Goal: Task Accomplishment & Management: Manage account settings

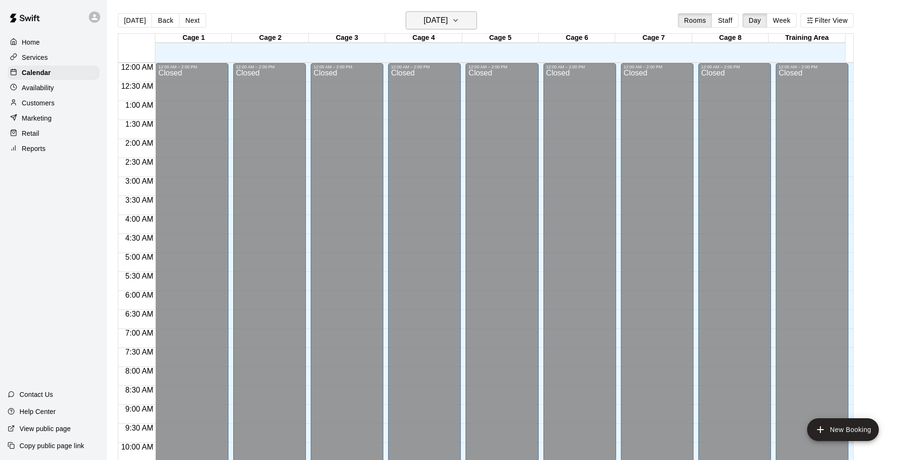
click at [448, 25] on h6 "[DATE]" at bounding box center [436, 20] width 24 height 13
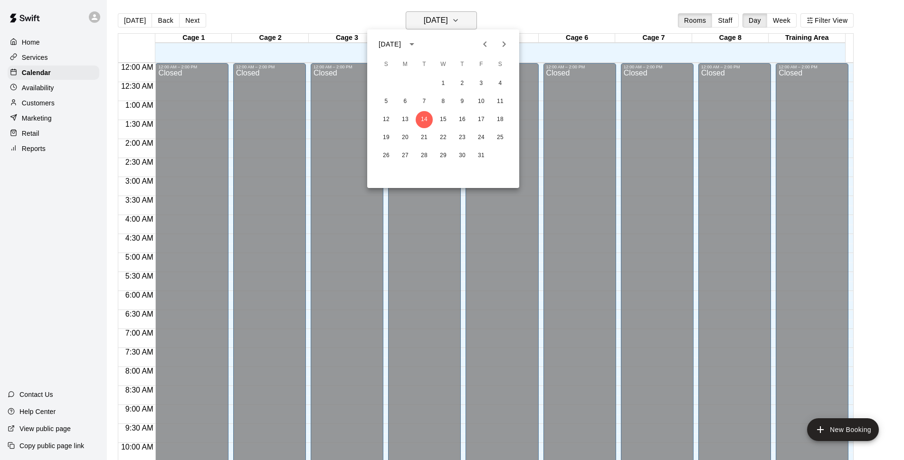
scroll to position [476, 0]
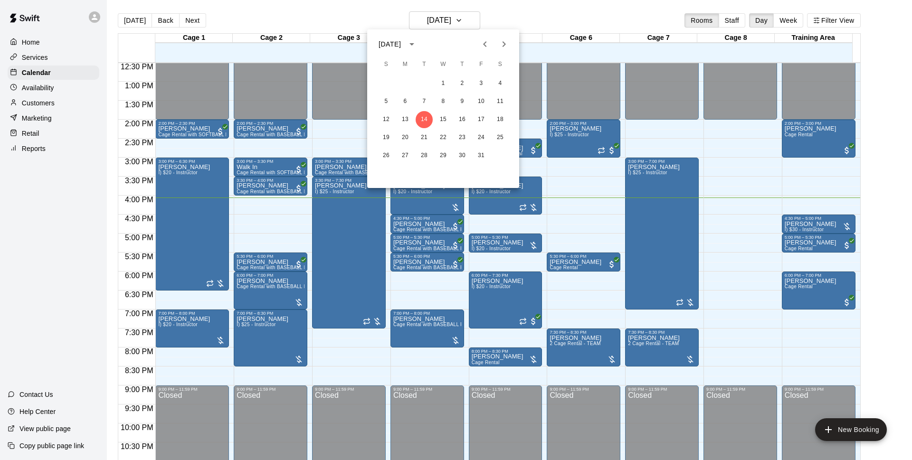
click at [399, 359] on div at bounding box center [456, 230] width 912 height 460
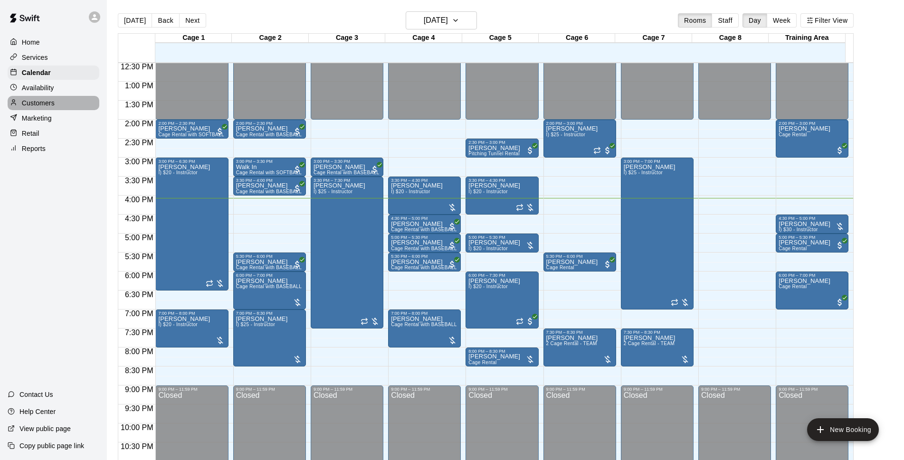
click at [51, 101] on p "Customers" at bounding box center [38, 103] width 33 height 10
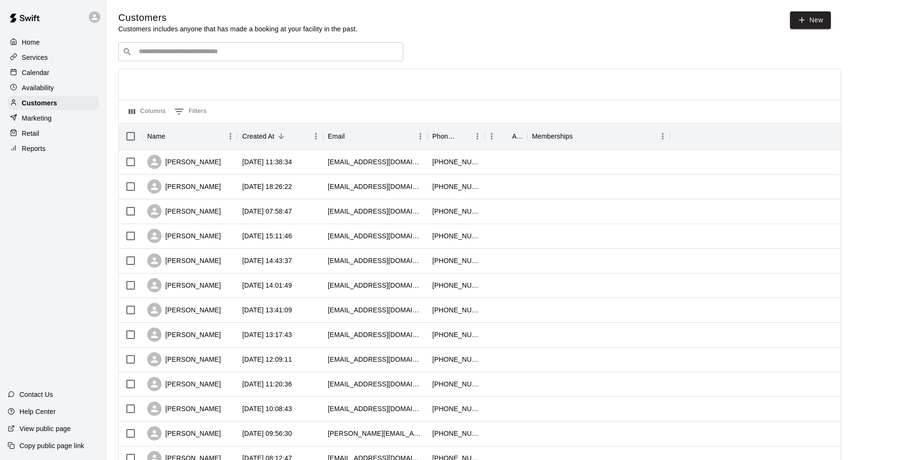
click at [252, 48] on input "Search customers by name or email" at bounding box center [267, 52] width 263 height 10
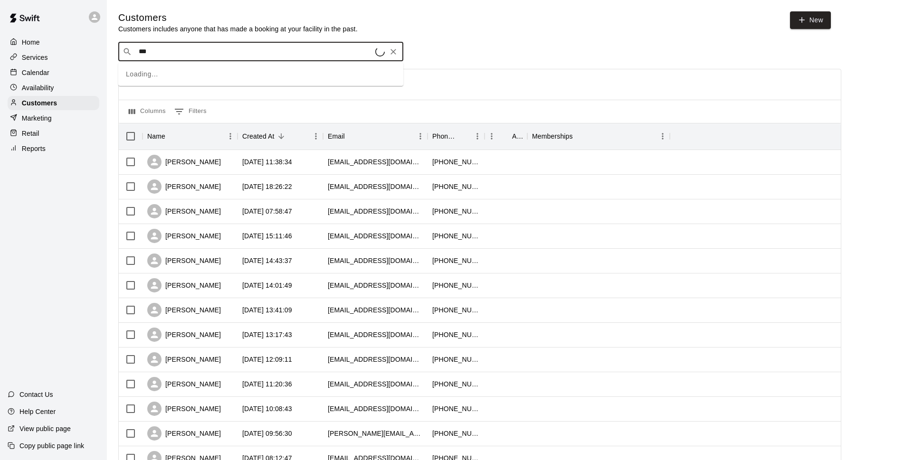
type input "****"
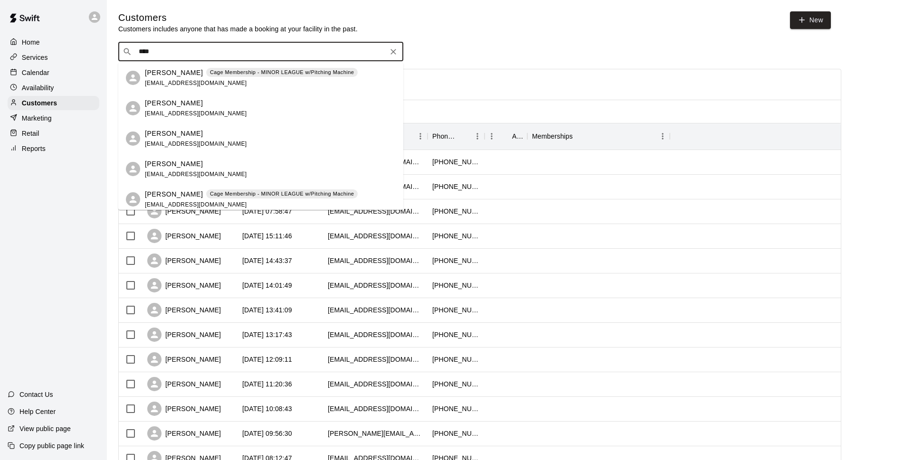
click at [196, 80] on span "[EMAIL_ADDRESS][DOMAIN_NAME]" at bounding box center [196, 83] width 102 height 7
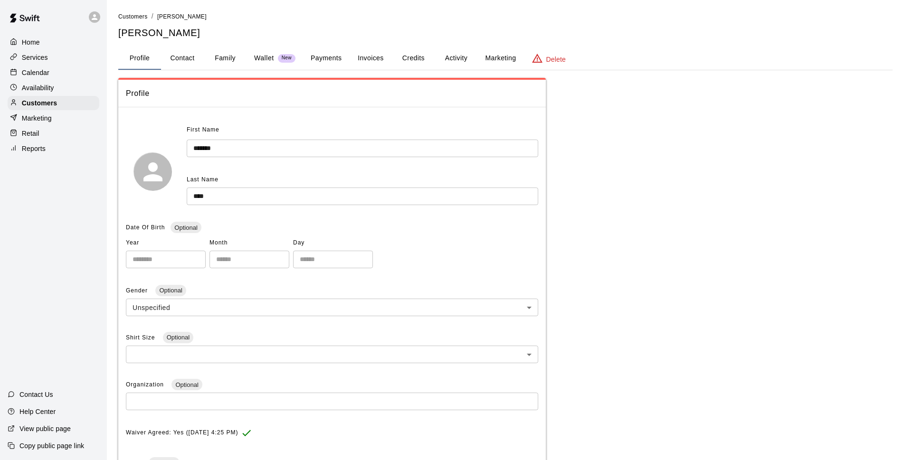
click at [404, 57] on button "Credits" at bounding box center [413, 58] width 43 height 23
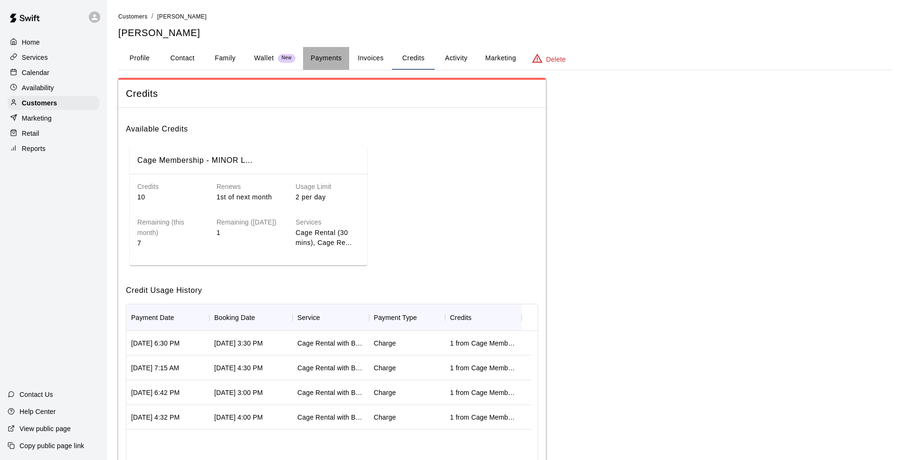
click at [343, 58] on button "Payments" at bounding box center [326, 58] width 46 height 23
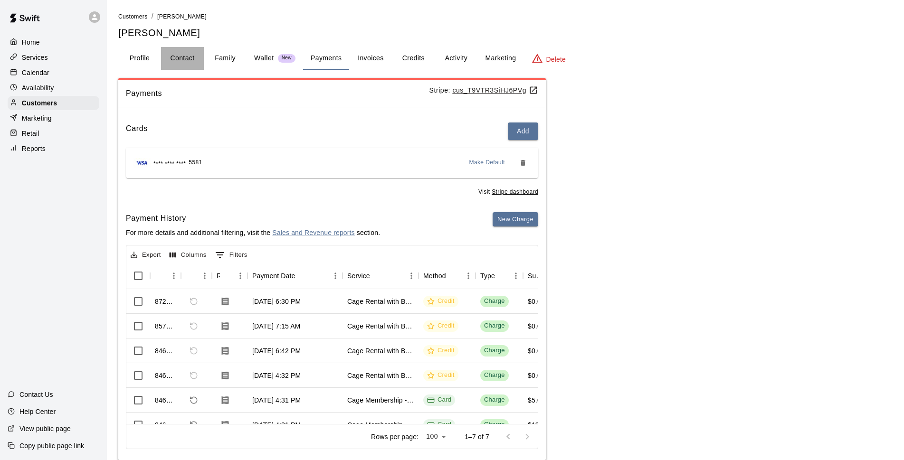
click at [179, 57] on button "Contact" at bounding box center [182, 58] width 43 height 23
select select "**"
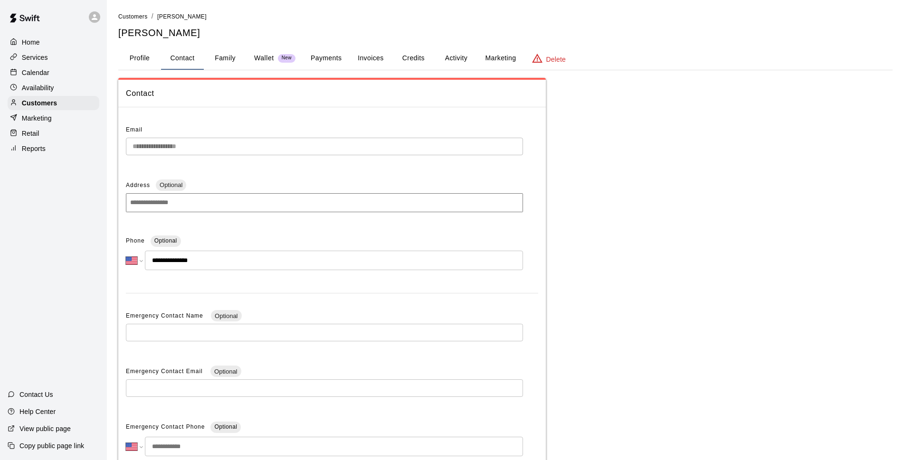
click at [153, 58] on button "Profile" at bounding box center [139, 58] width 43 height 23
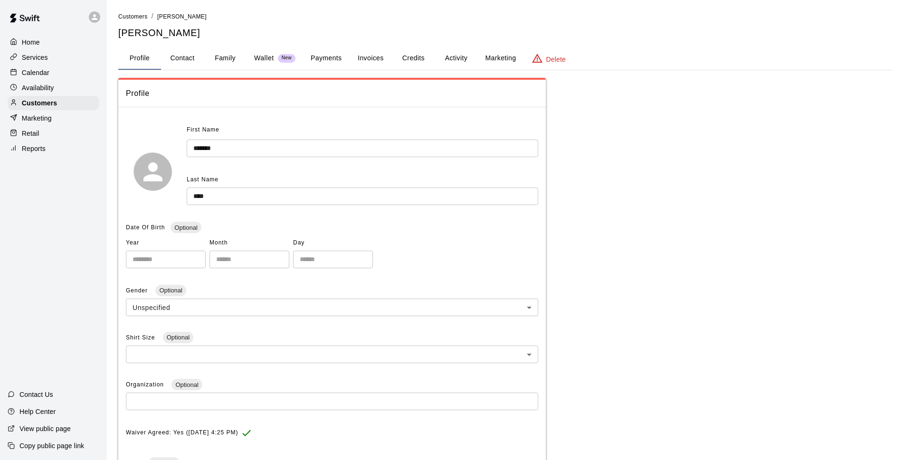
click at [46, 74] on p "Calendar" at bounding box center [36, 73] width 28 height 10
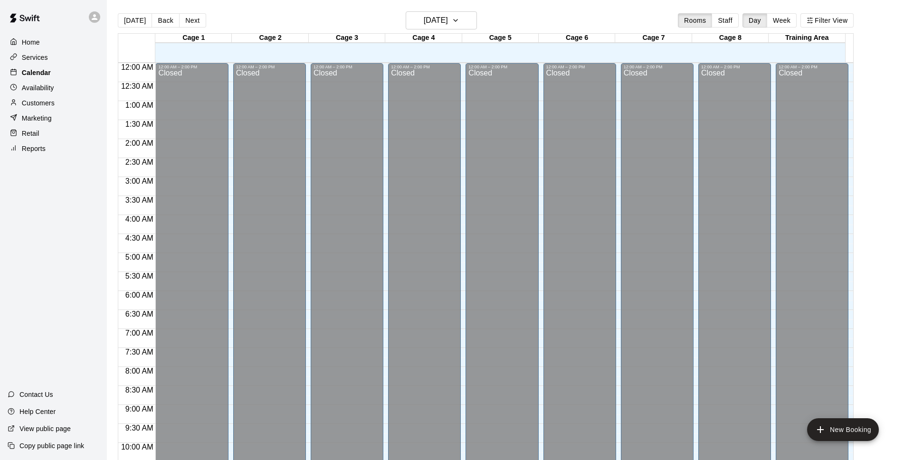
scroll to position [476, 0]
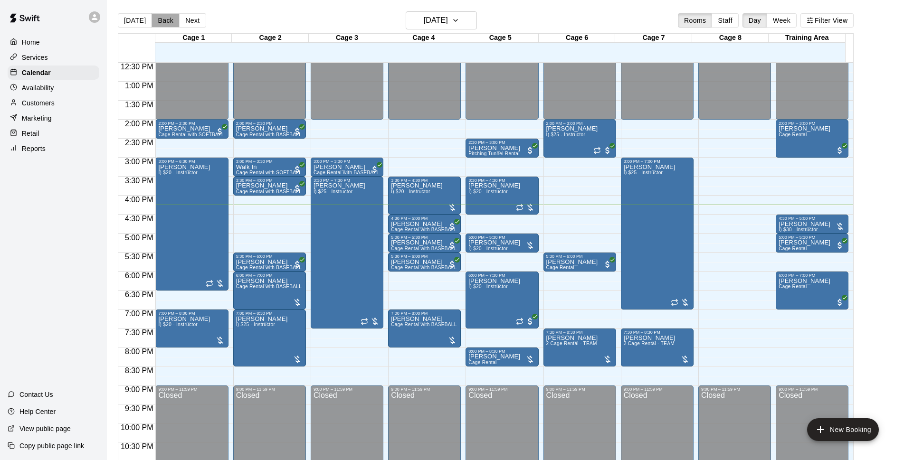
click at [167, 21] on button "Back" at bounding box center [166, 20] width 28 height 14
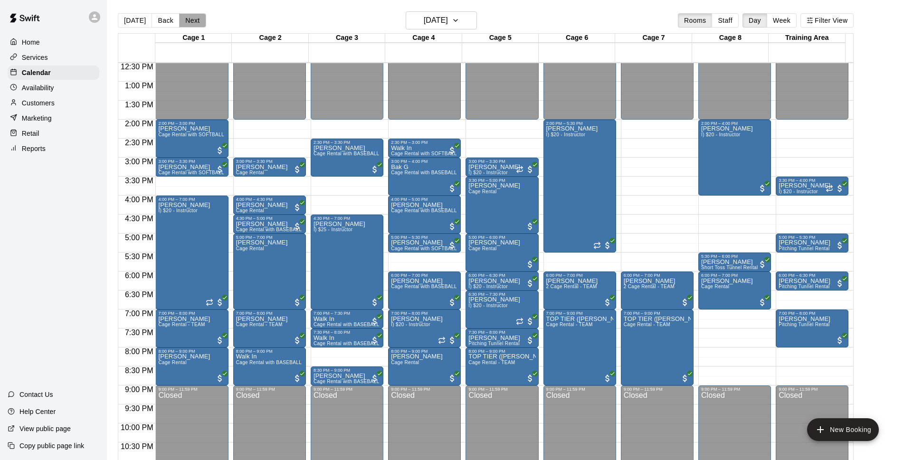
click at [197, 23] on button "Next" at bounding box center [192, 20] width 27 height 14
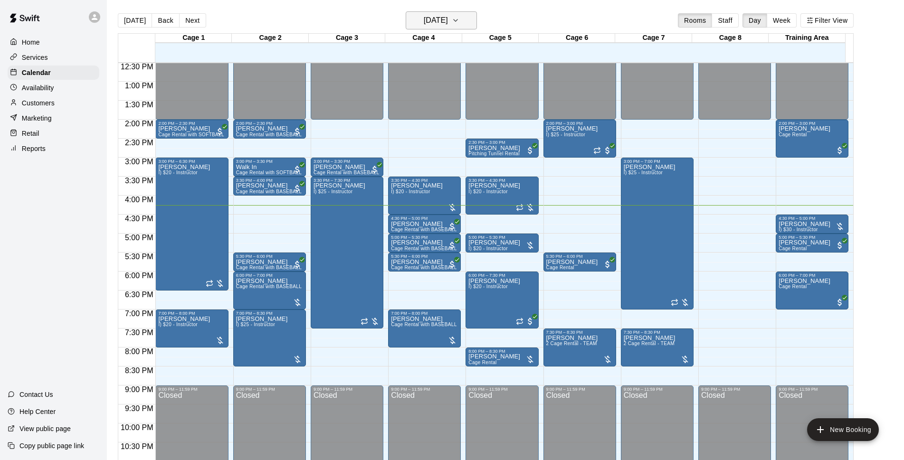
click at [437, 16] on h6 "[DATE]" at bounding box center [436, 20] width 24 height 13
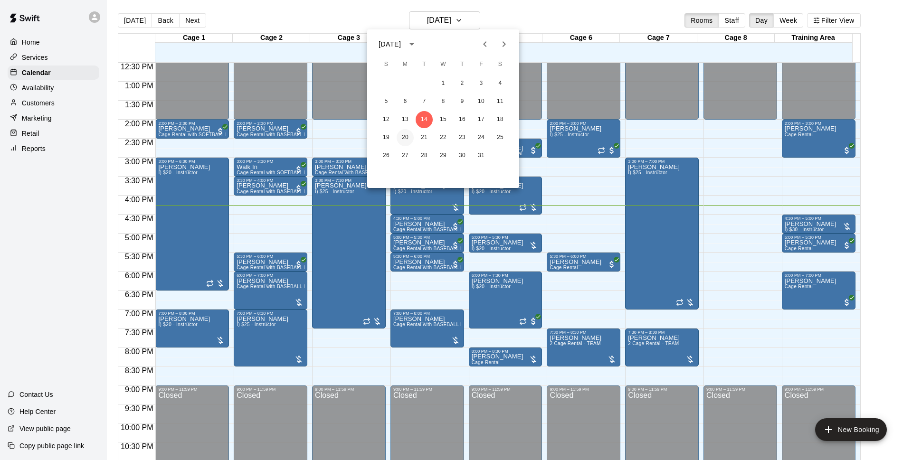
click at [409, 138] on button "20" at bounding box center [405, 137] width 17 height 17
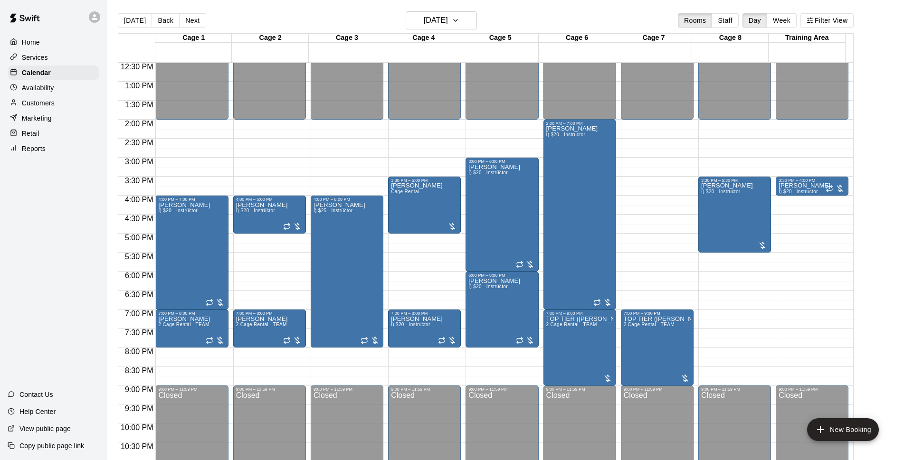
click at [532, 21] on div "[DATE] Back [DATE][DATE] Rooms Staff Day Week Filter View" at bounding box center [486, 22] width 736 height 22
click at [138, 19] on button "[DATE]" at bounding box center [135, 20] width 34 height 14
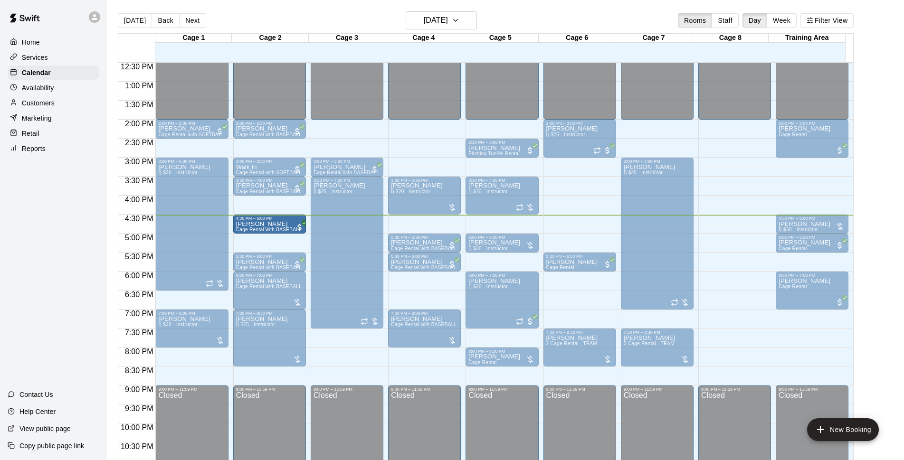
drag, startPoint x: 399, startPoint y: 223, endPoint x: 278, endPoint y: 228, distance: 120.8
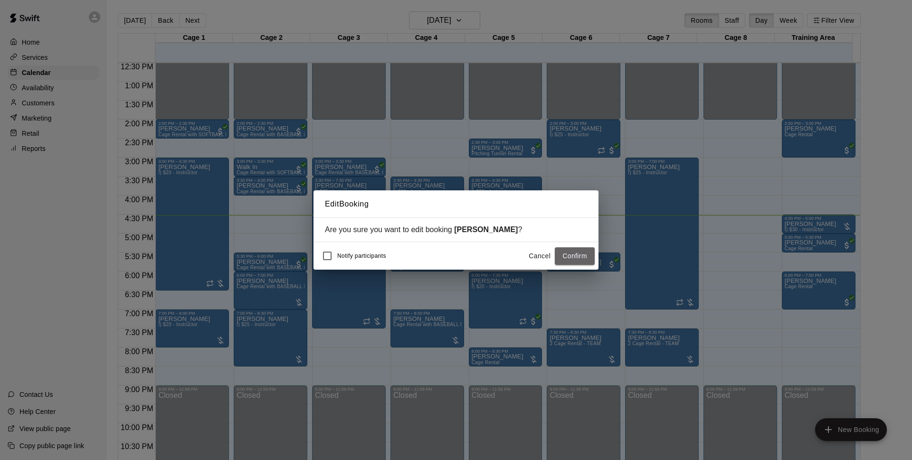
click at [575, 263] on button "Confirm" at bounding box center [575, 257] width 40 height 18
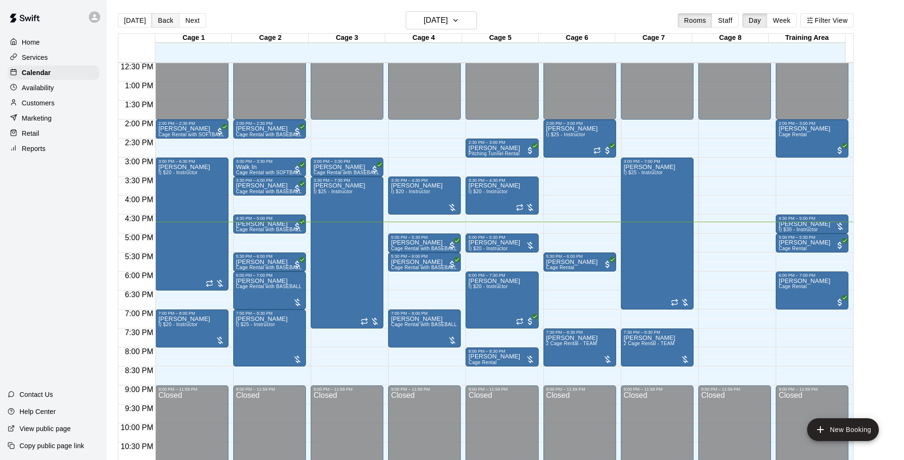
click at [157, 21] on button "Back" at bounding box center [166, 20] width 28 height 14
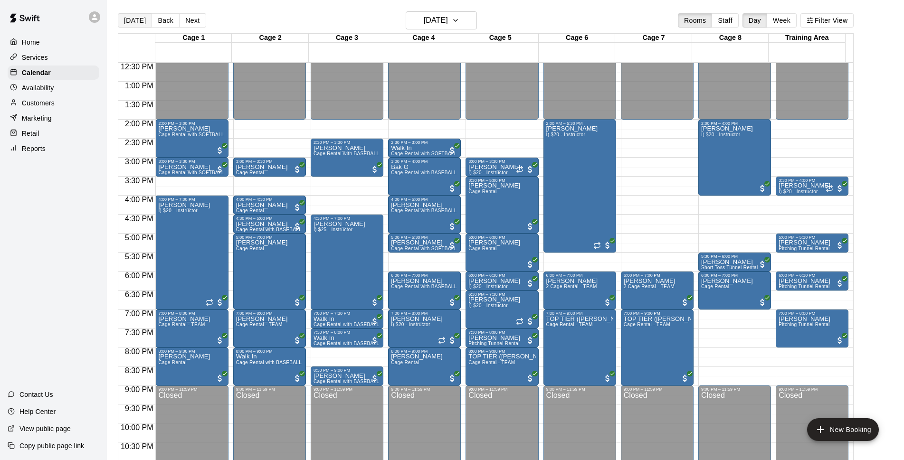
click at [138, 22] on button "[DATE]" at bounding box center [135, 20] width 34 height 14
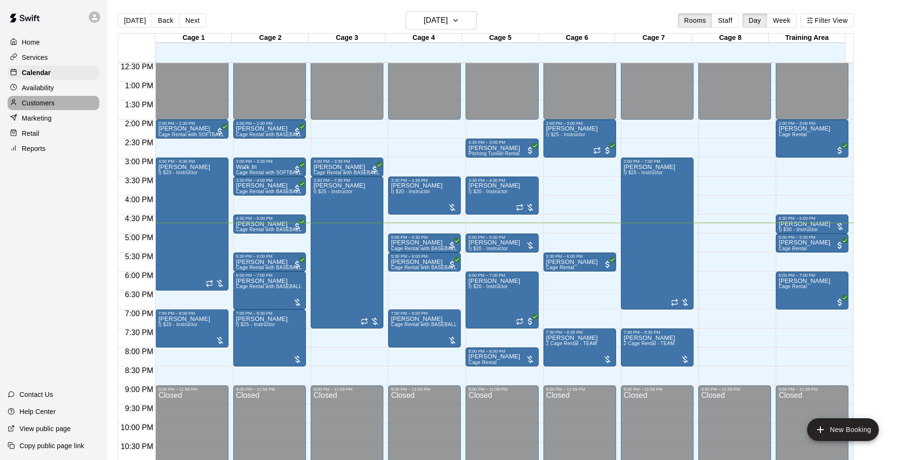
click at [40, 108] on p "Customers" at bounding box center [38, 103] width 33 height 10
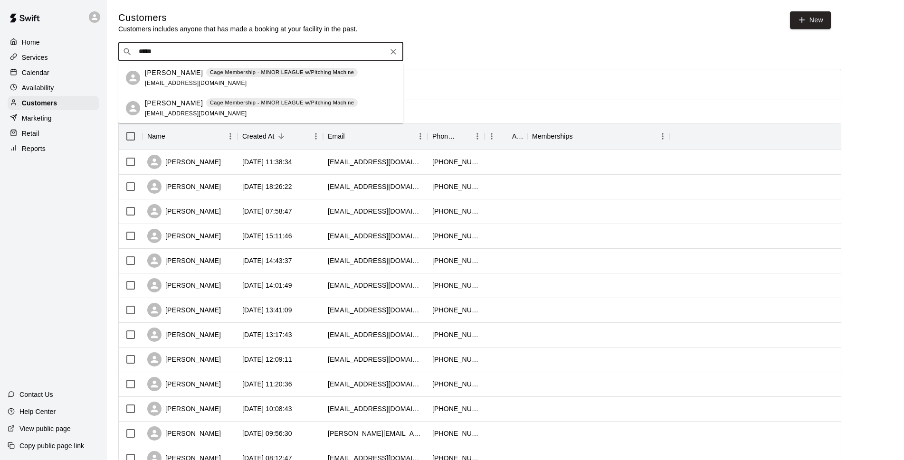
type input "*****"
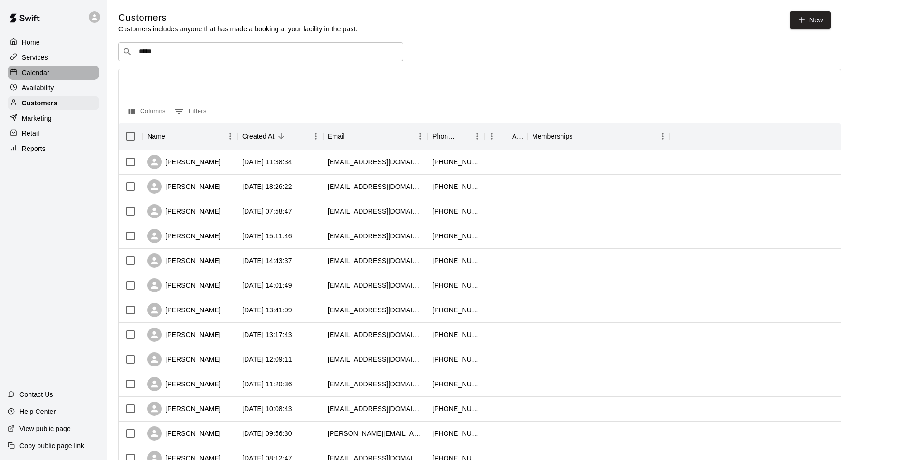
click at [79, 77] on div "Calendar" at bounding box center [54, 73] width 92 height 14
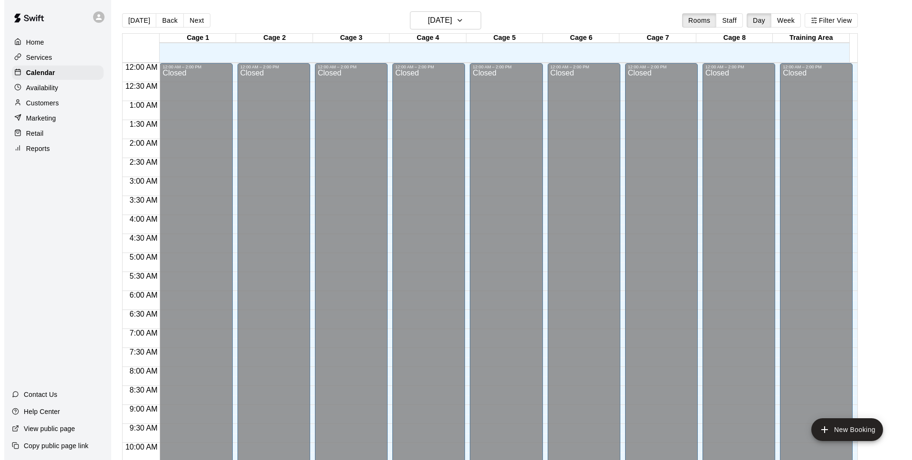
scroll to position [476, 0]
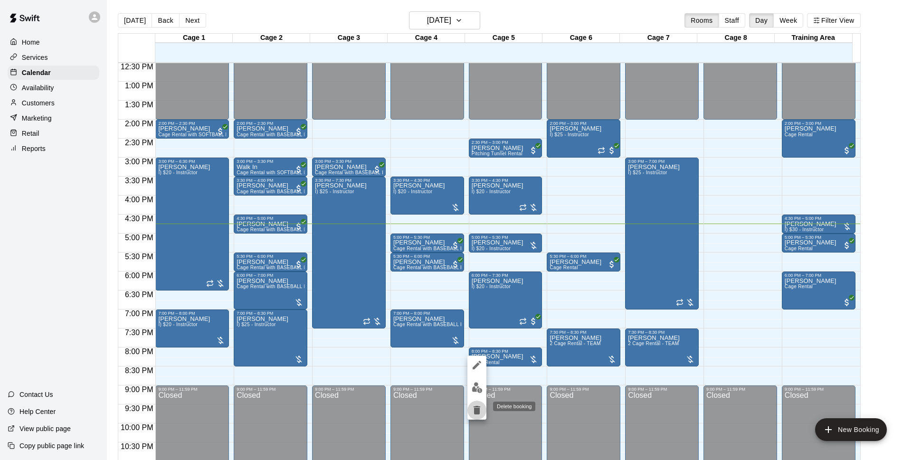
click at [478, 405] on icon "delete" at bounding box center [476, 410] width 11 height 11
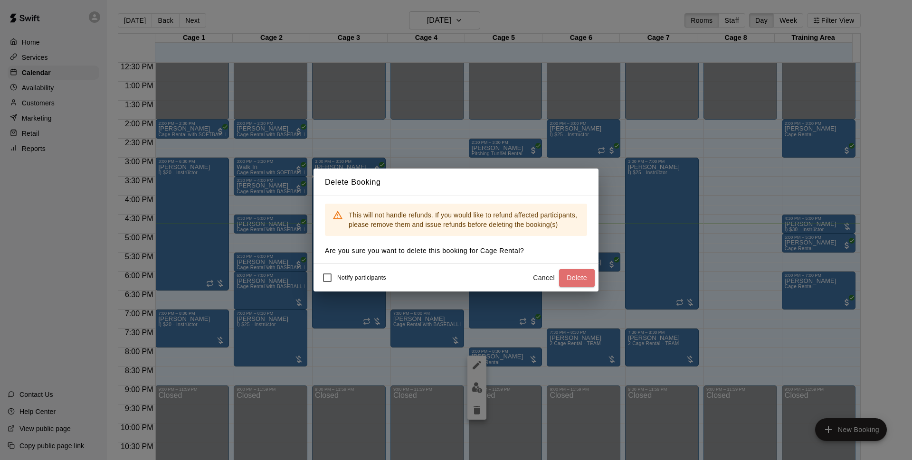
drag, startPoint x: 567, startPoint y: 276, endPoint x: 701, endPoint y: 265, distance: 134.5
click at [567, 277] on button "Delete" at bounding box center [577, 278] width 36 height 18
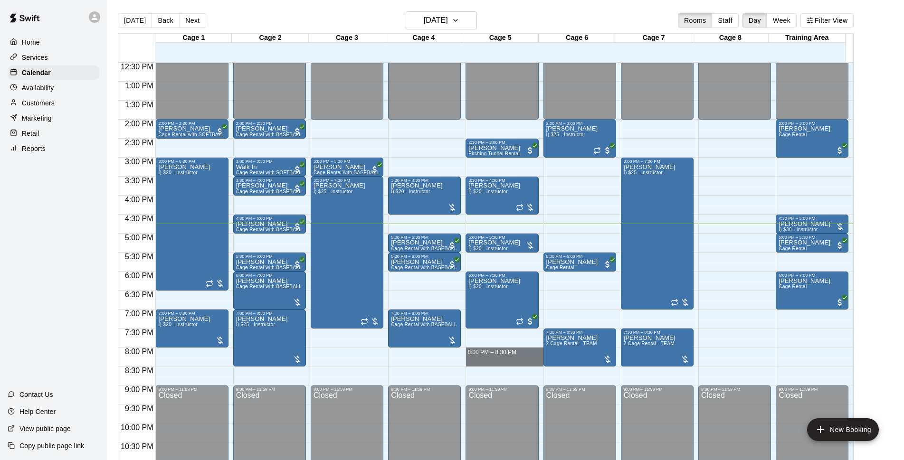
drag, startPoint x: 488, startPoint y: 351, endPoint x: 490, endPoint y: 364, distance: 13.9
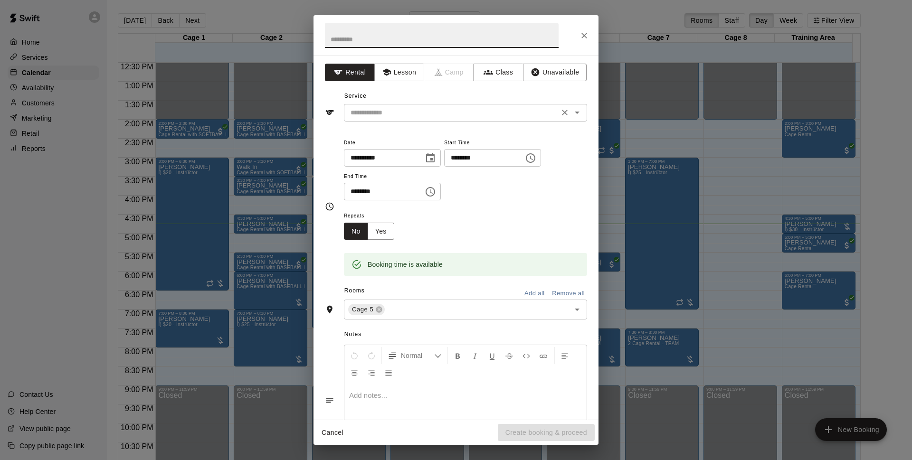
click at [392, 108] on input "text" at bounding box center [452, 113] width 210 height 12
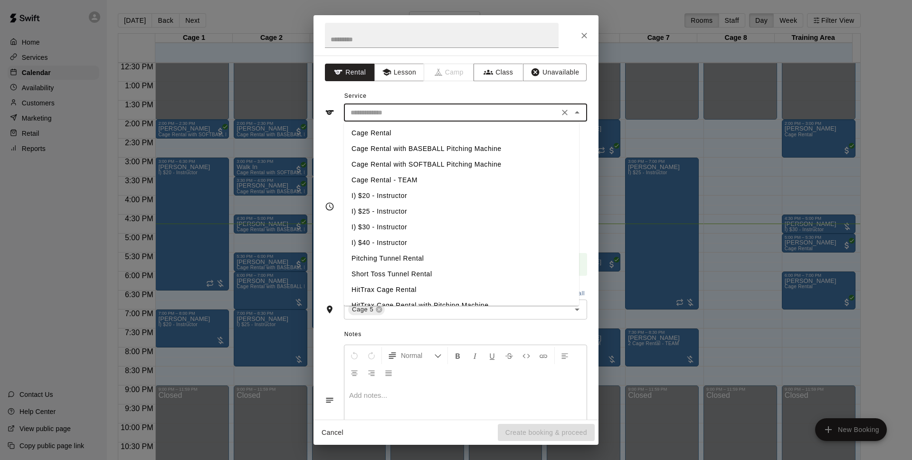
click at [397, 131] on li "Cage Rental" at bounding box center [461, 133] width 235 height 16
type input "**********"
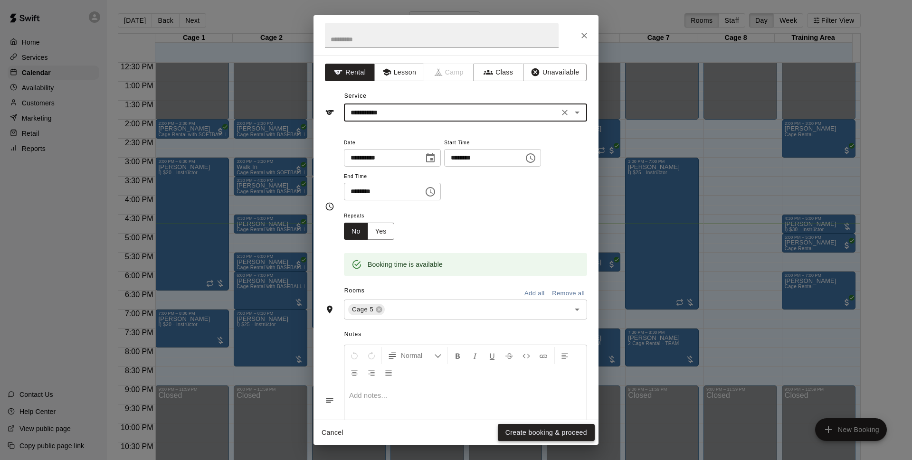
click at [544, 437] on button "Create booking & proceed" at bounding box center [546, 433] width 97 height 18
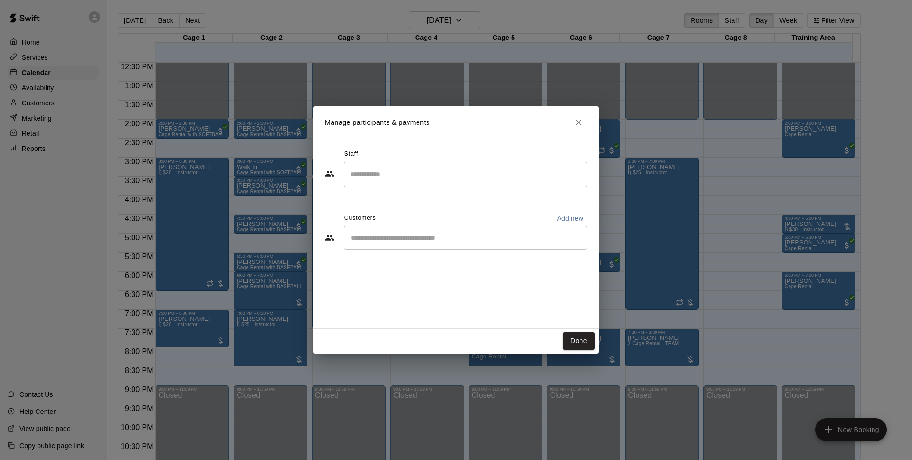
click at [365, 246] on div "​" at bounding box center [465, 238] width 243 height 24
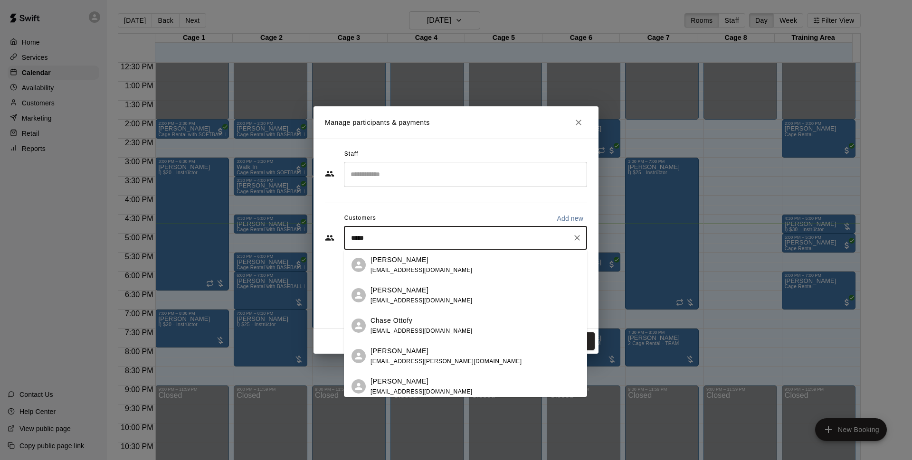
type input "*****"
click at [574, 219] on p "Add new" at bounding box center [570, 219] width 27 height 10
select select "**"
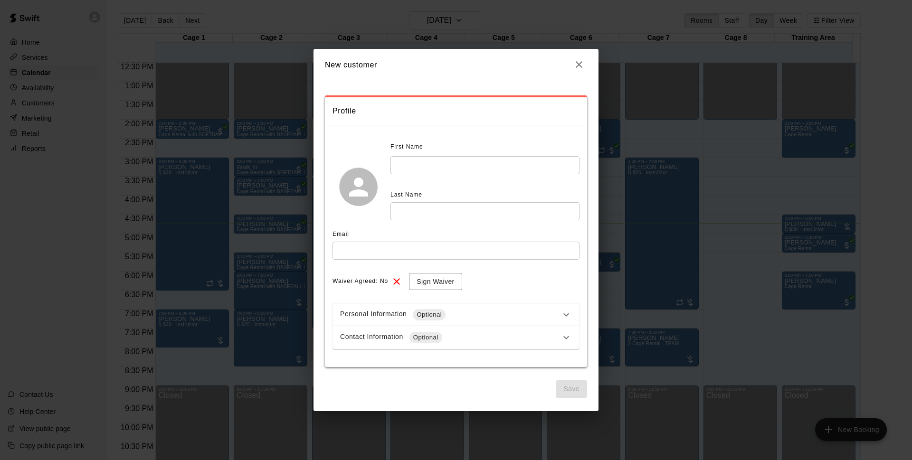
click at [443, 162] on input "text" at bounding box center [485, 165] width 189 height 18
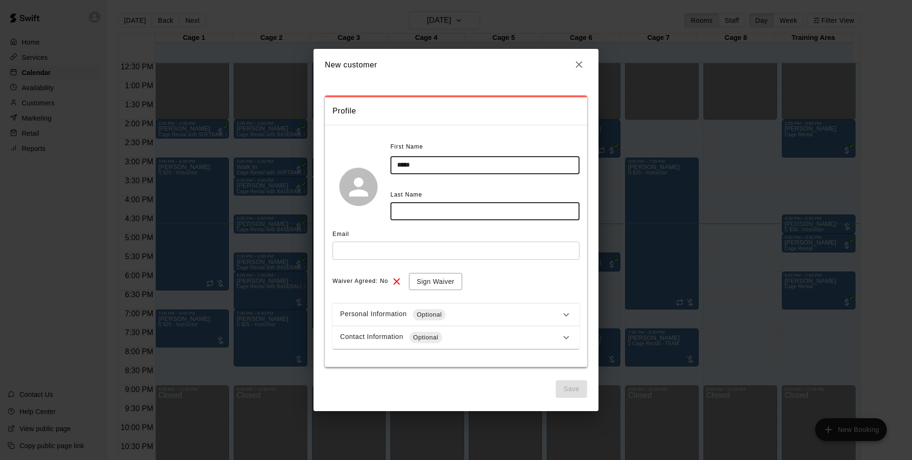
type input "*****"
type input "******"
drag, startPoint x: 357, startPoint y: 251, endPoint x: 362, endPoint y: 251, distance: 5.2
click at [357, 251] on input "text" at bounding box center [456, 251] width 247 height 18
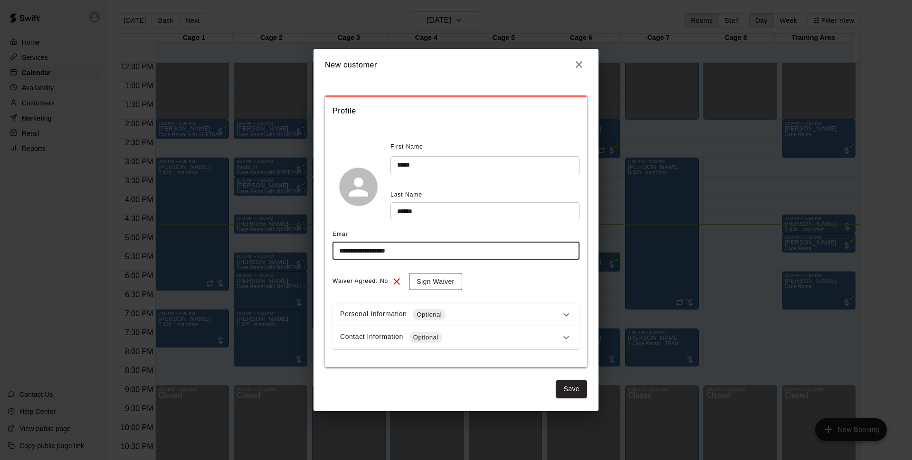
type input "**********"
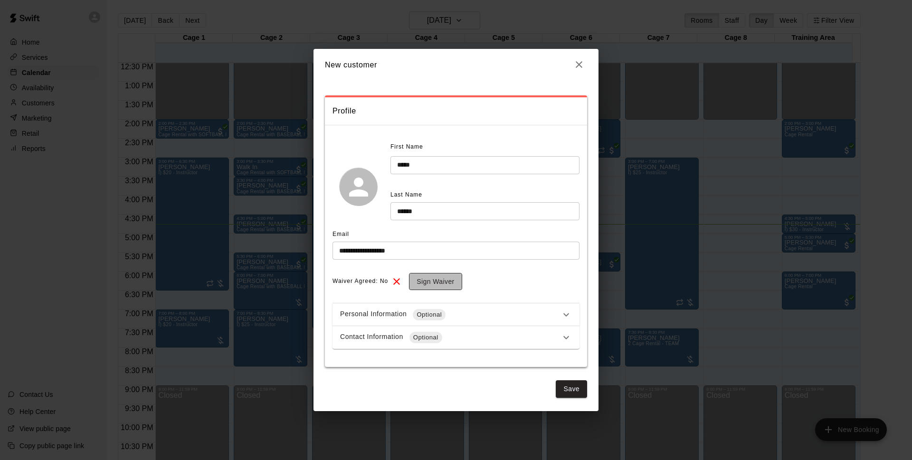
click at [439, 283] on button "Sign Waiver" at bounding box center [435, 282] width 53 height 18
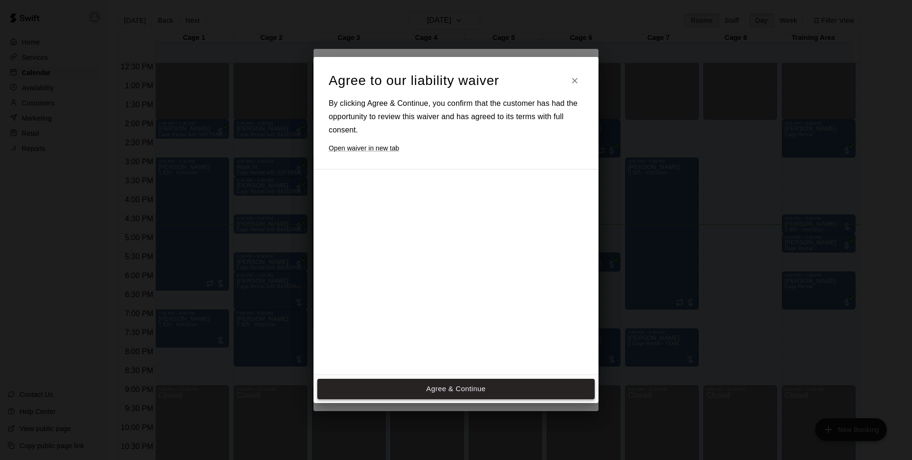
click at [460, 392] on button "Agree & Continue" at bounding box center [455, 389] width 277 height 20
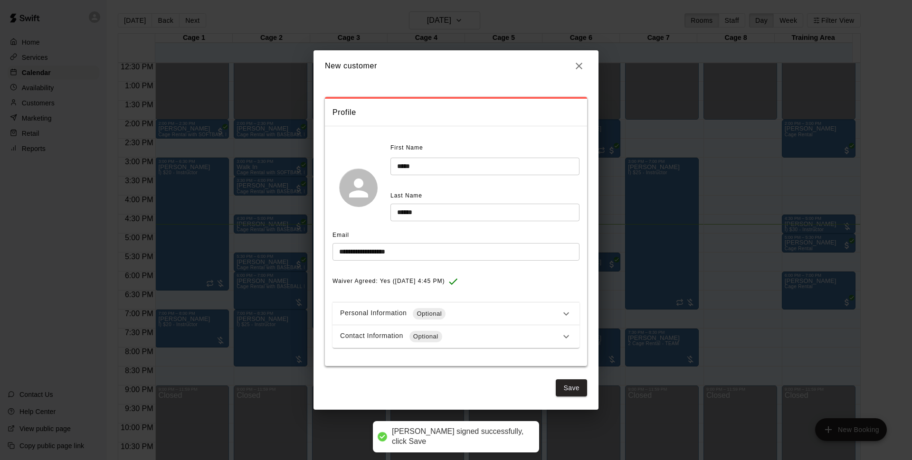
click at [494, 346] on span "any and all claims, demands, or causes of action which are in any way connected…" at bounding box center [453, 344] width 192 height 4
click at [493, 343] on div "Contact Information Optional" at bounding box center [456, 336] width 247 height 23
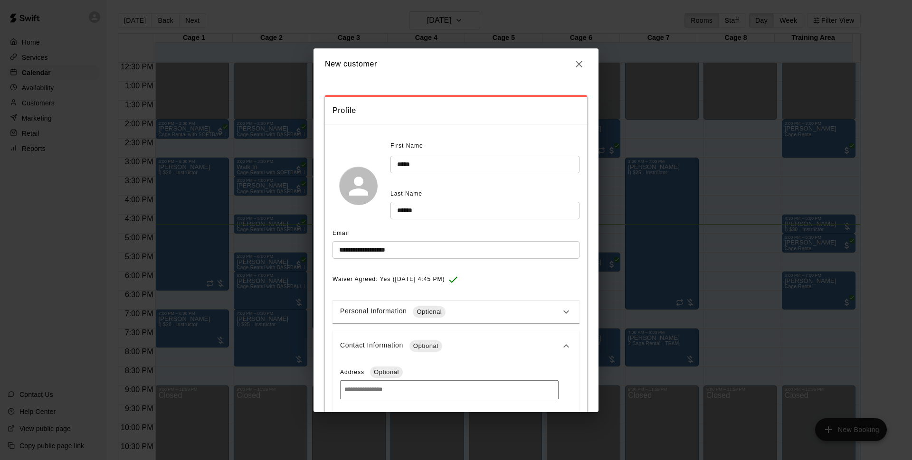
scroll to position [100, 0]
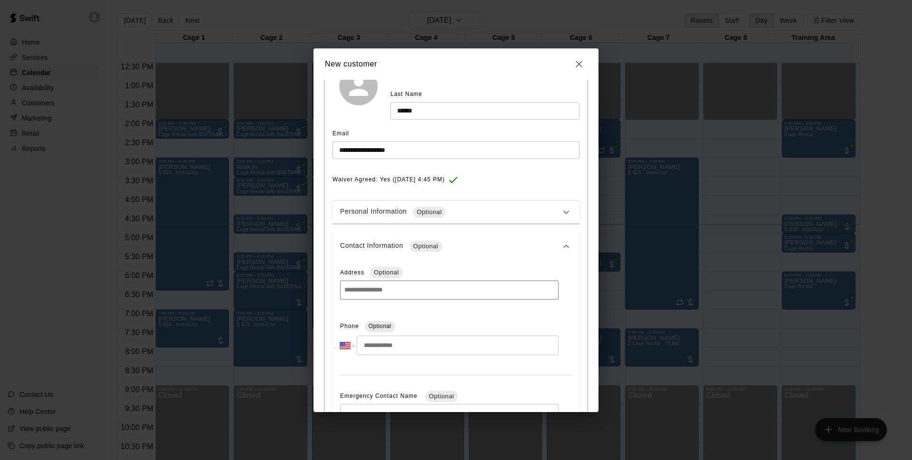
click at [431, 349] on input "tel" at bounding box center [458, 345] width 202 height 19
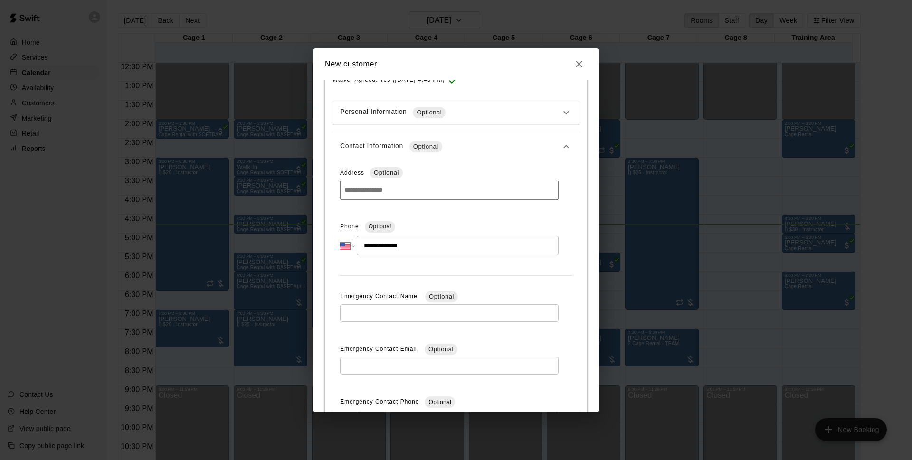
scroll to position [303, 0]
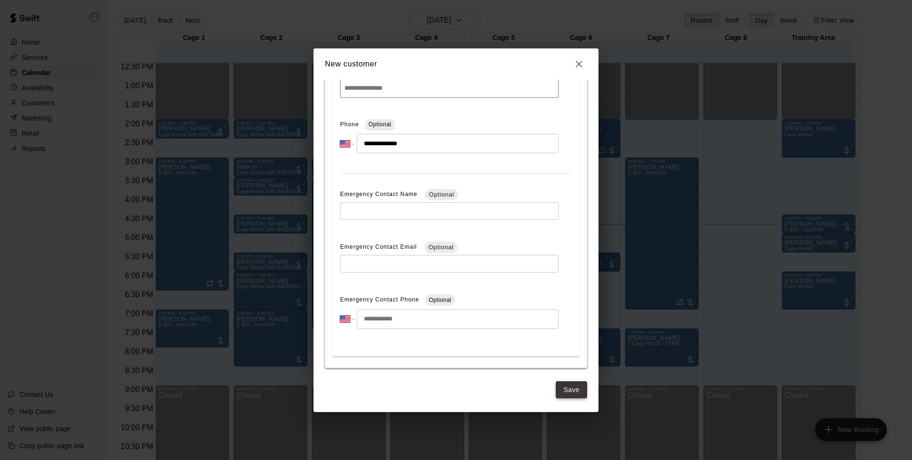
type input "**********"
click at [562, 389] on button "Save" at bounding box center [571, 391] width 31 height 18
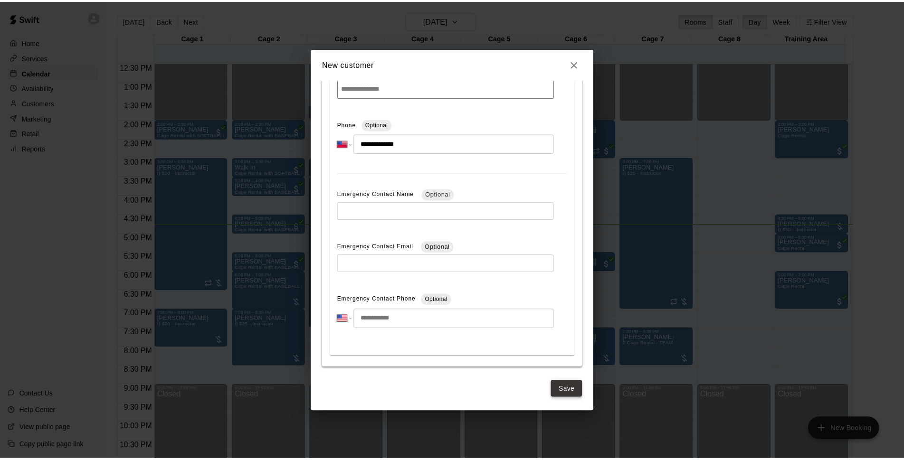
scroll to position [0, 0]
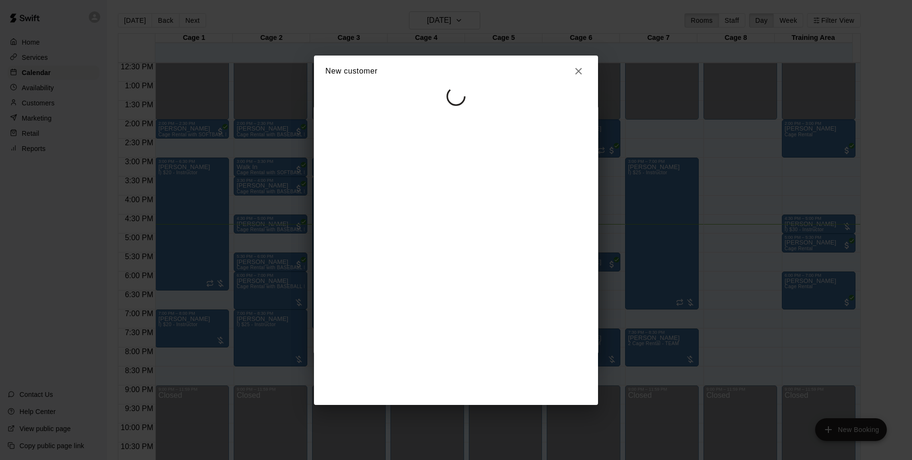
select select "**"
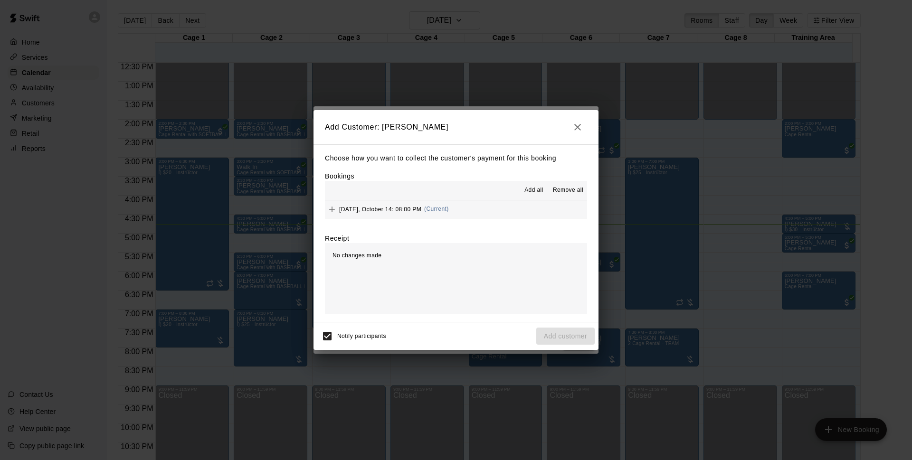
click at [481, 204] on button "[DATE], October 14: 08:00 PM (Current)" at bounding box center [456, 210] width 262 height 18
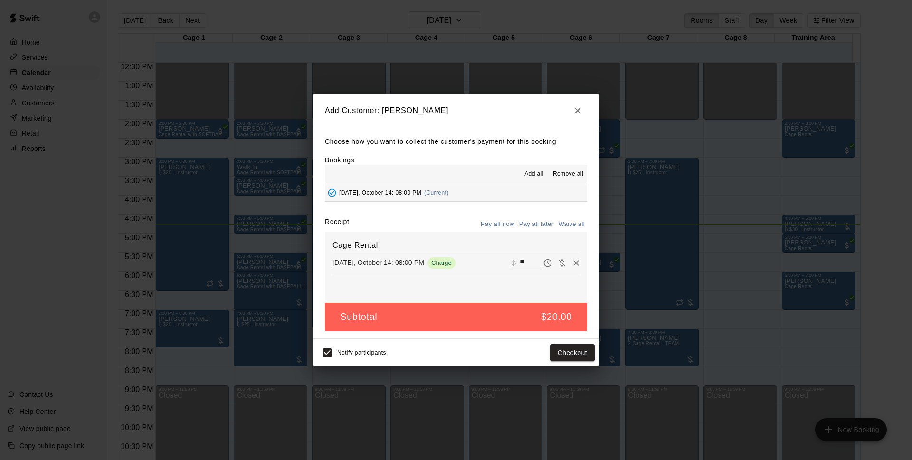
drag, startPoint x: 534, startPoint y: 219, endPoint x: 534, endPoint y: 224, distance: 5.7
click at [534, 220] on button "Pay all later" at bounding box center [536, 224] width 39 height 15
click at [576, 348] on button "Add customer" at bounding box center [565, 353] width 58 height 18
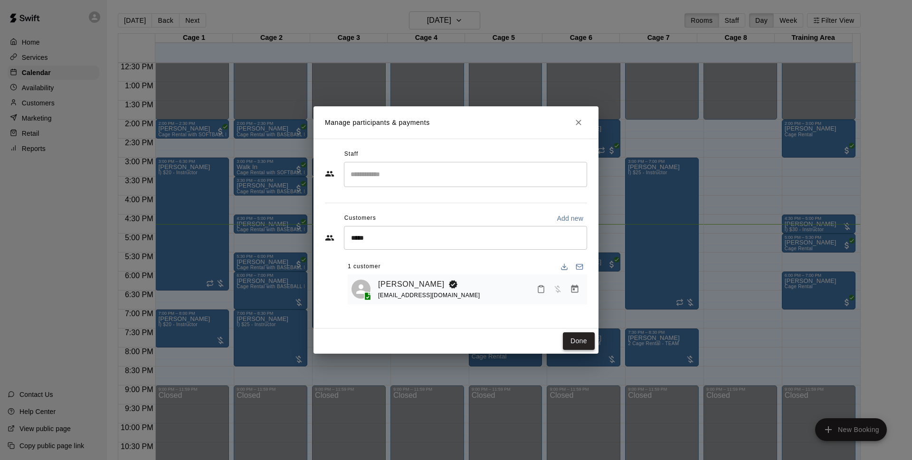
click at [585, 342] on button "Done" at bounding box center [579, 342] width 32 height 18
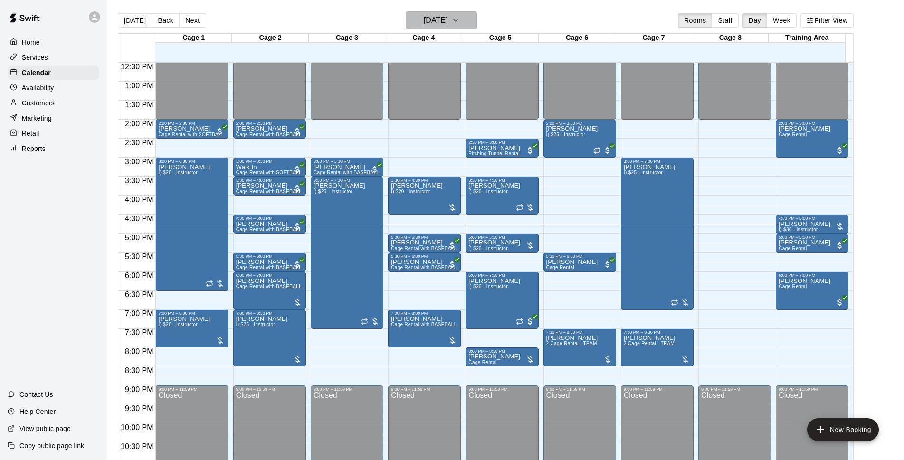
click at [448, 18] on h6 "[DATE]" at bounding box center [436, 20] width 24 height 13
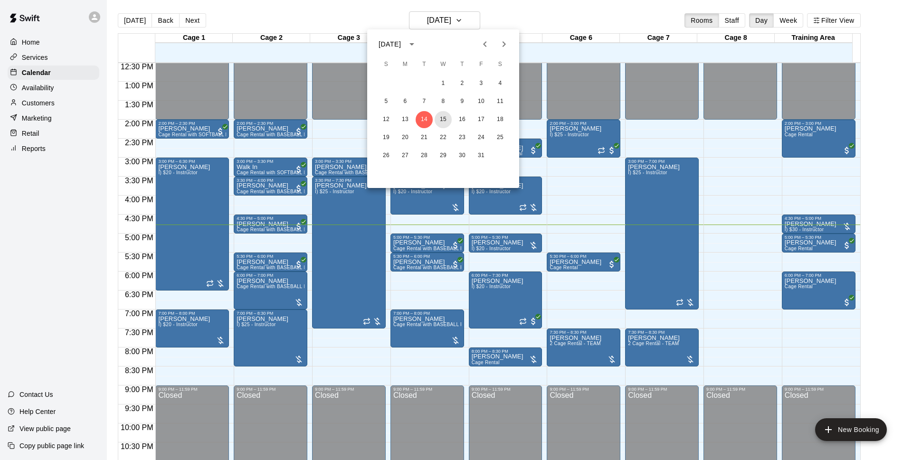
drag, startPoint x: 441, startPoint y: 122, endPoint x: 650, endPoint y: 112, distance: 209.3
click at [441, 122] on button "15" at bounding box center [443, 119] width 17 height 17
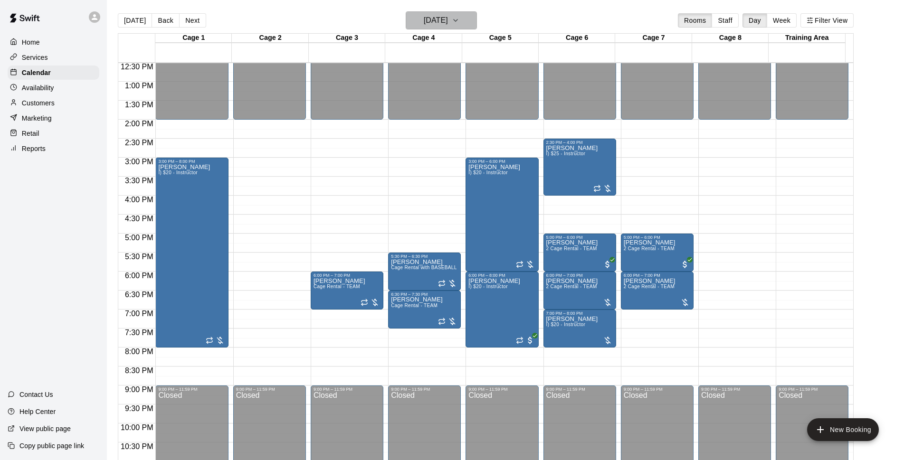
click at [440, 19] on h6 "[DATE]" at bounding box center [436, 20] width 24 height 13
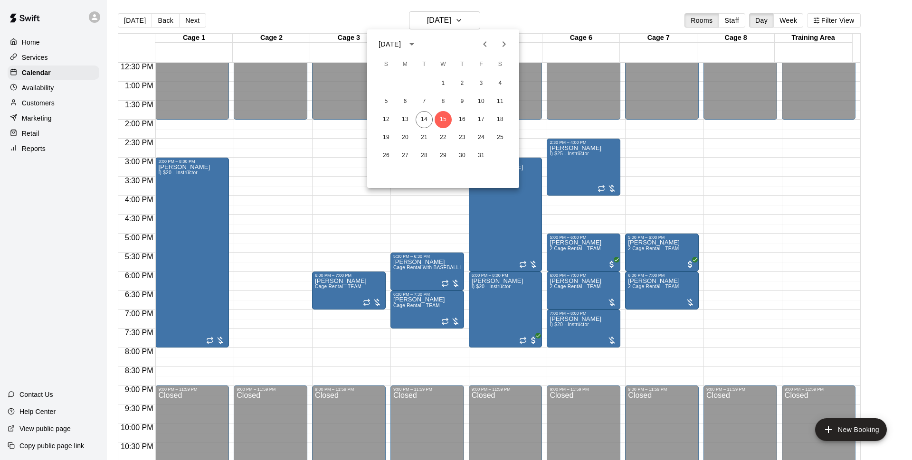
click at [562, 18] on div at bounding box center [456, 230] width 912 height 460
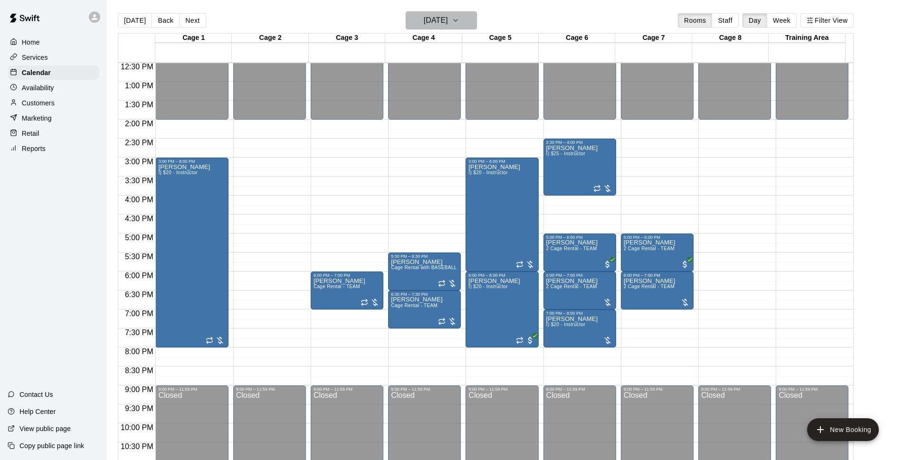
click at [406, 15] on button "[DATE]" at bounding box center [441, 20] width 71 height 18
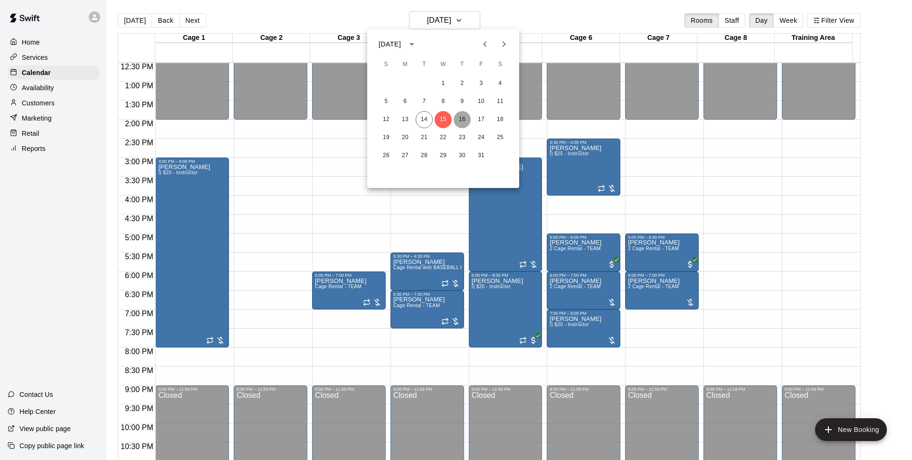
drag, startPoint x: 462, startPoint y: 124, endPoint x: 604, endPoint y: 49, distance: 160.5
click at [463, 124] on button "16" at bounding box center [462, 119] width 17 height 17
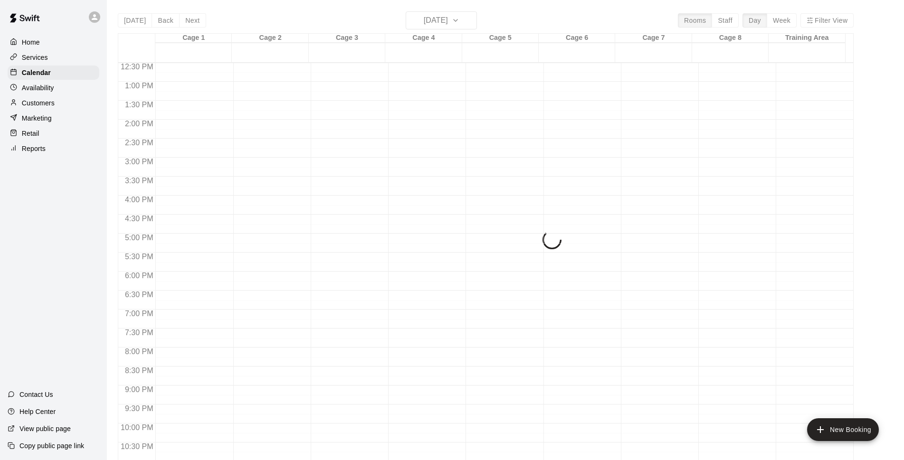
click at [572, 26] on div "[DATE] Back [DATE][DATE] Rooms Staff Day Week Filter View Cage 1 16 Thu Cage 2 …" at bounding box center [486, 241] width 736 height 460
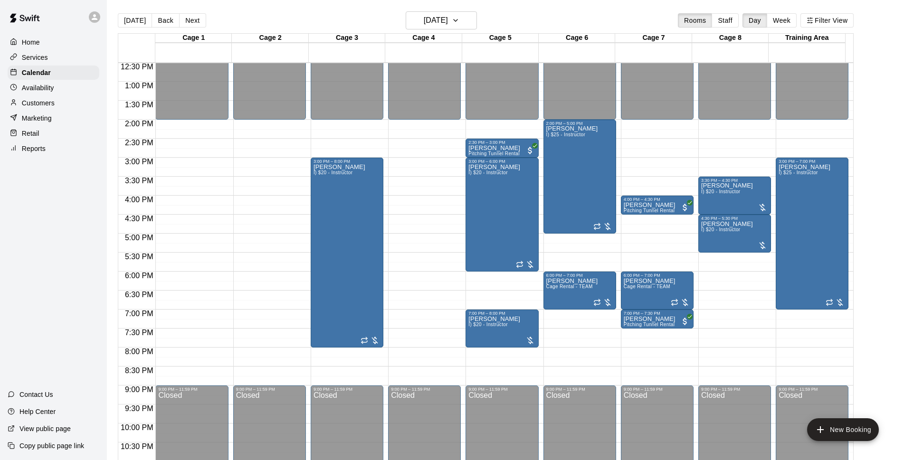
click at [572, 26] on div "[DATE] Back [DATE][DATE] Rooms Staff Day Week Filter View" at bounding box center [486, 22] width 736 height 22
click at [459, 18] on icon "button" at bounding box center [456, 20] width 8 height 11
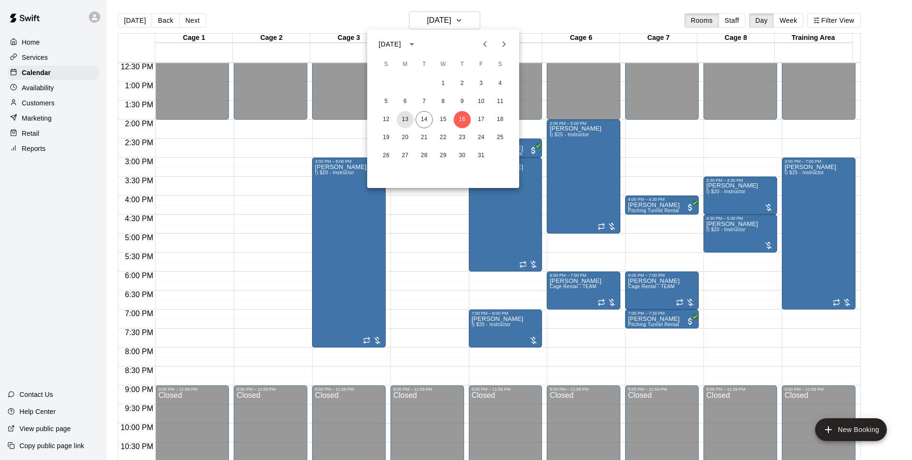
click at [412, 116] on button "13" at bounding box center [405, 119] width 17 height 17
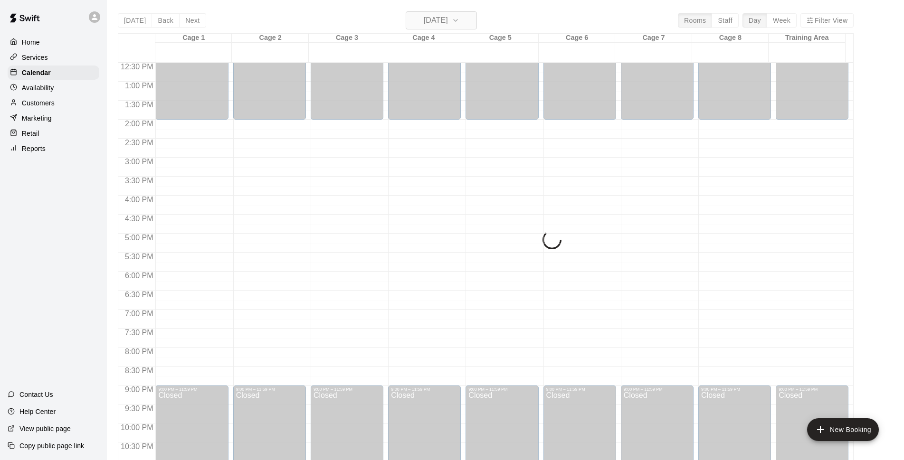
click at [459, 22] on icon "button" at bounding box center [456, 20] width 8 height 11
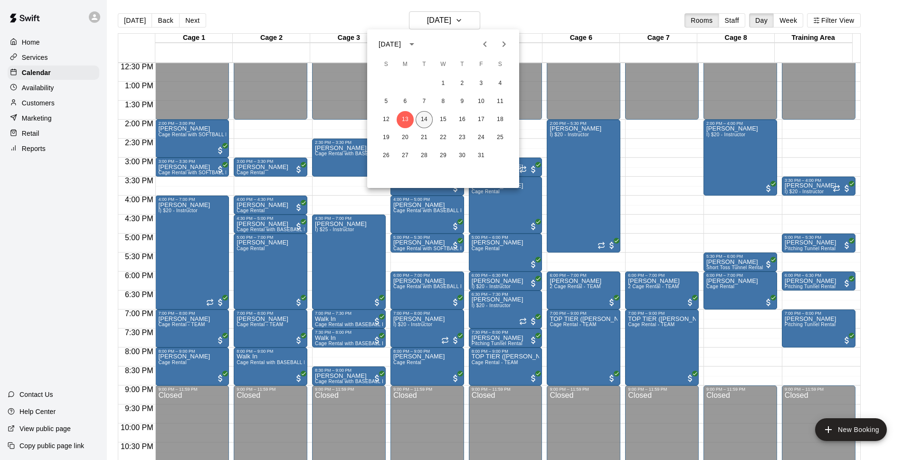
click at [428, 118] on button "14" at bounding box center [424, 119] width 17 height 17
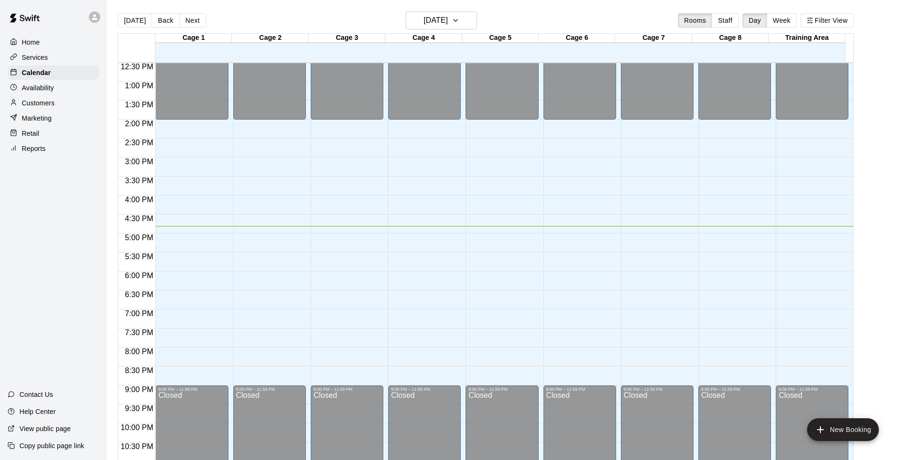
click at [657, 22] on div "[DATE] Back [DATE][DATE] Rooms Staff Day Week Filter View" at bounding box center [486, 22] width 736 height 22
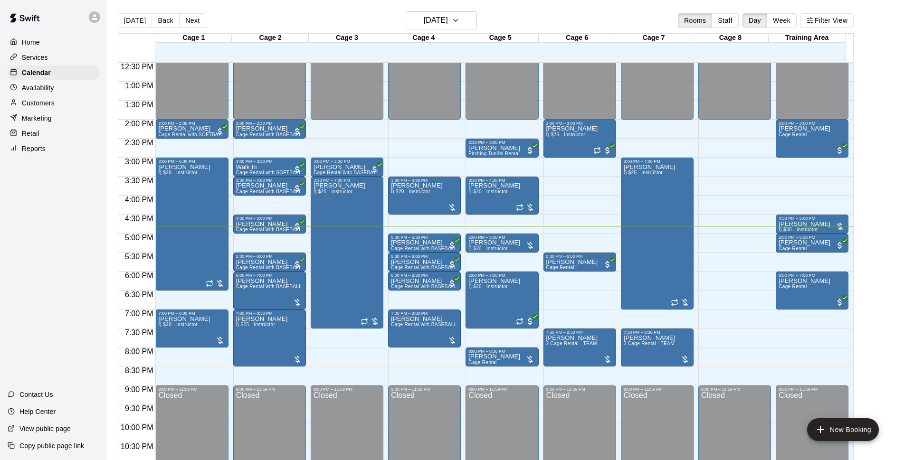
click at [629, 15] on div "[DATE] Back [DATE][DATE] Rooms Staff Day Week Filter View" at bounding box center [486, 22] width 736 height 22
click at [626, 9] on main "[DATE] Back [DATE][DATE] Rooms Staff Day Week Filter View Cage 1 14 Tue Cage 2 …" at bounding box center [505, 238] width 797 height 476
click at [626, 12] on div "[DATE] Back [DATE][DATE] Rooms Staff Day Week Filter View" at bounding box center [486, 22] width 736 height 22
click at [594, 19] on div "[DATE] Back [DATE][DATE] Rooms Staff Day Week Filter View" at bounding box center [486, 22] width 736 height 22
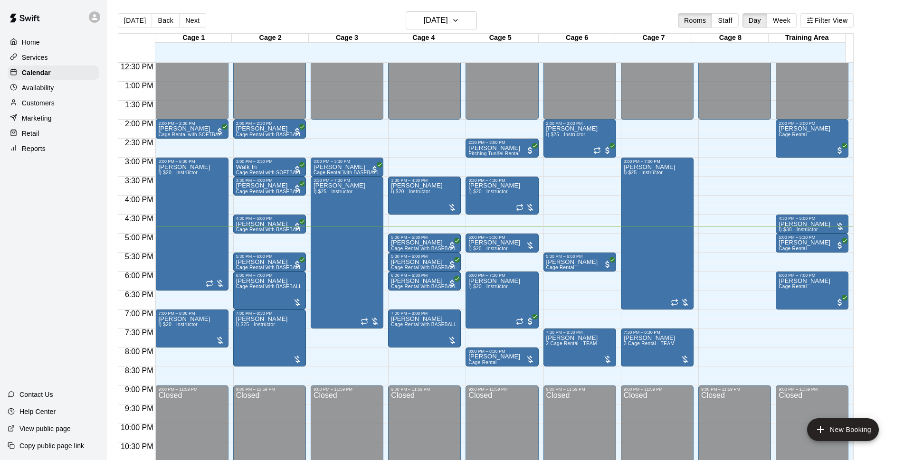
click at [585, 18] on div "[DATE] Back [DATE][DATE] Rooms Staff Day Week Filter View" at bounding box center [486, 22] width 736 height 22
click at [542, 9] on main "[DATE] Back [DATE][DATE] Rooms Staff Day Week Filter View Cage 1 14 Tue Cage 2 …" at bounding box center [505, 238] width 797 height 476
drag, startPoint x: 363, startPoint y: 352, endPoint x: 363, endPoint y: 381, distance: 29.5
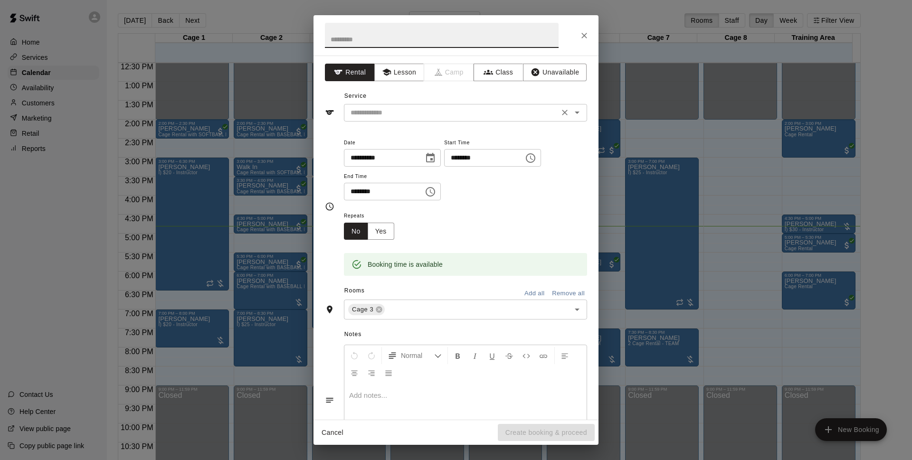
click at [489, 111] on input "text" at bounding box center [452, 113] width 210 height 12
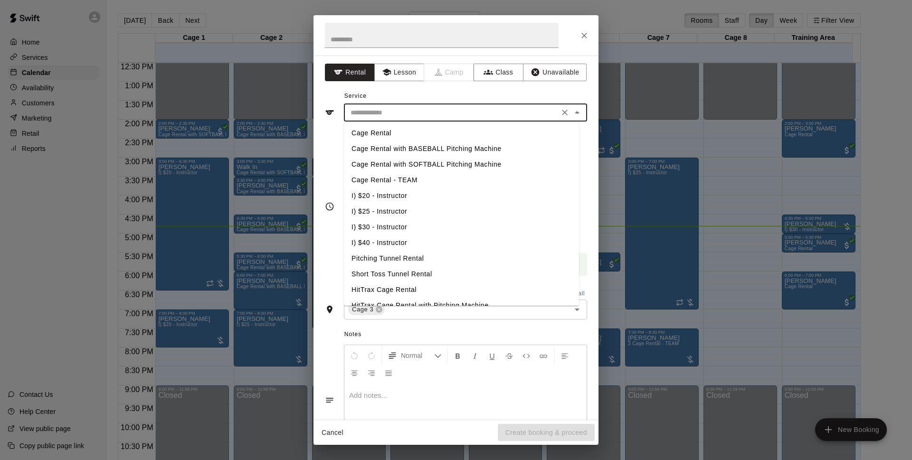
click at [412, 150] on li "Cage Rental with BASEBALL Pitching Machine" at bounding box center [461, 149] width 235 height 16
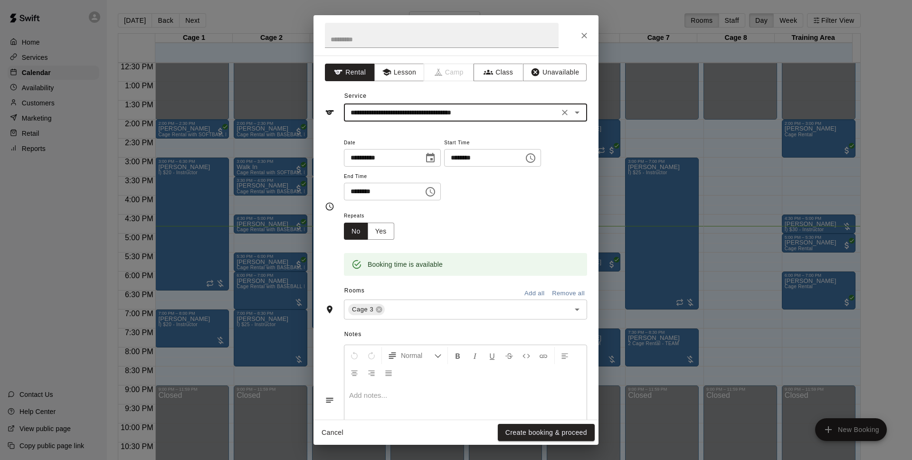
type input "**********"
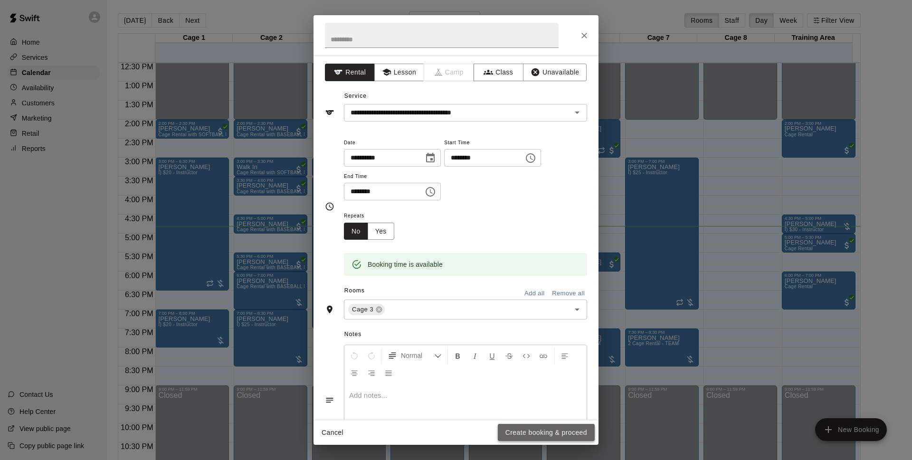
click at [541, 429] on button "Create booking & proceed" at bounding box center [546, 433] width 97 height 18
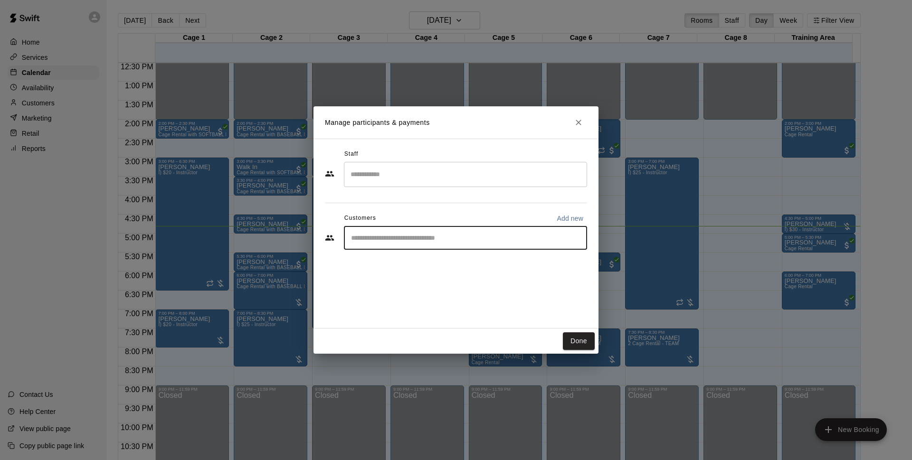
click at [412, 238] on input "Start typing to search customers..." at bounding box center [465, 238] width 235 height 10
type input "*******"
click at [453, 267] on div "Walk In [EMAIL_ADDRESS][DOMAIN_NAME]" at bounding box center [475, 265] width 209 height 20
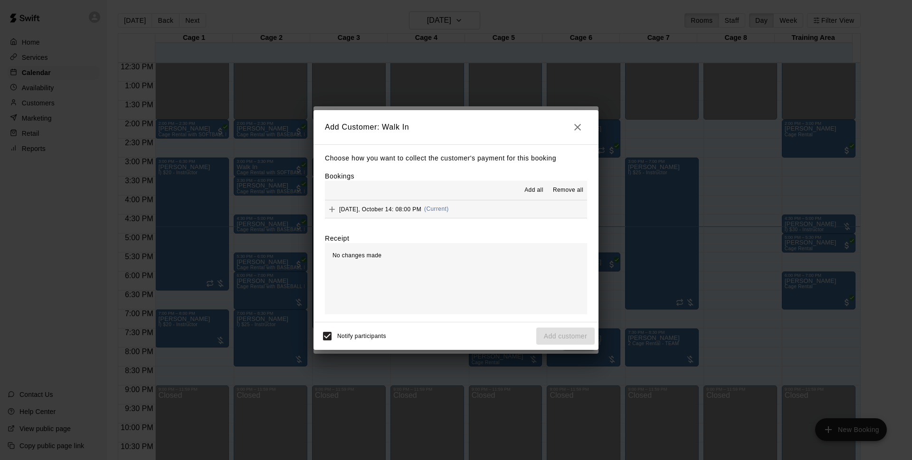
click at [449, 209] on span "(Current)" at bounding box center [436, 209] width 25 height 7
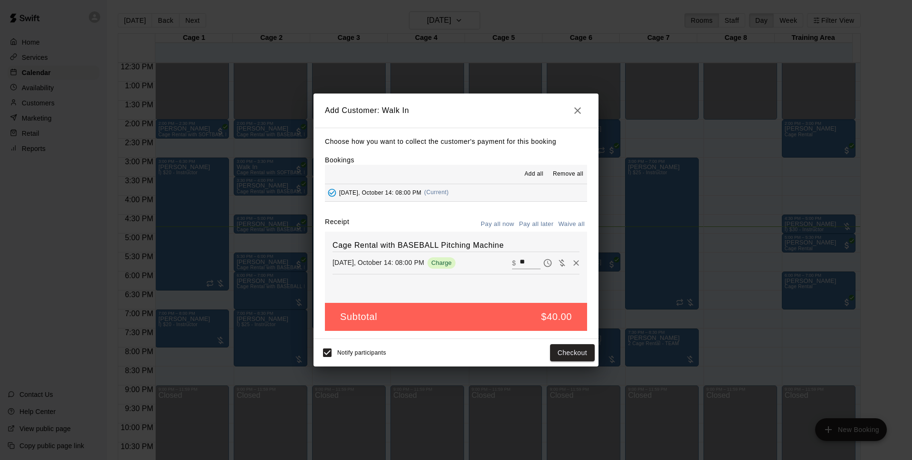
click at [552, 230] on button "Pay all later" at bounding box center [536, 224] width 39 height 15
click at [577, 354] on button "Add customer" at bounding box center [565, 353] width 58 height 18
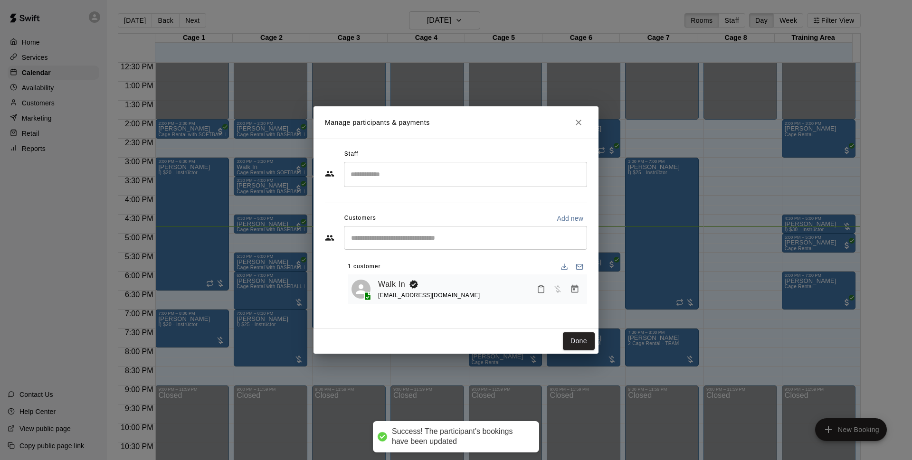
click at [587, 331] on div "Done" at bounding box center [456, 341] width 285 height 25
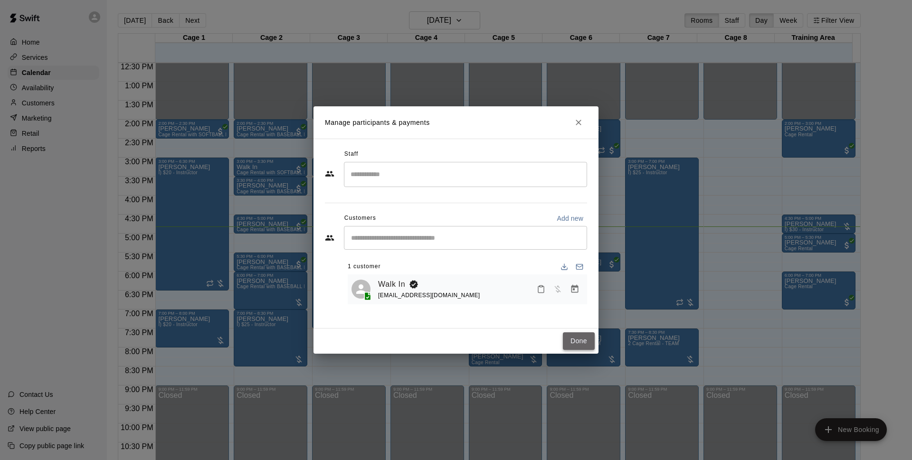
click at [588, 342] on button "Done" at bounding box center [579, 342] width 32 height 18
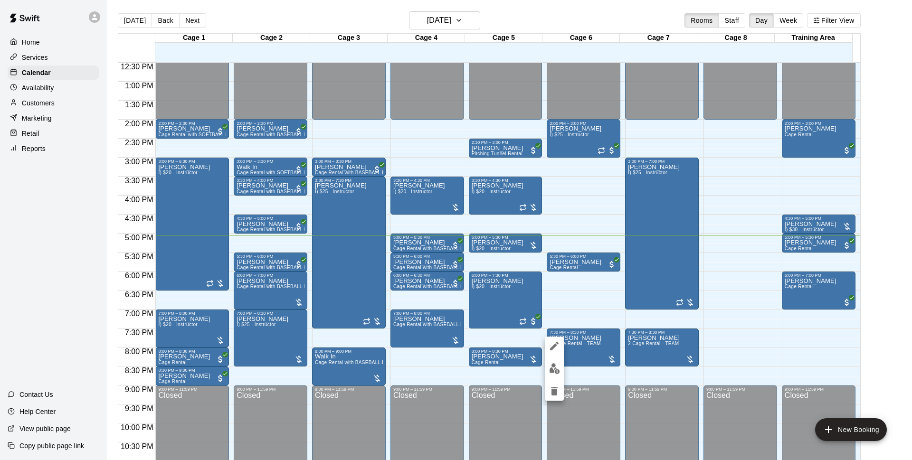
click at [557, 389] on icon "delete" at bounding box center [554, 391] width 7 height 9
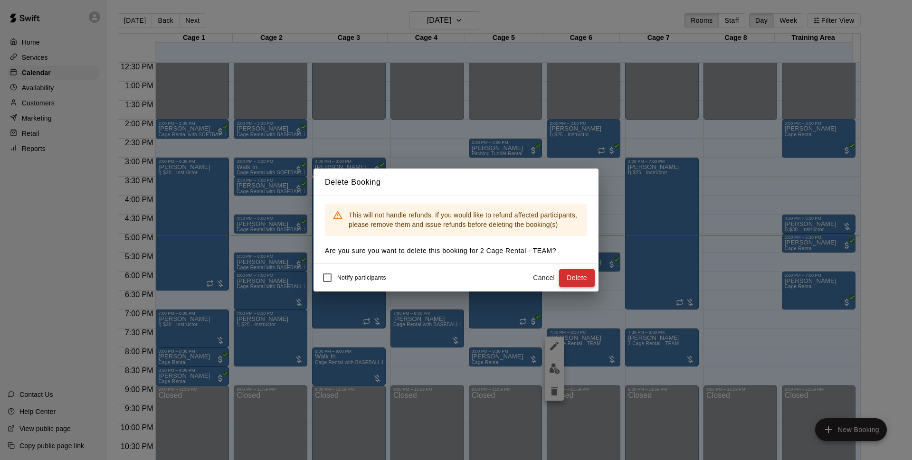
click at [580, 275] on button "Delete" at bounding box center [577, 278] width 36 height 18
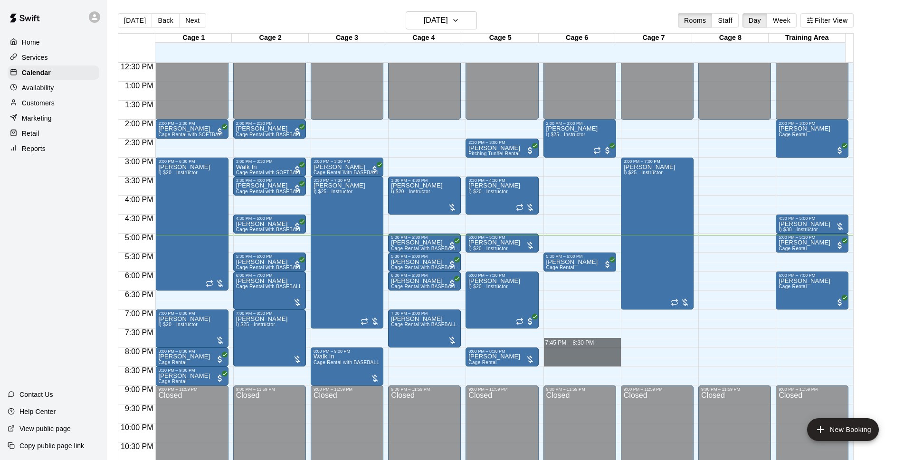
drag, startPoint x: 566, startPoint y: 336, endPoint x: 568, endPoint y: 361, distance: 25.2
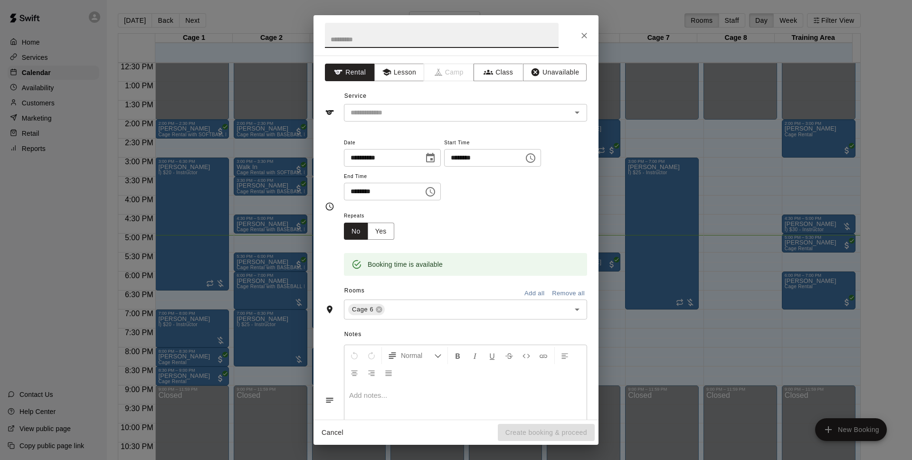
click at [479, 156] on input "********" at bounding box center [480, 158] width 73 height 18
type input "********"
click at [477, 96] on div "Service ​" at bounding box center [456, 105] width 262 height 33
click at [479, 112] on input "text" at bounding box center [452, 113] width 210 height 12
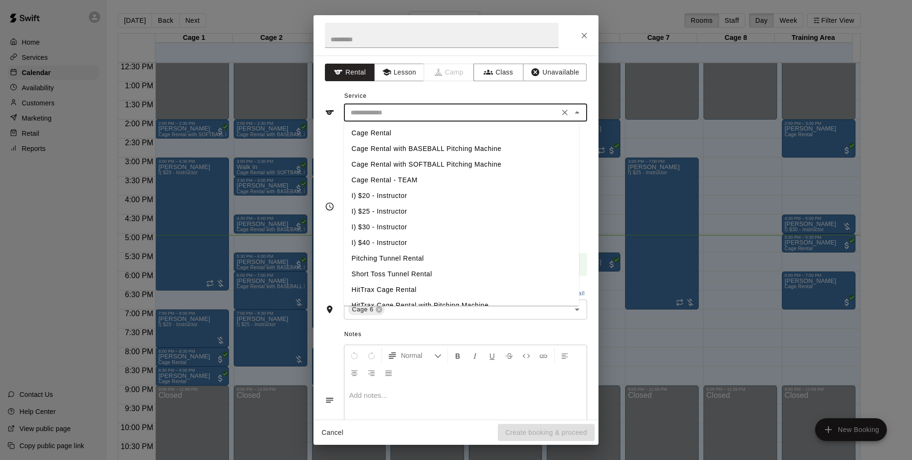
click at [426, 178] on li "Cage Rental - TEAM" at bounding box center [461, 180] width 235 height 16
type input "**********"
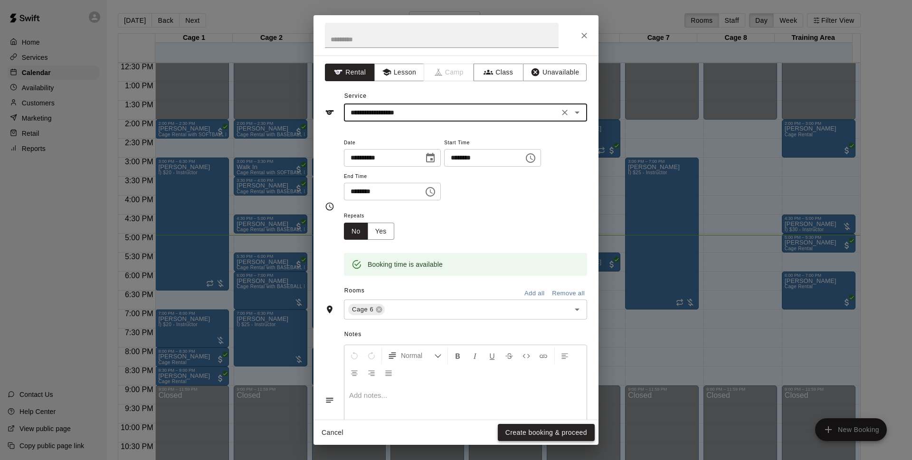
click at [547, 437] on button "Create booking & proceed" at bounding box center [546, 433] width 97 height 18
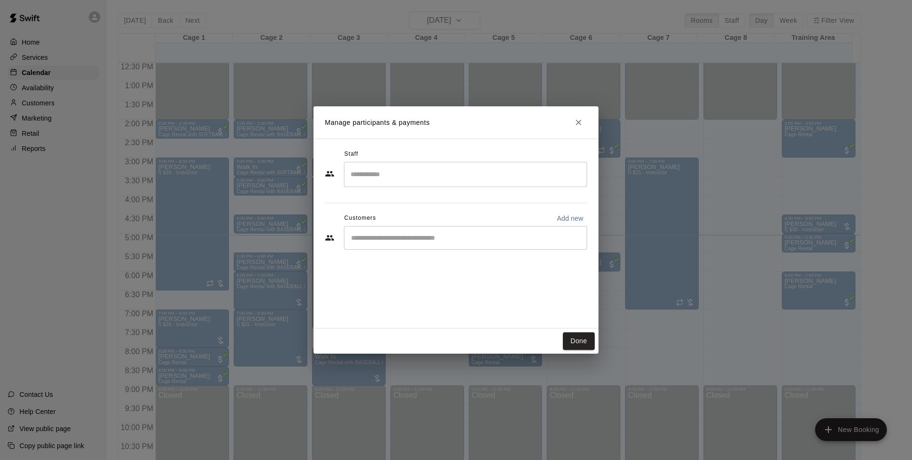
click at [417, 249] on div "​" at bounding box center [465, 238] width 243 height 24
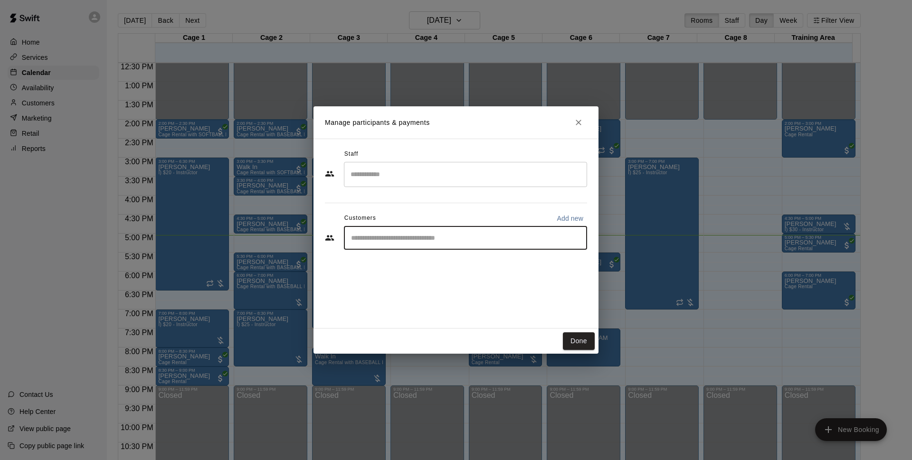
click at [424, 240] on input "Start typing to search customers..." at bounding box center [465, 238] width 235 height 10
type input "*****"
drag, startPoint x: 410, startPoint y: 237, endPoint x: 318, endPoint y: 237, distance: 91.7
click at [318, 237] on div "Staff ​ Customers Add new ***** ​" at bounding box center [456, 234] width 285 height 190
click at [381, 264] on p "[PERSON_NAME] South All Stars" at bounding box center [425, 260] width 108 height 10
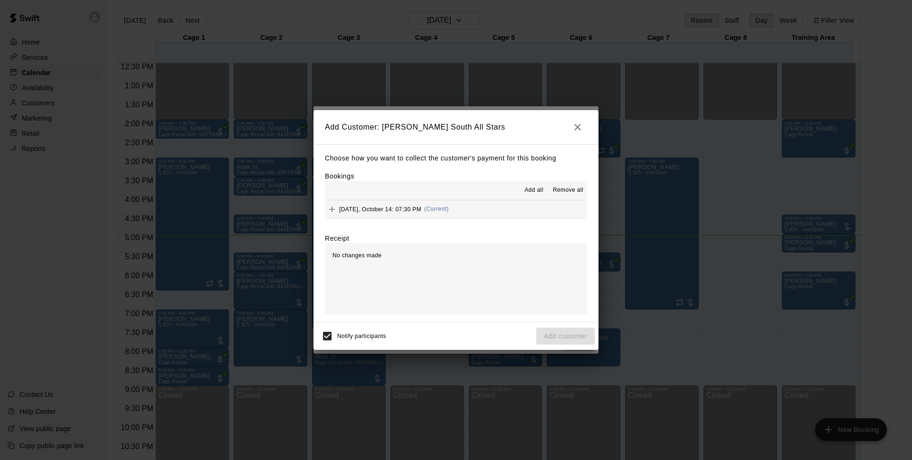
drag, startPoint x: 490, startPoint y: 197, endPoint x: 495, endPoint y: 208, distance: 11.5
click at [490, 198] on div "Add all Remove all" at bounding box center [456, 190] width 262 height 19
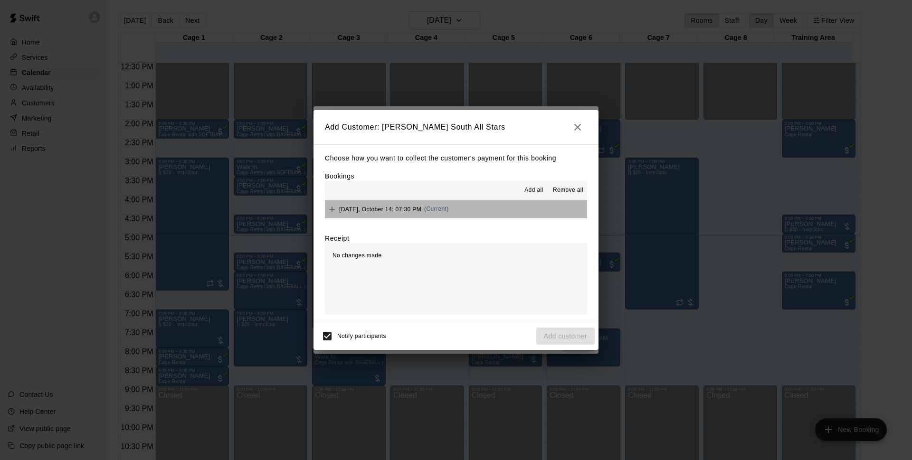
click at [495, 208] on button "[DATE], October 14: 07:30 PM (Current)" at bounding box center [456, 210] width 262 height 18
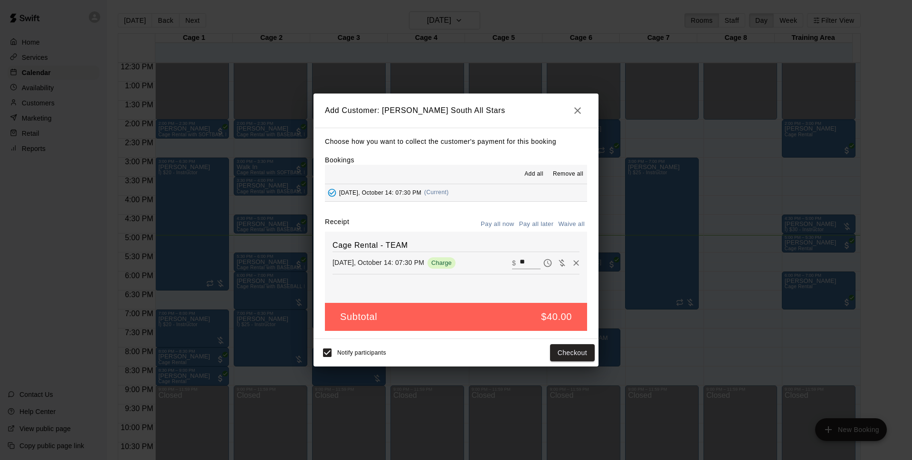
click at [535, 221] on button "Pay all later" at bounding box center [536, 224] width 39 height 15
drag, startPoint x: 515, startPoint y: 219, endPoint x: 515, endPoint y: 226, distance: 7.6
click at [515, 220] on button "Pay all now" at bounding box center [497, 224] width 38 height 15
click at [339, 352] on span "Notify participants" at bounding box center [361, 353] width 49 height 7
click at [573, 352] on button "Checkout" at bounding box center [572, 353] width 45 height 18
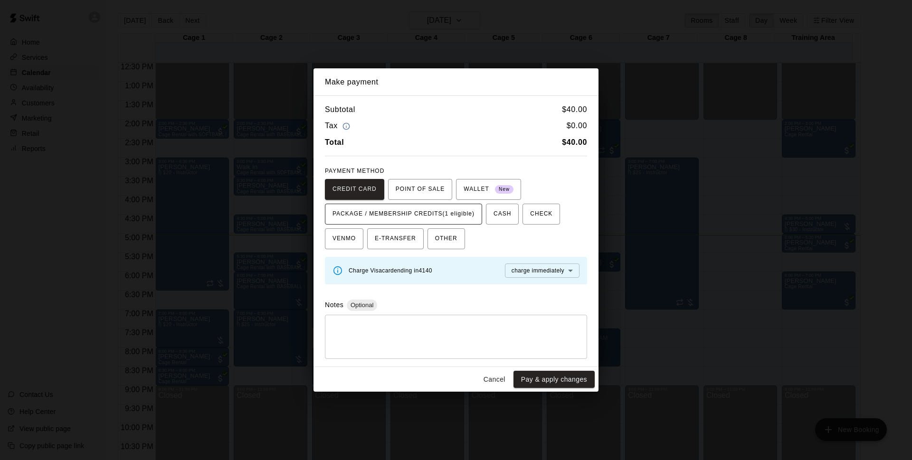
click at [407, 212] on span "PACKAGE / MEMBERSHIP CREDITS (1 eligible)" at bounding box center [404, 214] width 142 height 15
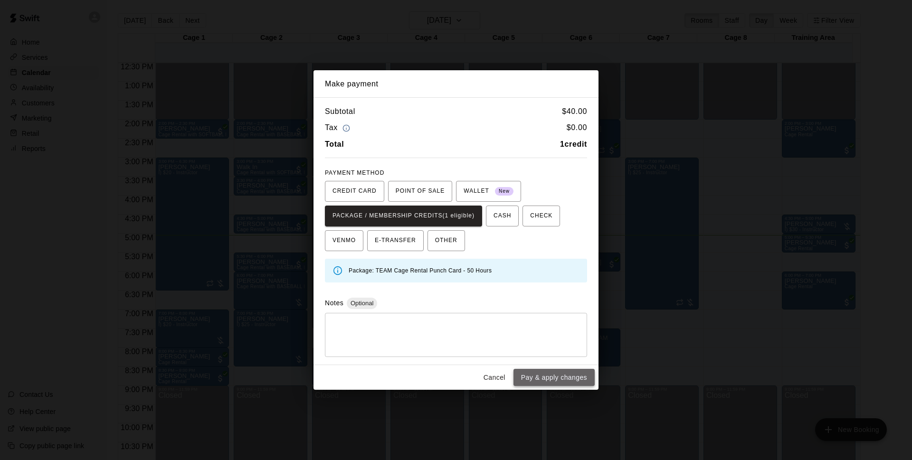
click at [579, 377] on button "Pay & apply changes" at bounding box center [554, 378] width 81 height 18
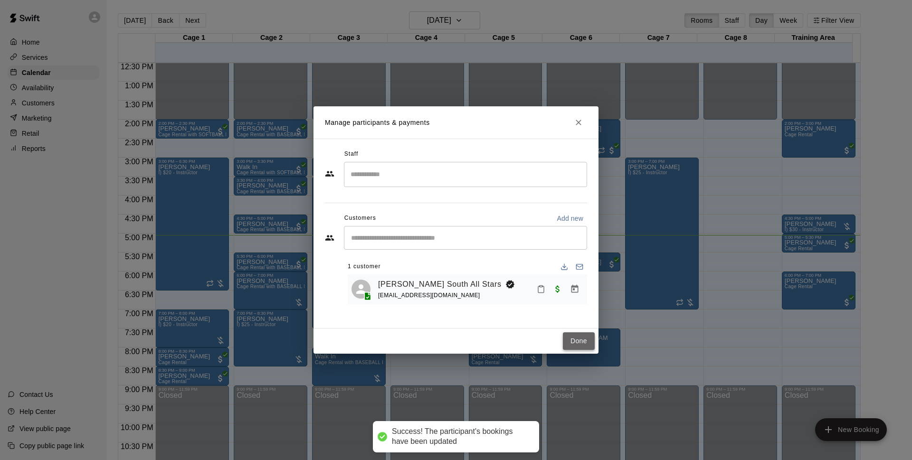
click at [579, 347] on button "Done" at bounding box center [579, 342] width 32 height 18
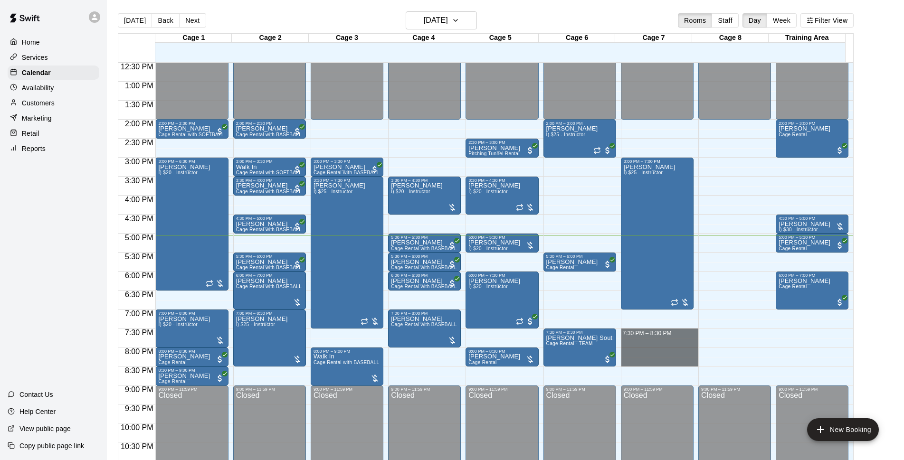
drag, startPoint x: 633, startPoint y: 331, endPoint x: 634, endPoint y: 363, distance: 31.9
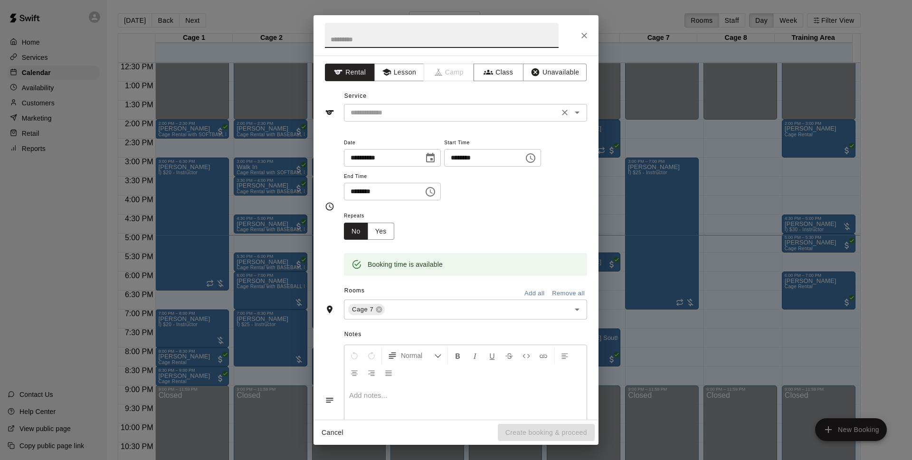
click at [407, 119] on div "​" at bounding box center [465, 113] width 243 height 18
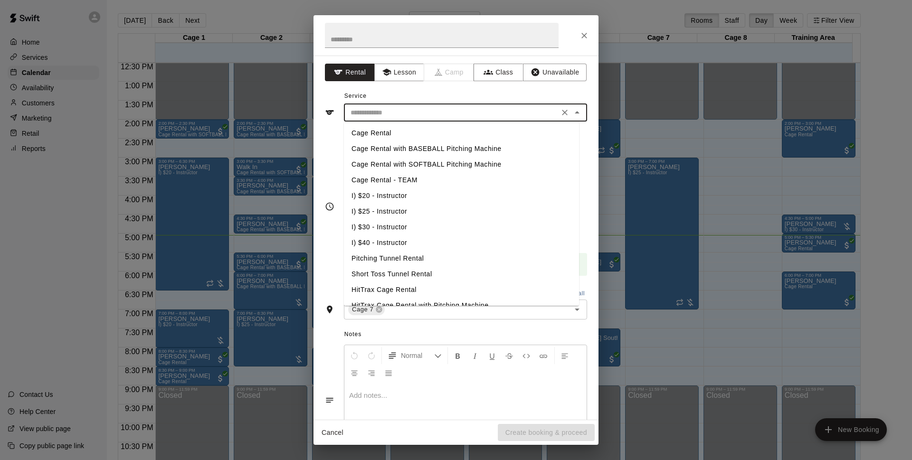
click at [412, 184] on li "Cage Rental - TEAM" at bounding box center [461, 180] width 235 height 16
type input "**********"
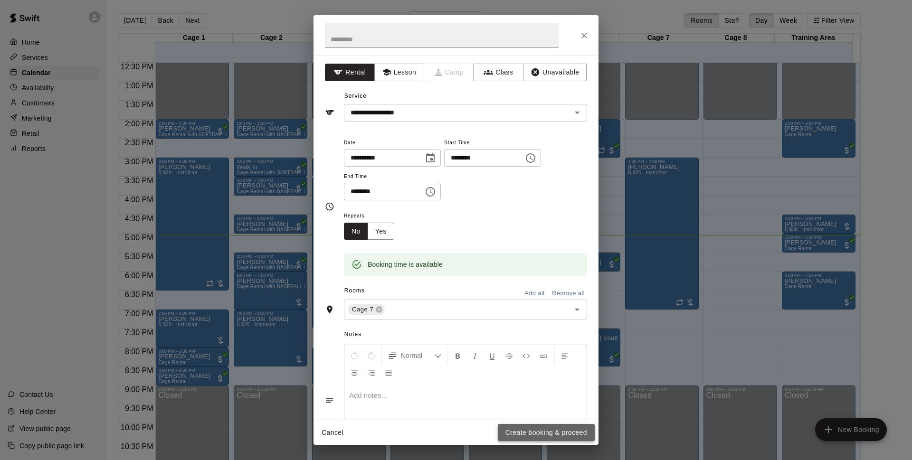
click at [516, 435] on button "Create booking & proceed" at bounding box center [546, 433] width 97 height 18
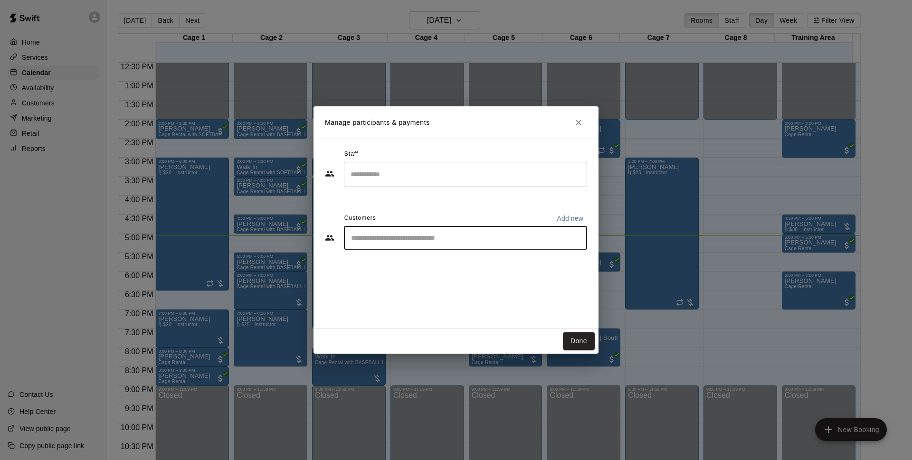
click at [415, 235] on input "Start typing to search customers..." at bounding box center [465, 238] width 235 height 10
type input "******"
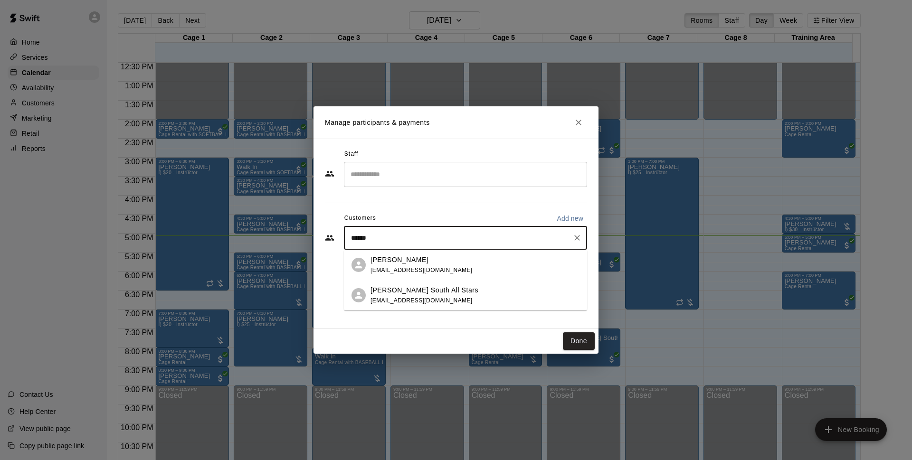
click at [421, 297] on span "[EMAIL_ADDRESS][DOMAIN_NAME]" at bounding box center [422, 300] width 102 height 7
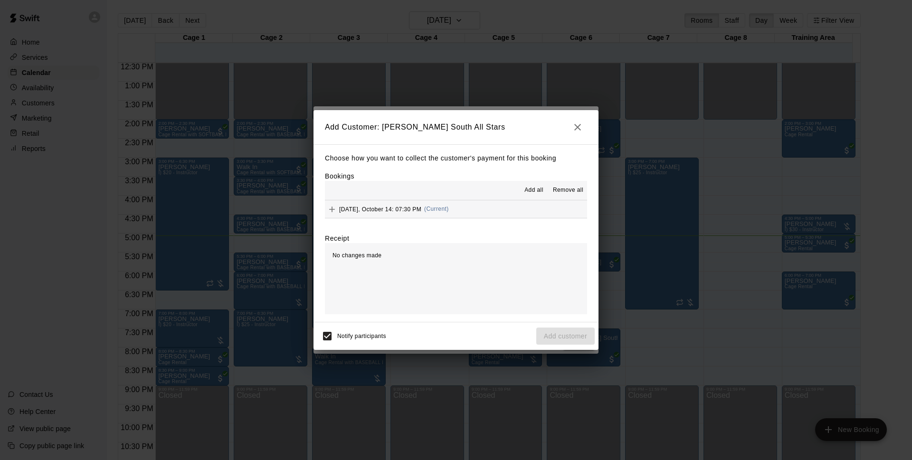
click at [429, 211] on span "(Current)" at bounding box center [436, 209] width 25 height 7
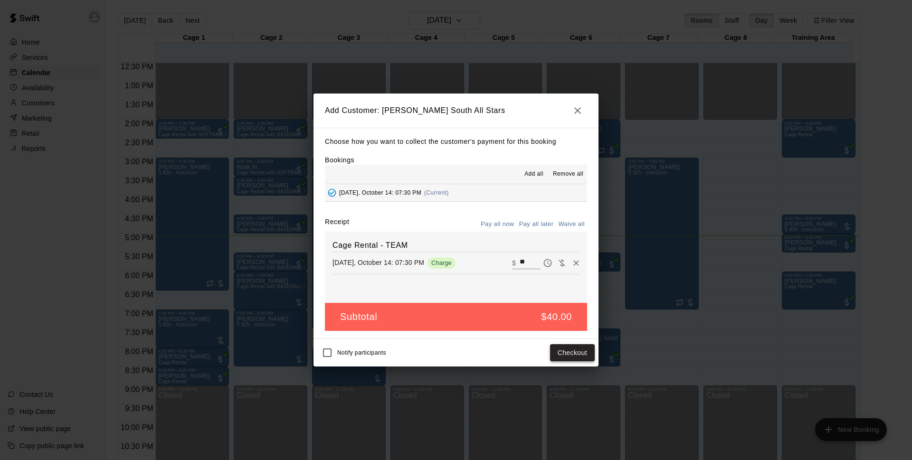
click at [563, 353] on button "Checkout" at bounding box center [572, 353] width 45 height 18
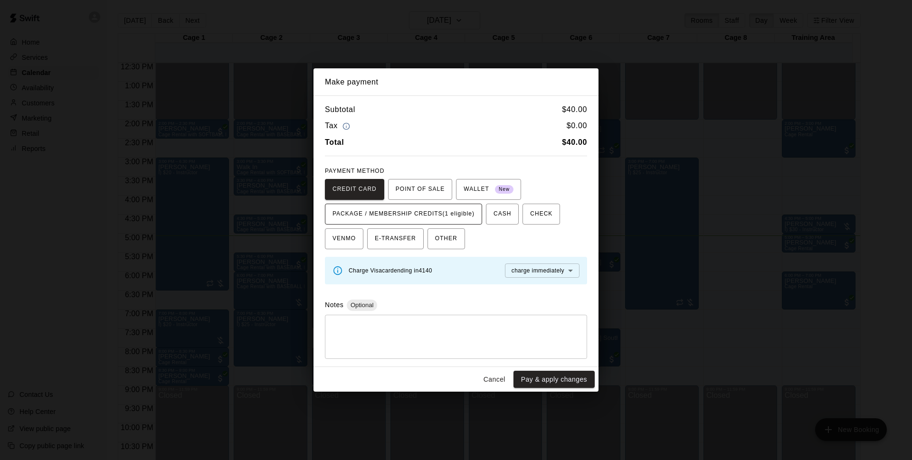
click at [418, 210] on span "PACKAGE / MEMBERSHIP CREDITS (1 eligible)" at bounding box center [404, 214] width 142 height 15
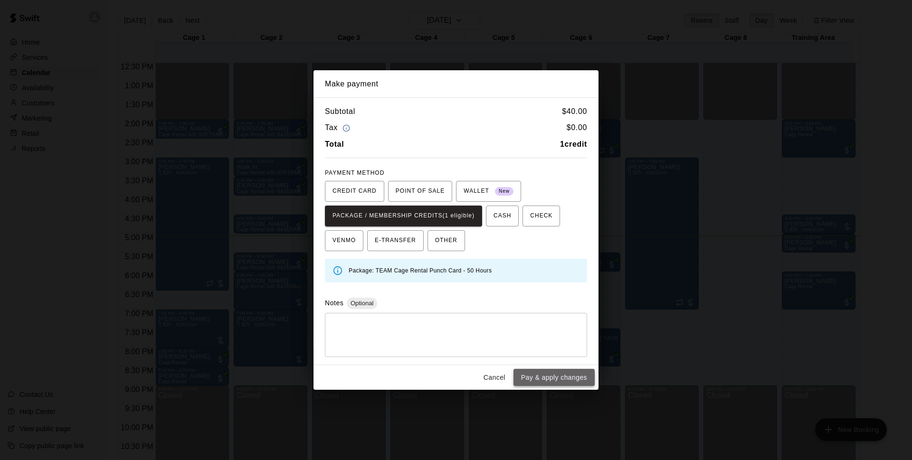
click at [545, 375] on button "Pay & apply changes" at bounding box center [554, 378] width 81 height 18
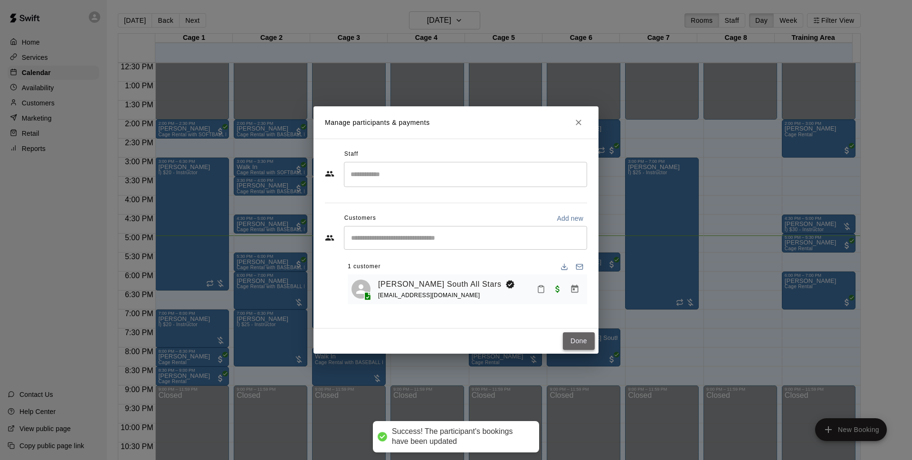
click at [589, 335] on button "Done" at bounding box center [579, 342] width 32 height 18
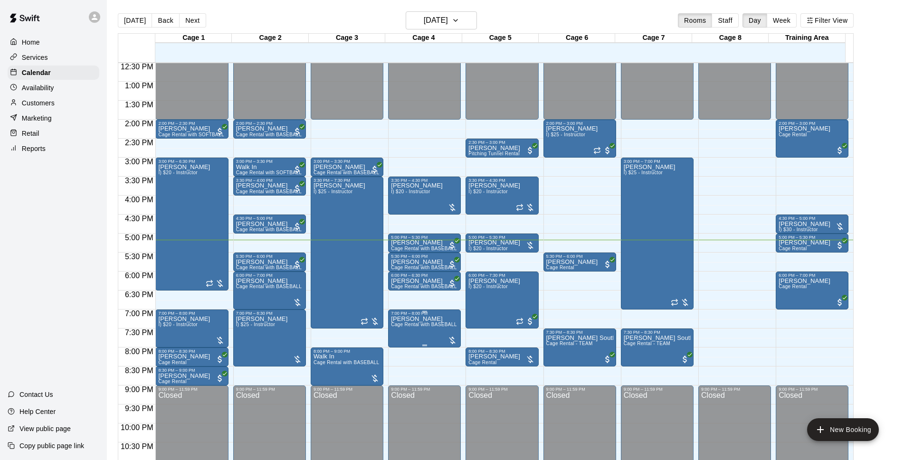
click at [399, 327] on span "Cage Rental with BASEBALL Pitching Machine" at bounding box center [444, 324] width 106 height 5
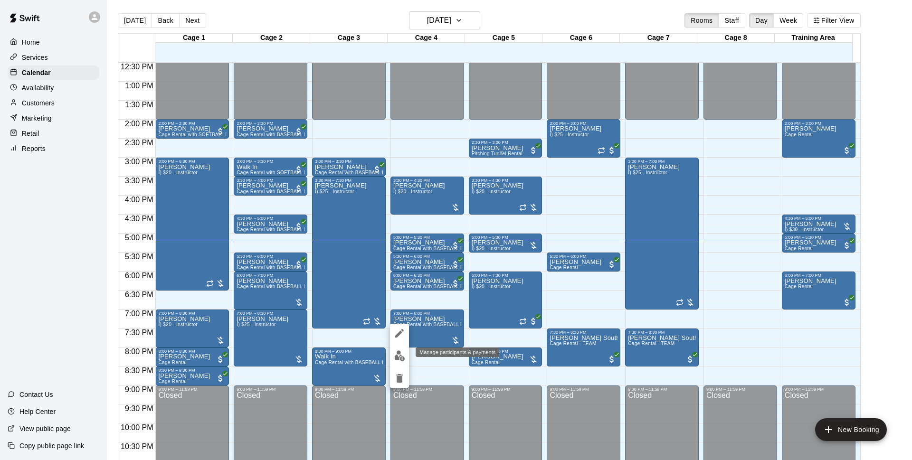
click at [405, 359] on img "edit" at bounding box center [399, 356] width 11 height 11
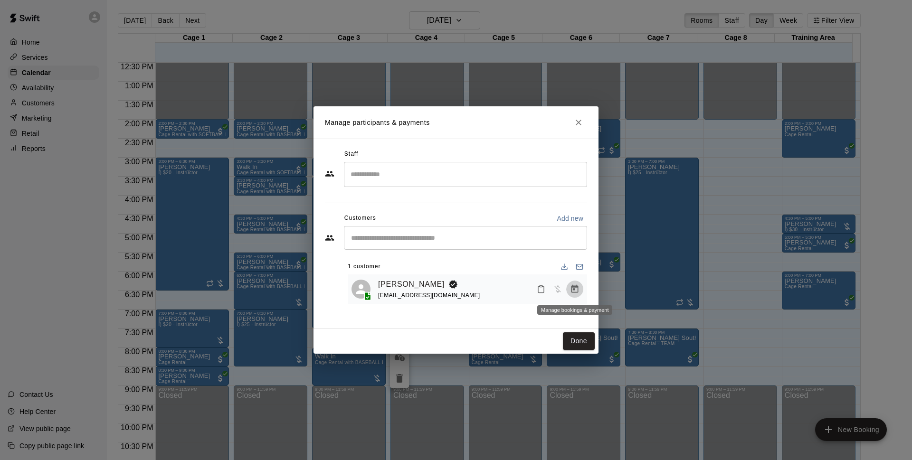
click at [581, 292] on button "Manage bookings & payment" at bounding box center [574, 289] width 17 height 17
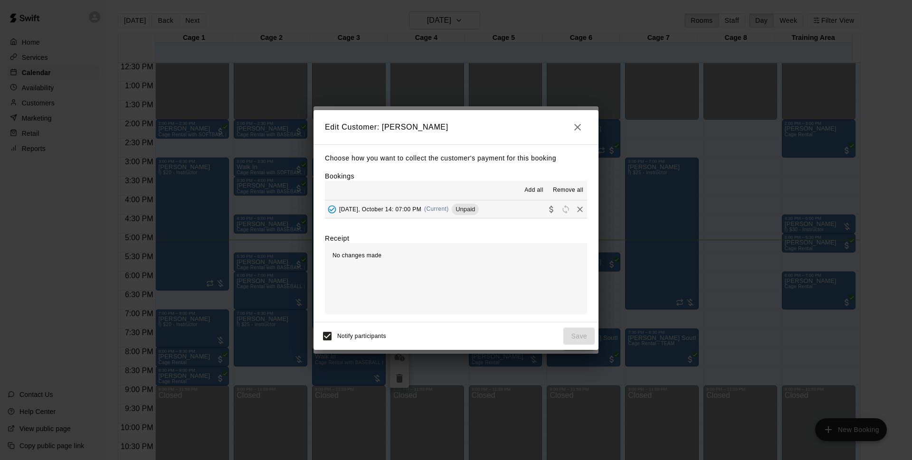
drag, startPoint x: 466, startPoint y: 212, endPoint x: 473, endPoint y: 203, distance: 11.5
click at [472, 203] on div "[DATE], October 14: 07:00 PM (Current) Unpaid" at bounding box center [402, 209] width 154 height 14
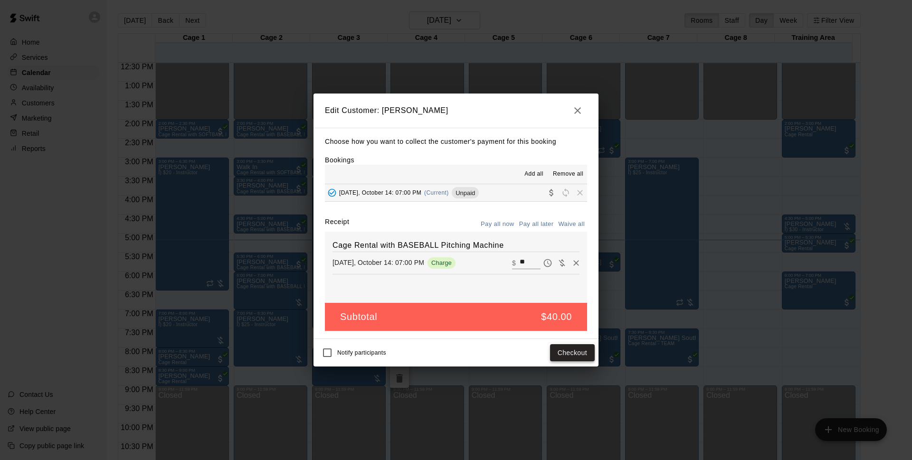
click at [569, 354] on button "Checkout" at bounding box center [572, 353] width 45 height 18
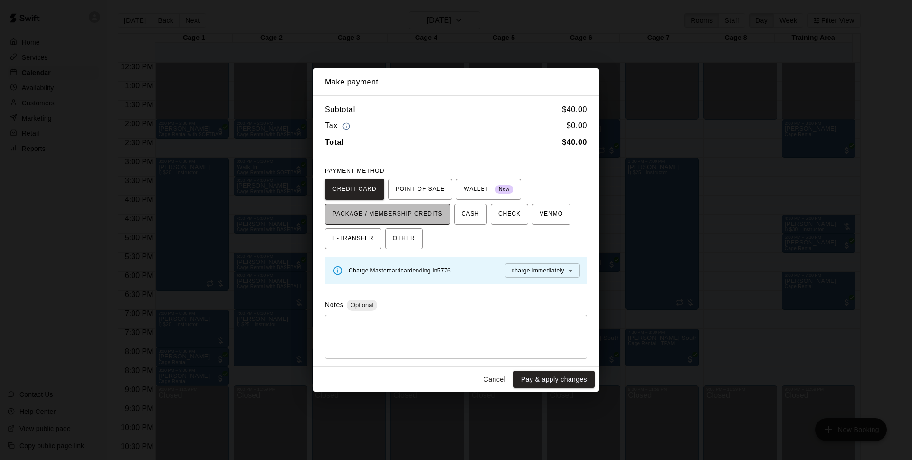
click at [442, 204] on button "PACKAGE / MEMBERSHIP CREDITS" at bounding box center [387, 214] width 125 height 21
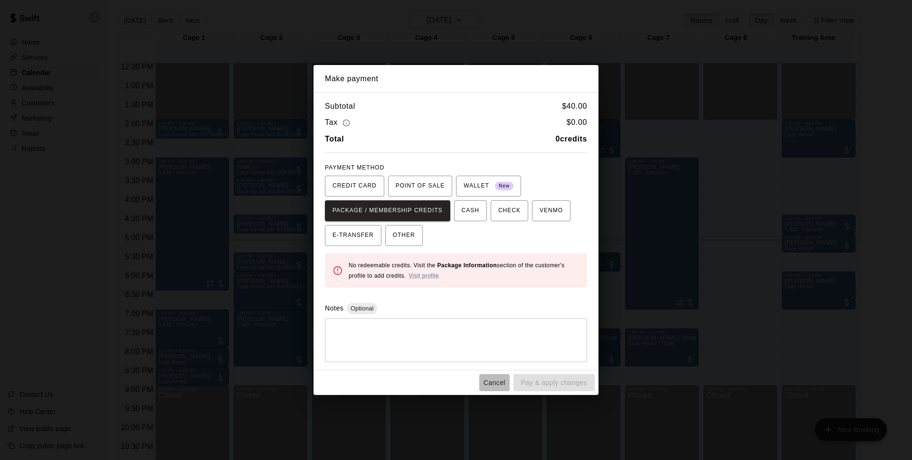
click at [486, 388] on button "Cancel" at bounding box center [494, 383] width 30 height 18
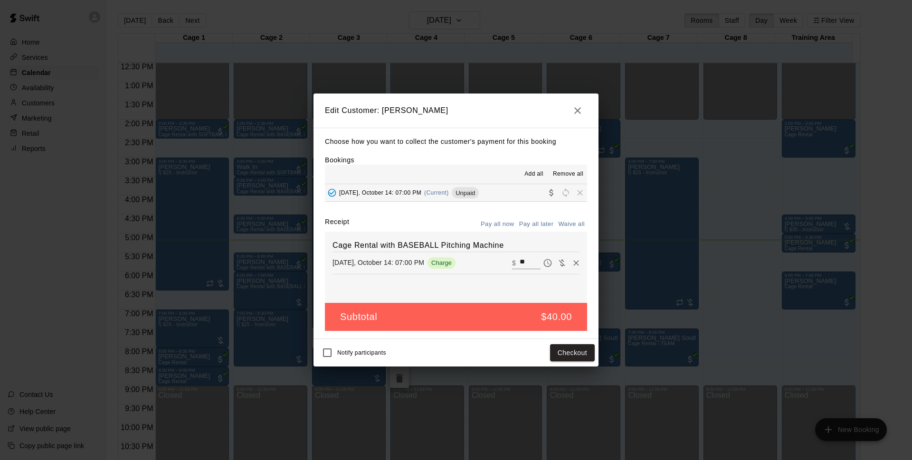
click at [574, 115] on icon "button" at bounding box center [577, 110] width 11 height 11
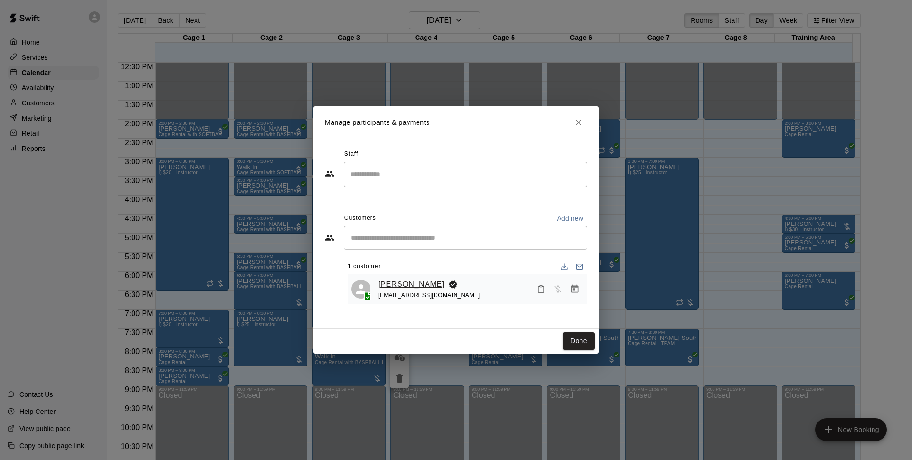
click at [398, 285] on link "[PERSON_NAME]" at bounding box center [411, 284] width 67 height 12
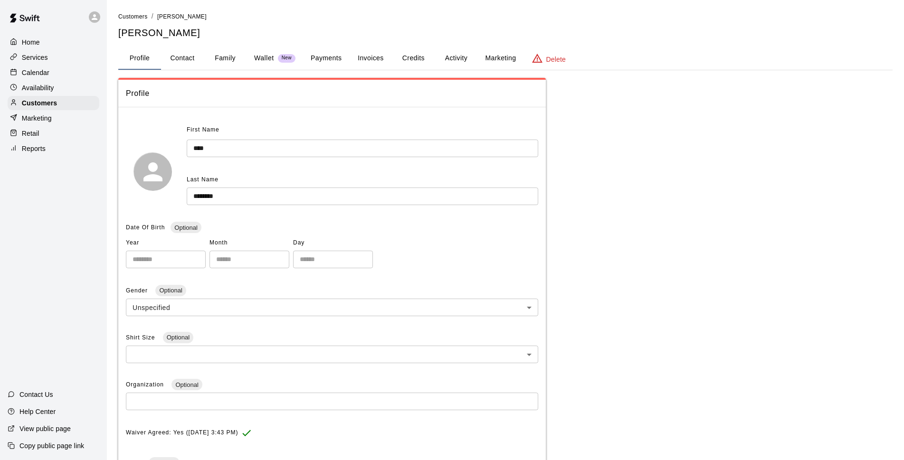
click at [411, 58] on button "Credits" at bounding box center [413, 58] width 43 height 23
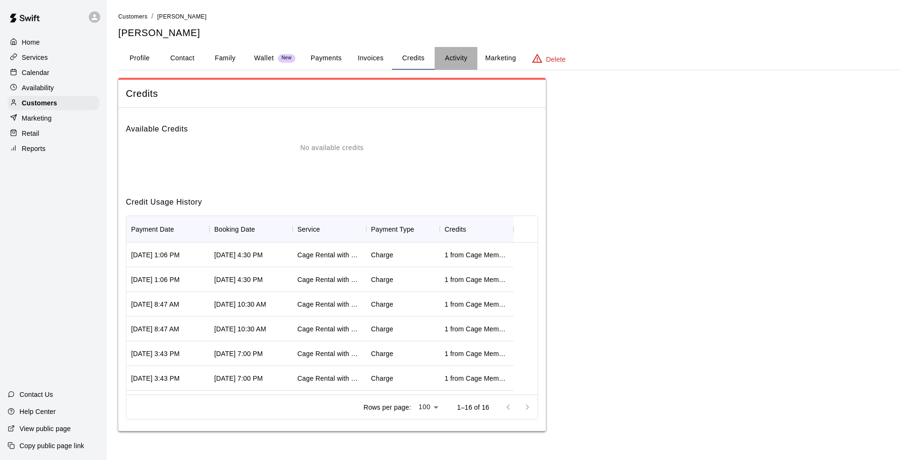
click at [463, 62] on button "Activity" at bounding box center [456, 58] width 43 height 23
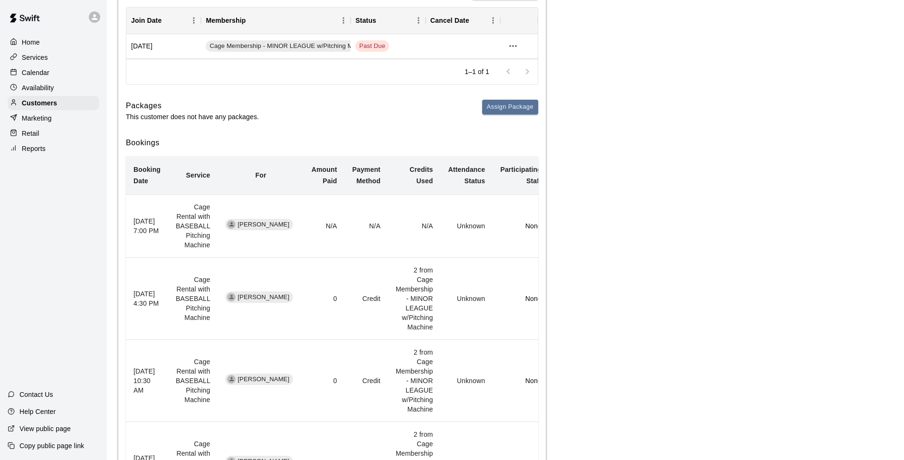
scroll to position [69, 0]
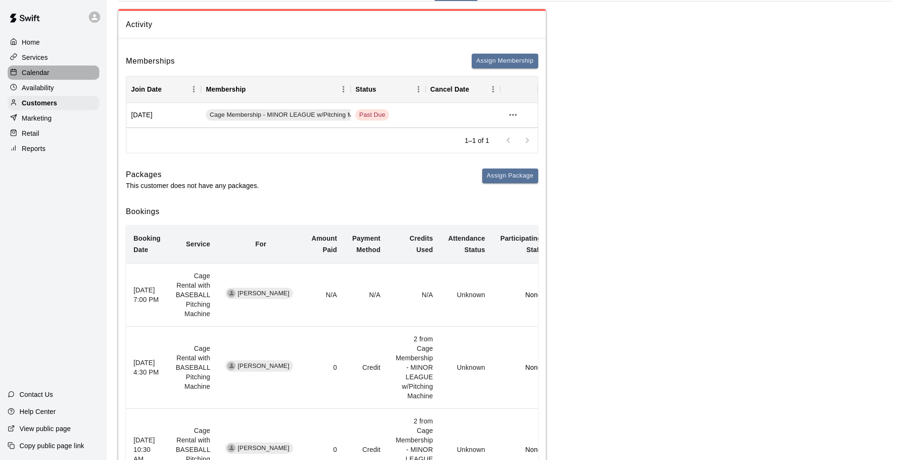
click at [20, 74] on div at bounding box center [16, 72] width 12 height 9
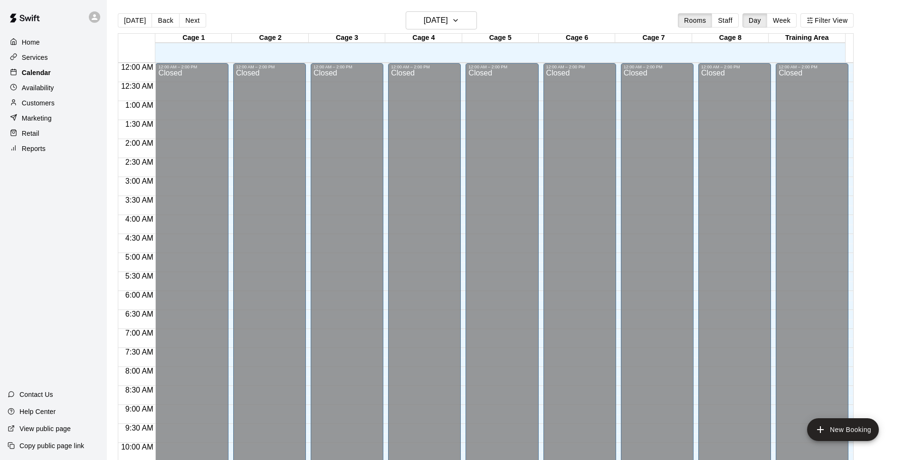
scroll to position [476, 0]
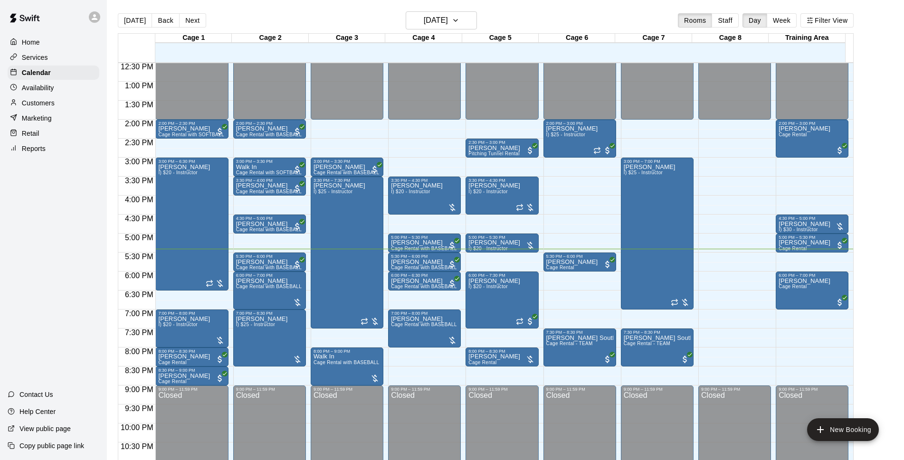
click at [403, 10] on main "[DATE] Back [DATE][DATE] Rooms Staff Day Week Filter View Cage 1 14 Tue Cage 2 …" at bounding box center [505, 238] width 797 height 476
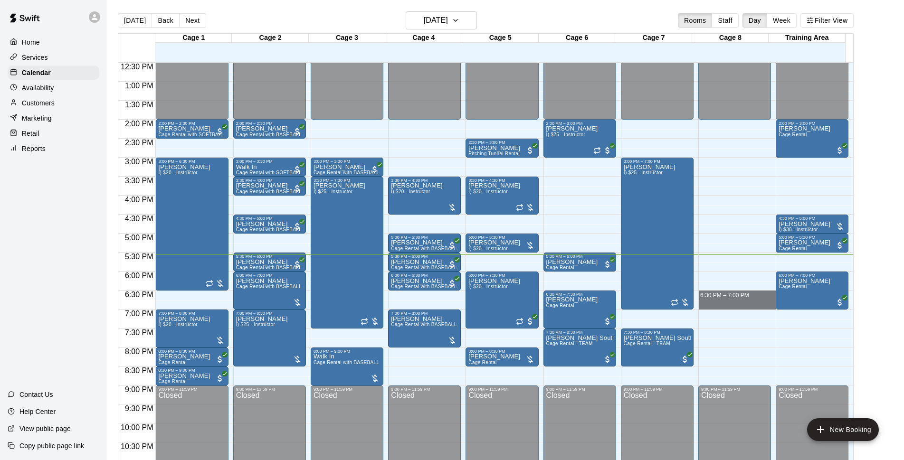
drag, startPoint x: 734, startPoint y: 294, endPoint x: 734, endPoint y: 305, distance: 11.4
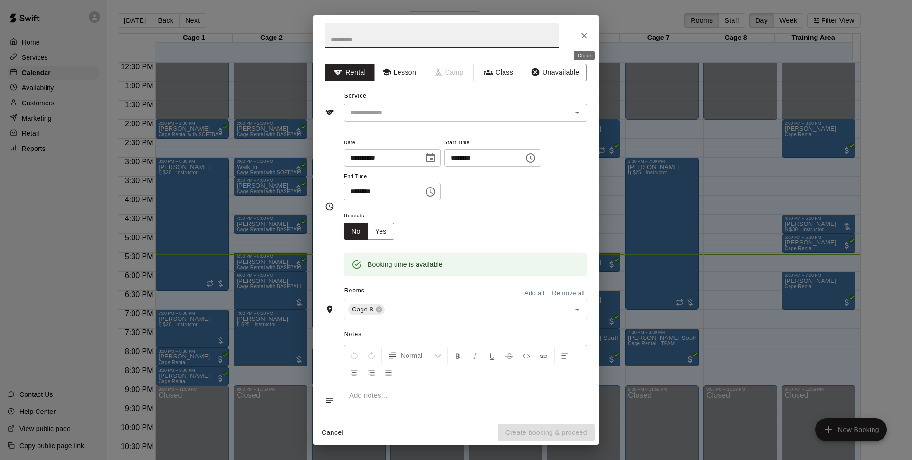
click at [587, 35] on icon "Close" at bounding box center [585, 36] width 10 height 10
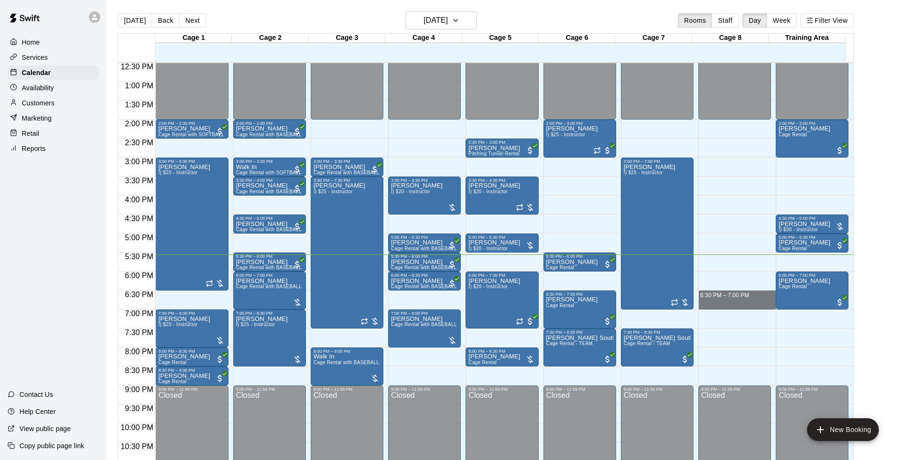
drag, startPoint x: 713, startPoint y: 291, endPoint x: 713, endPoint y: 306, distance: 14.3
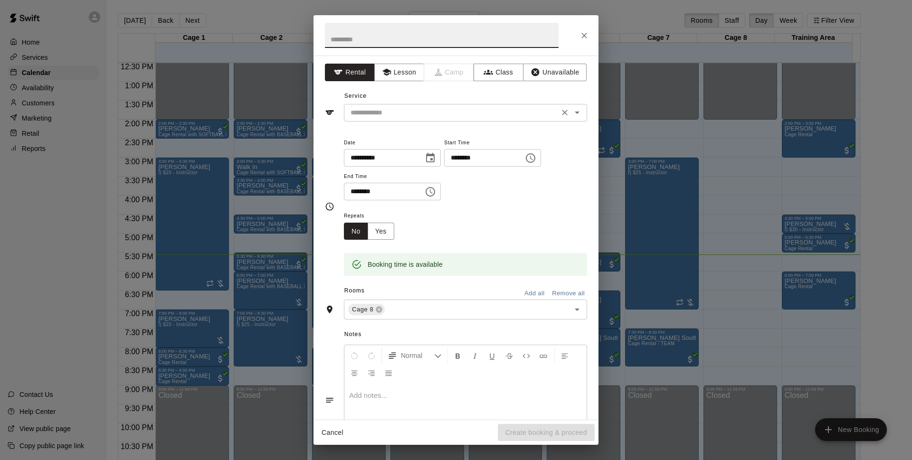
click at [450, 121] on div "​" at bounding box center [465, 113] width 243 height 18
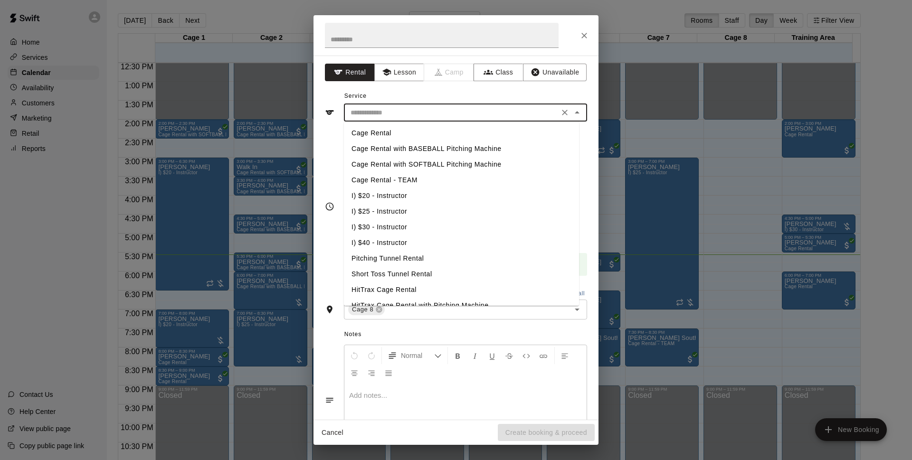
click at [433, 131] on li "Cage Rental" at bounding box center [461, 133] width 235 height 16
type input "**********"
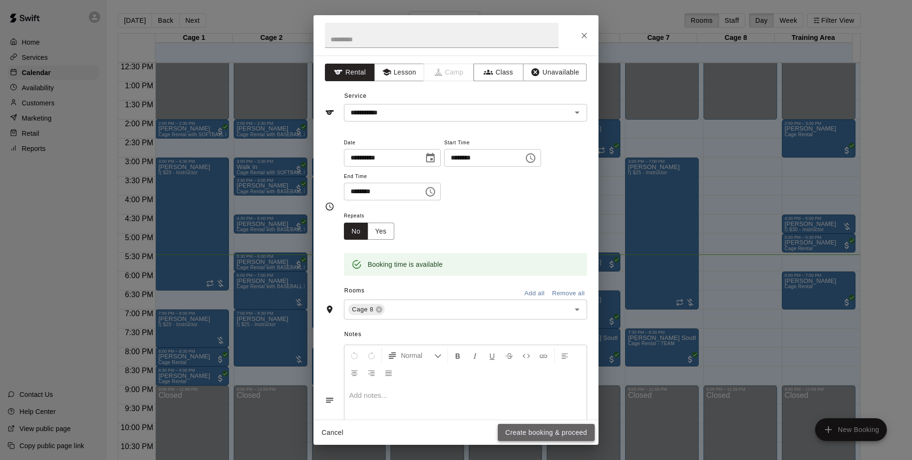
click at [547, 439] on button "Create booking & proceed" at bounding box center [546, 433] width 97 height 18
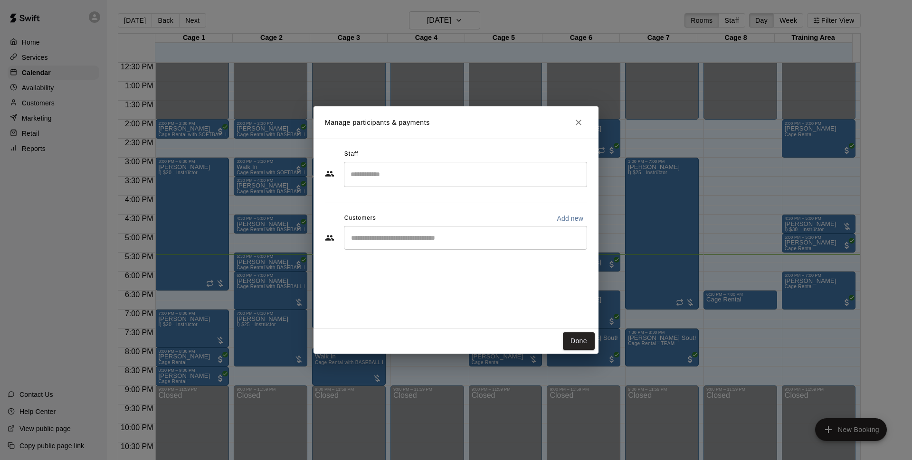
click at [562, 339] on div "Done" at bounding box center [456, 341] width 285 height 25
click at [572, 336] on button "Done" at bounding box center [579, 342] width 32 height 18
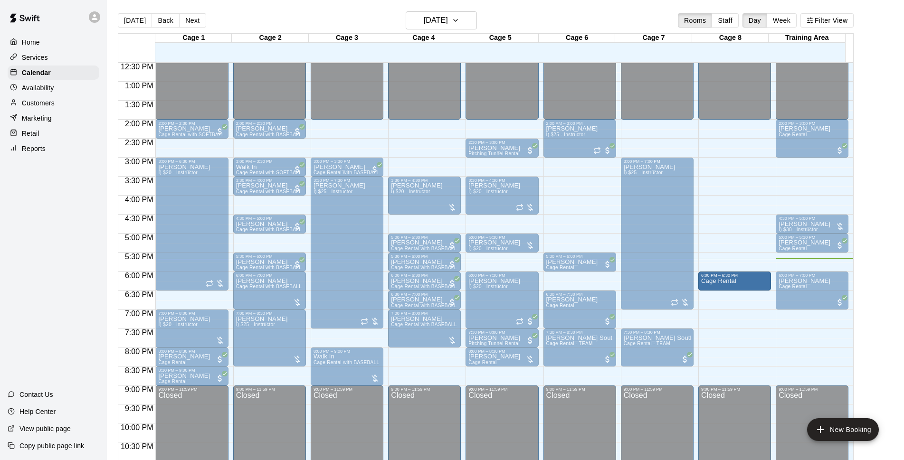
drag, startPoint x: 740, startPoint y: 295, endPoint x: 739, endPoint y: 284, distance: 10.6
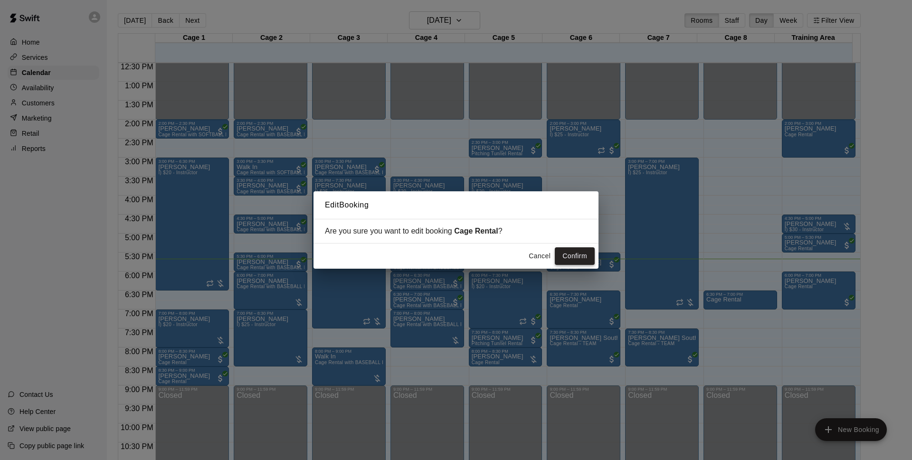
click at [564, 259] on button "Confirm" at bounding box center [575, 257] width 40 height 18
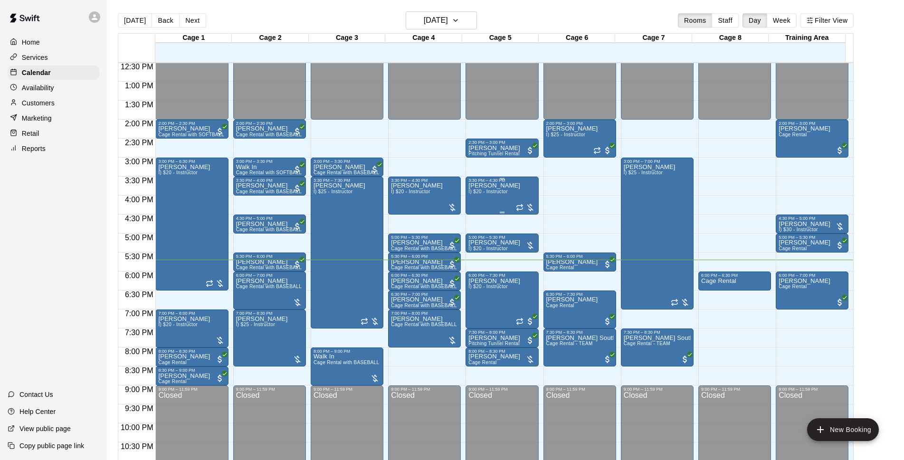
click at [484, 198] on div "[PERSON_NAME] I) $20 - Instructor" at bounding box center [495, 413] width 52 height 460
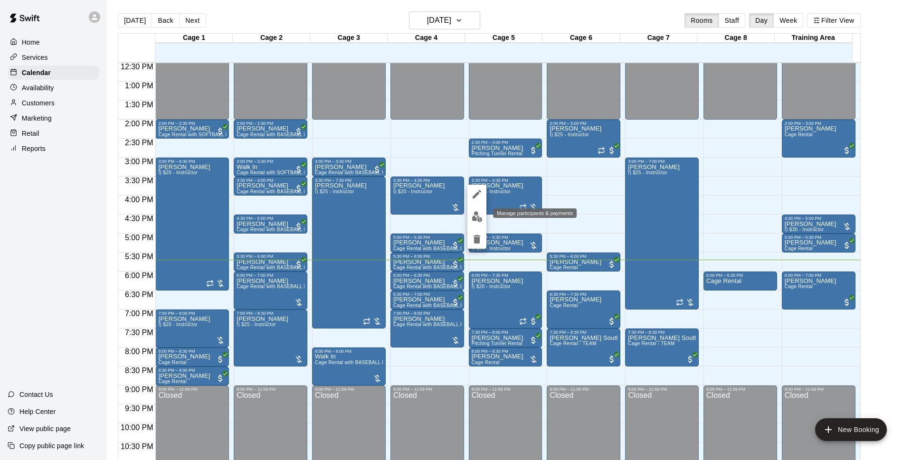
click at [479, 212] on img "edit" at bounding box center [477, 216] width 11 height 11
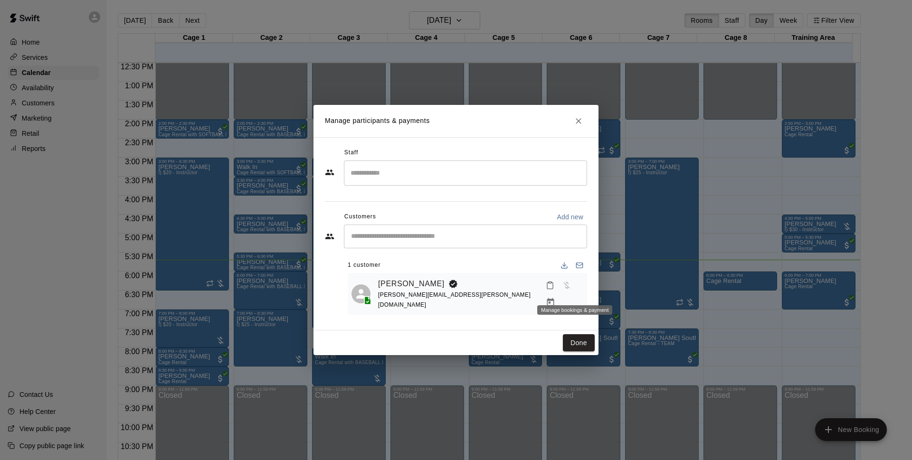
click at [555, 298] on icon "Manage bookings & payment" at bounding box center [550, 302] width 7 height 8
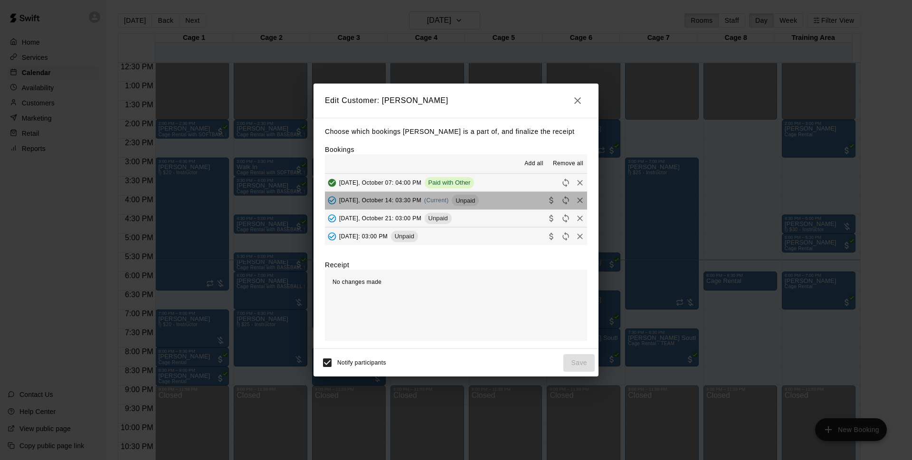
click at [493, 199] on button "[DATE], October 14: 03:30 PM (Current) Unpaid" at bounding box center [456, 201] width 262 height 18
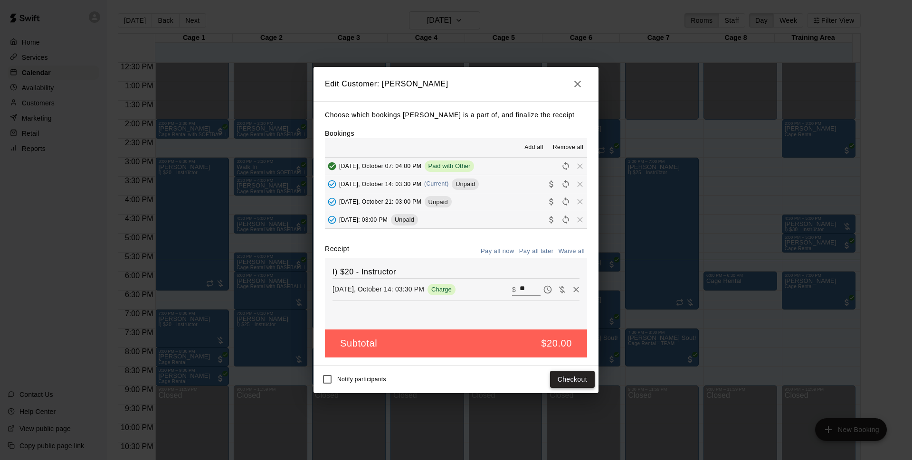
click at [566, 377] on button "Checkout" at bounding box center [572, 380] width 45 height 18
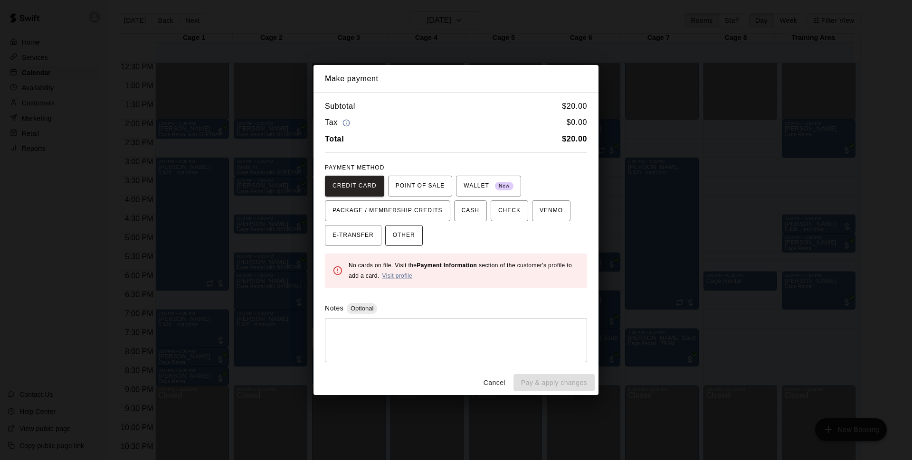
click at [409, 235] on span "OTHER" at bounding box center [404, 235] width 22 height 15
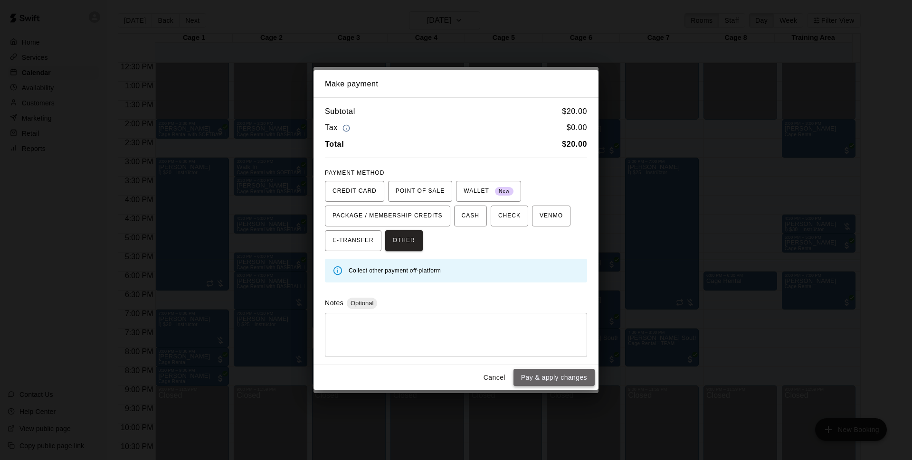
click at [548, 380] on button "Pay & apply changes" at bounding box center [554, 378] width 81 height 18
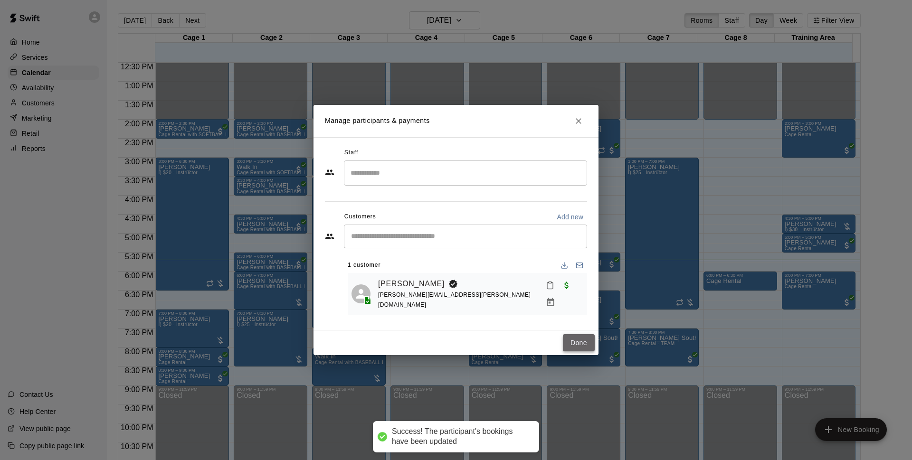
click at [578, 343] on button "Done" at bounding box center [579, 344] width 32 height 18
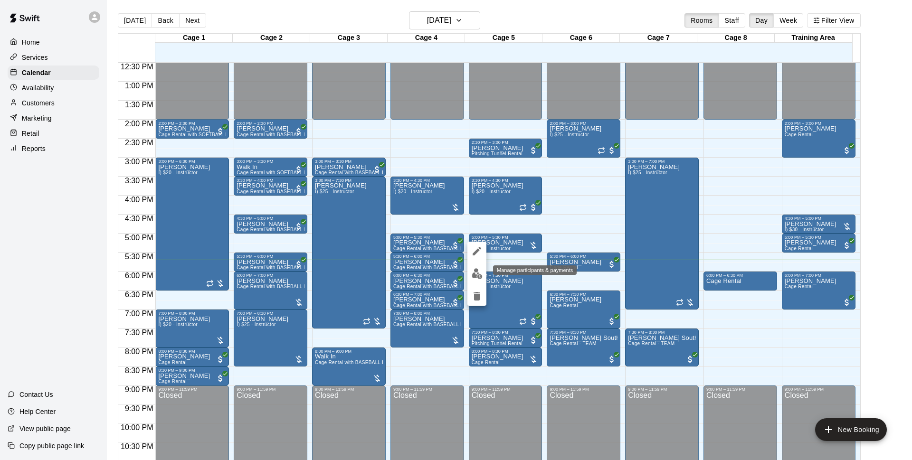
click at [480, 275] on img "edit" at bounding box center [477, 273] width 11 height 11
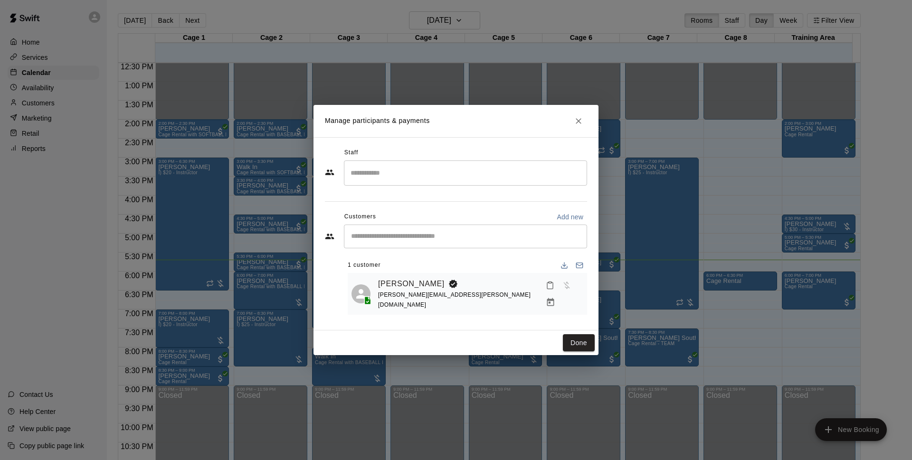
click at [555, 298] on icon "Manage bookings & payment" at bounding box center [550, 302] width 7 height 8
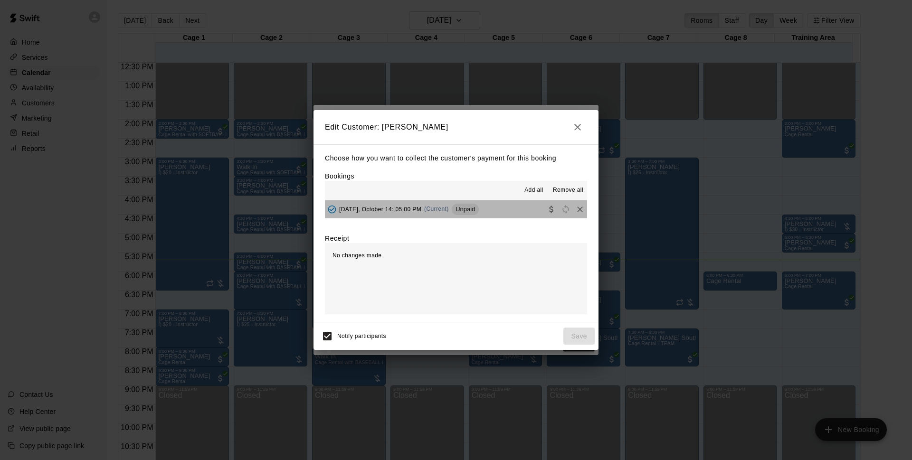
click at [492, 211] on button "[DATE], October 14: 05:00 PM (Current) Unpaid" at bounding box center [456, 210] width 262 height 18
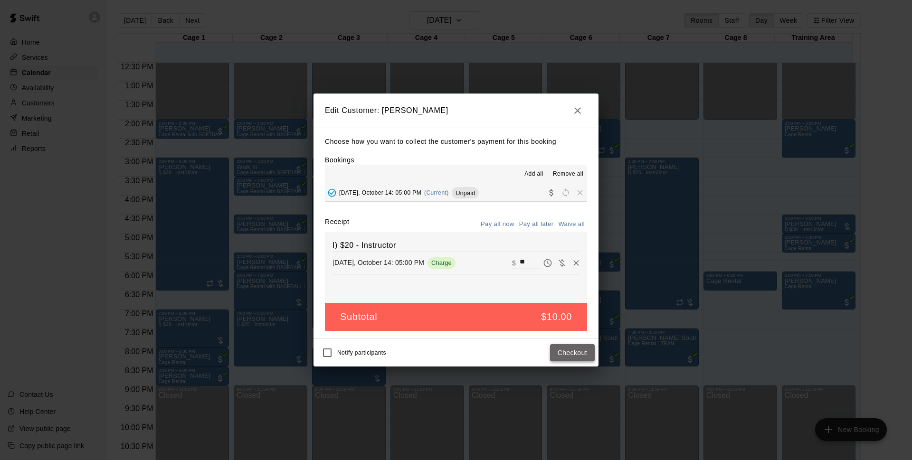
click at [582, 354] on button "Checkout" at bounding box center [572, 353] width 45 height 18
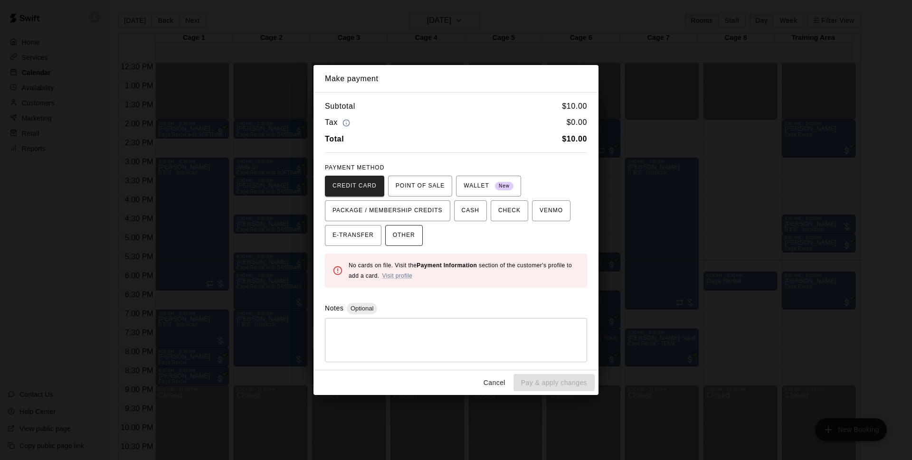
click at [403, 233] on span "OTHER" at bounding box center [404, 235] width 22 height 15
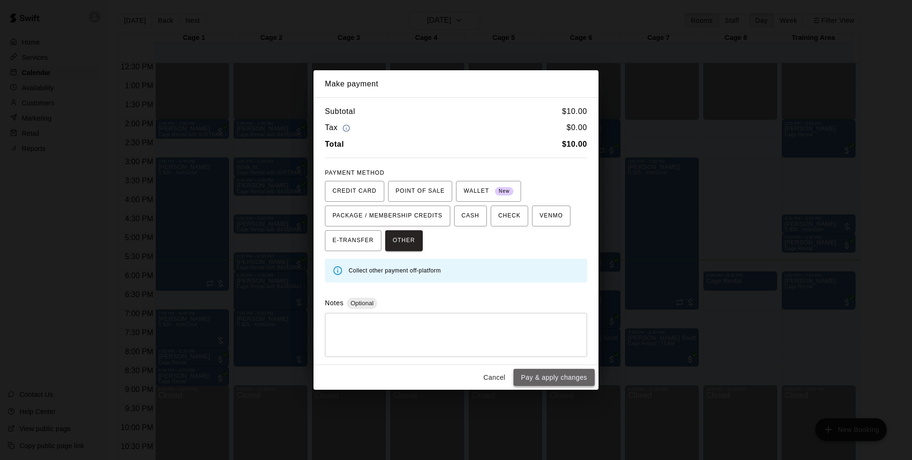
click at [528, 380] on button "Pay & apply changes" at bounding box center [554, 378] width 81 height 18
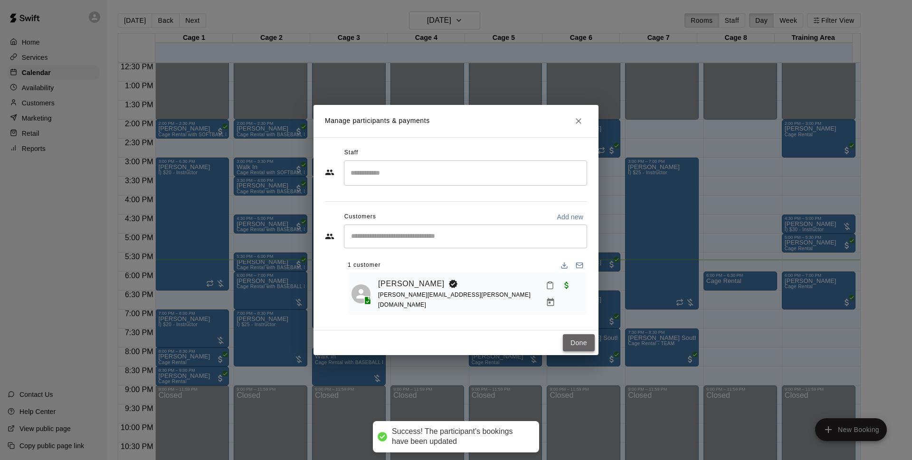
click at [574, 343] on button "Done" at bounding box center [579, 344] width 32 height 18
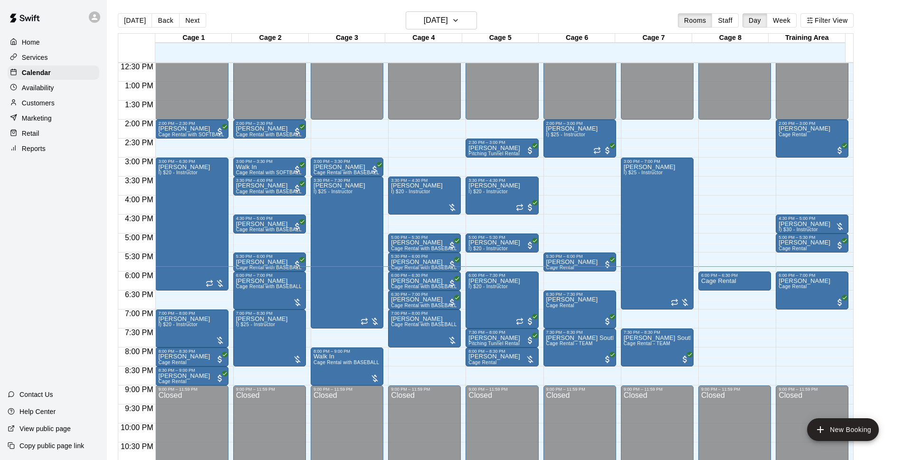
click at [456, 11] on main "[DATE] Back [DATE][DATE] Rooms Staff Day Week Filter View Cage 1 14 Tue Cage 2 …" at bounding box center [505, 238] width 797 height 476
click at [442, 36] on div "[DATE] Back [DATE][DATE] Rooms Staff Day Week Filter View Cage 1 14 Tue Cage 2 …" at bounding box center [486, 241] width 736 height 460
click at [488, 28] on div "[DATE] Back [DATE][DATE] Rooms Staff Day Week Filter View" at bounding box center [486, 22] width 736 height 22
click at [459, 16] on icon "button" at bounding box center [456, 20] width 8 height 11
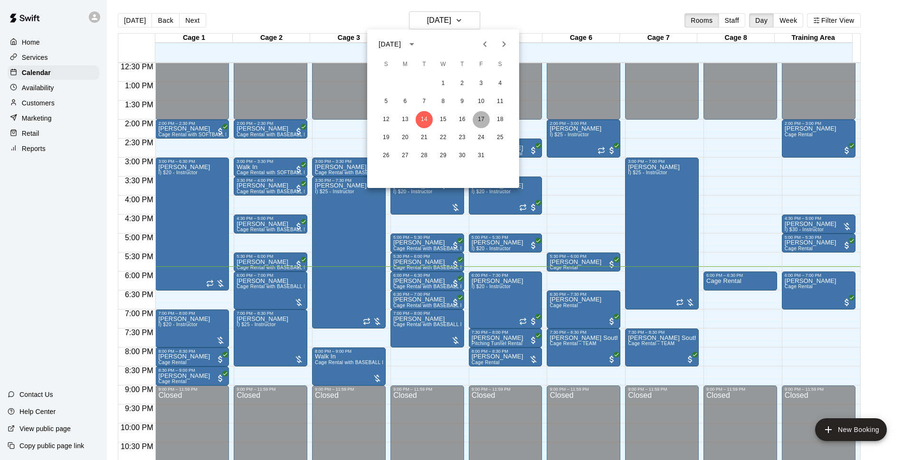
click at [480, 128] on button "17" at bounding box center [481, 119] width 17 height 17
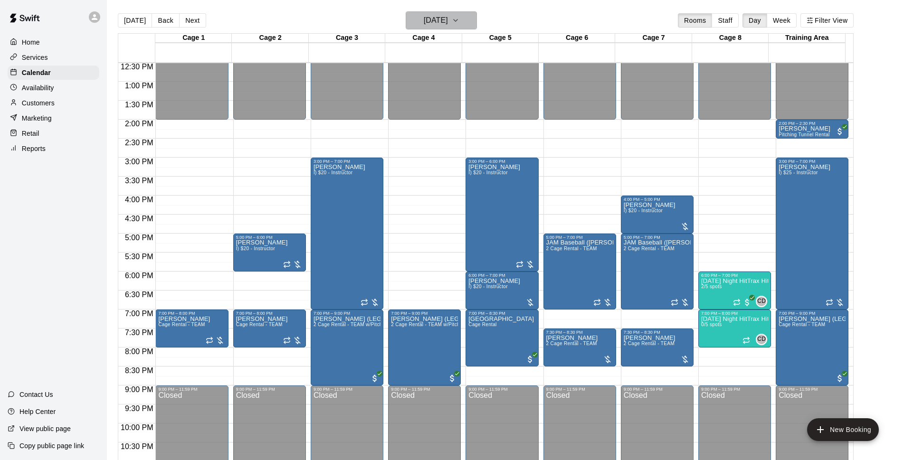
click at [466, 12] on button "[DATE]" at bounding box center [441, 20] width 71 height 18
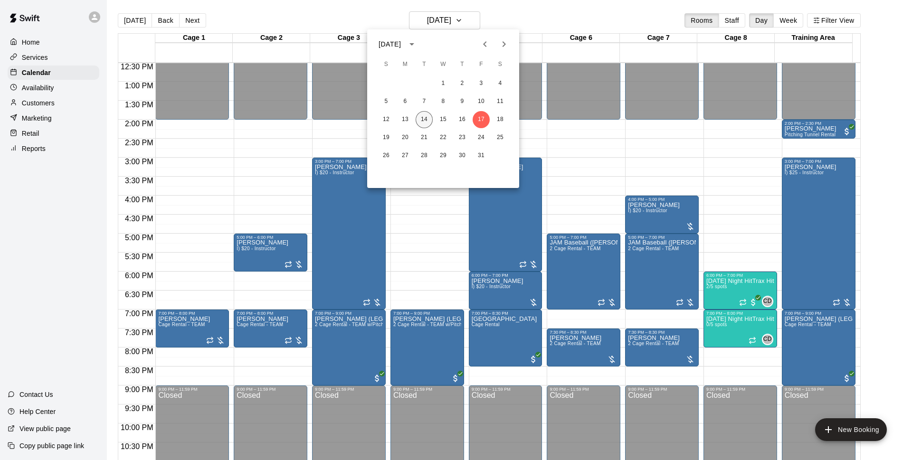
click at [422, 116] on button "14" at bounding box center [424, 119] width 17 height 17
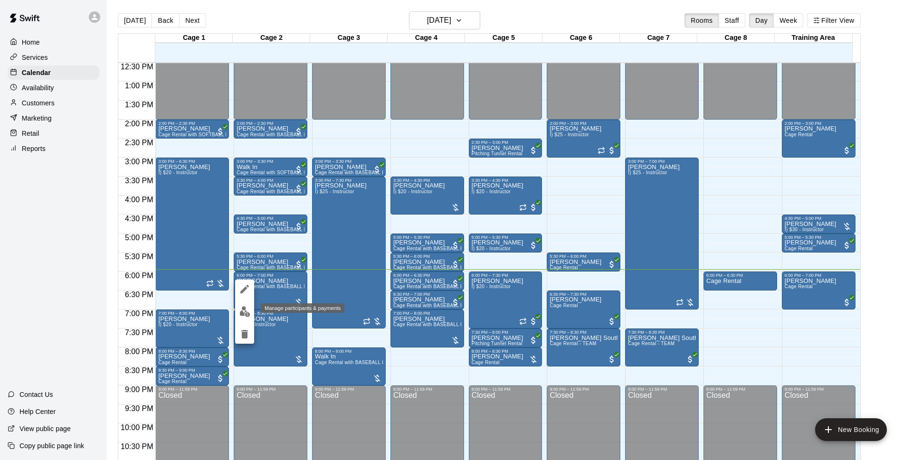
click at [249, 308] on img "edit" at bounding box center [244, 311] width 11 height 11
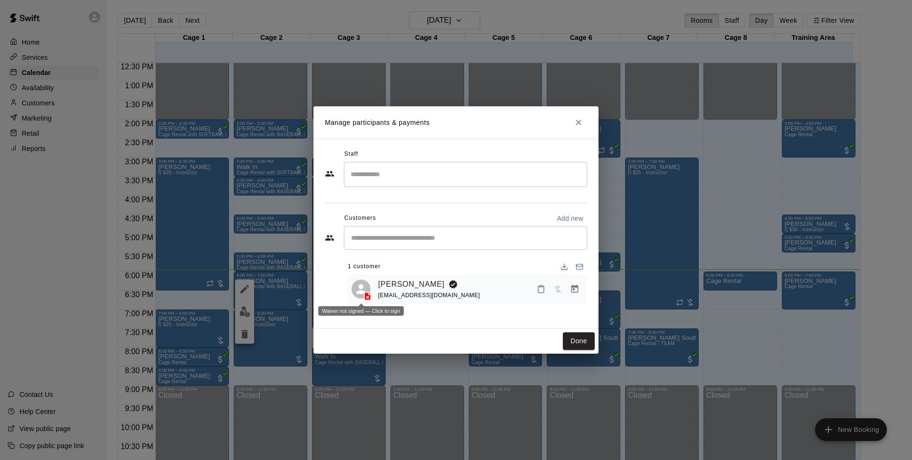
click at [368, 297] on icon at bounding box center [368, 296] width 6 height 8
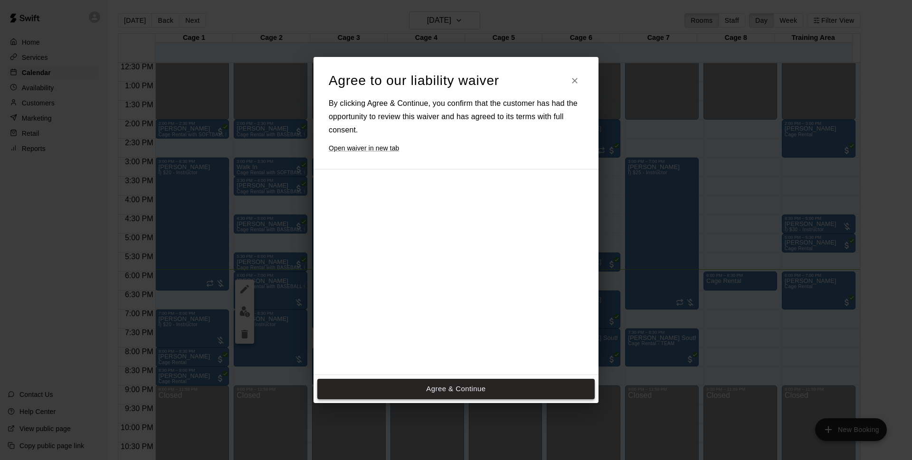
click at [416, 387] on button "Agree & Continue" at bounding box center [455, 389] width 277 height 20
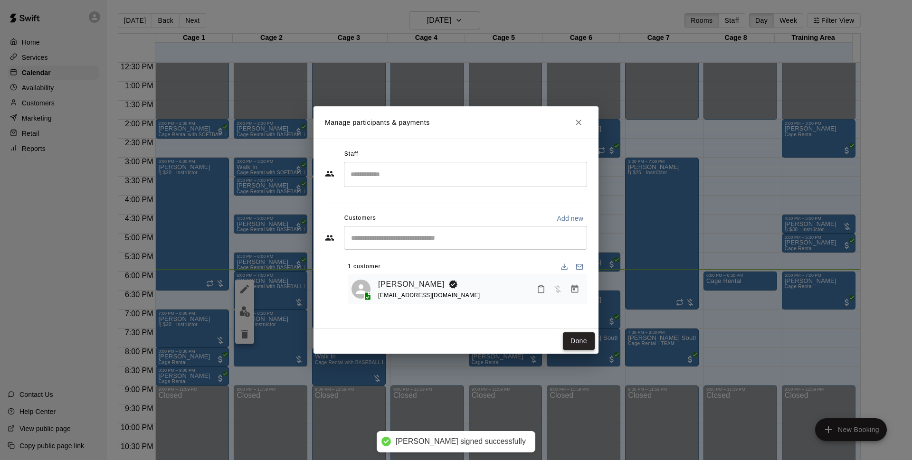
click at [586, 343] on button "Done" at bounding box center [579, 342] width 32 height 18
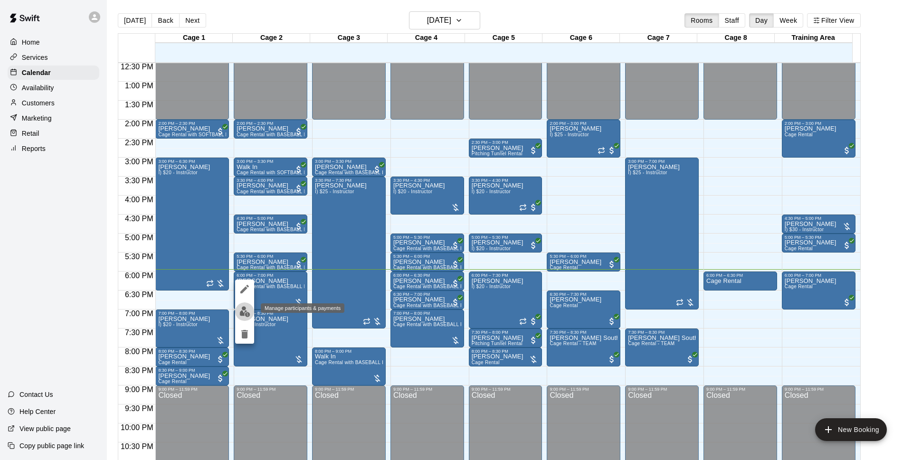
click at [244, 310] on img "edit" at bounding box center [244, 311] width 11 height 11
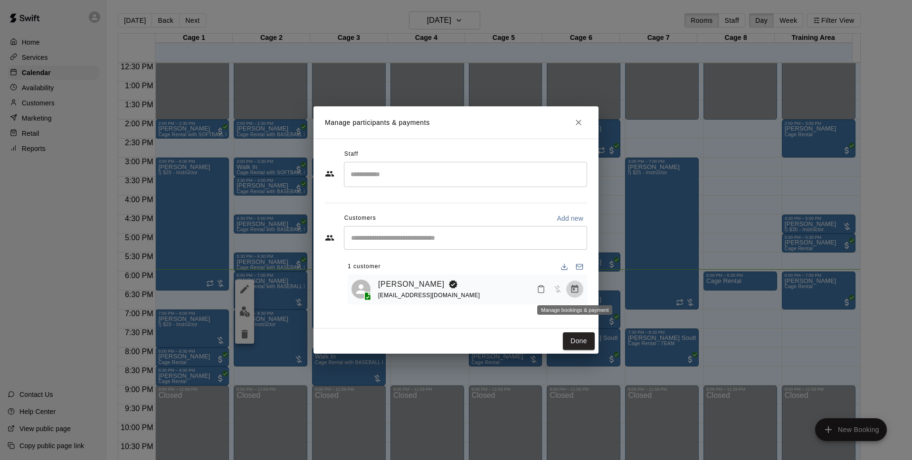
click at [574, 294] on icon "Manage bookings & payment" at bounding box center [575, 290] width 10 height 10
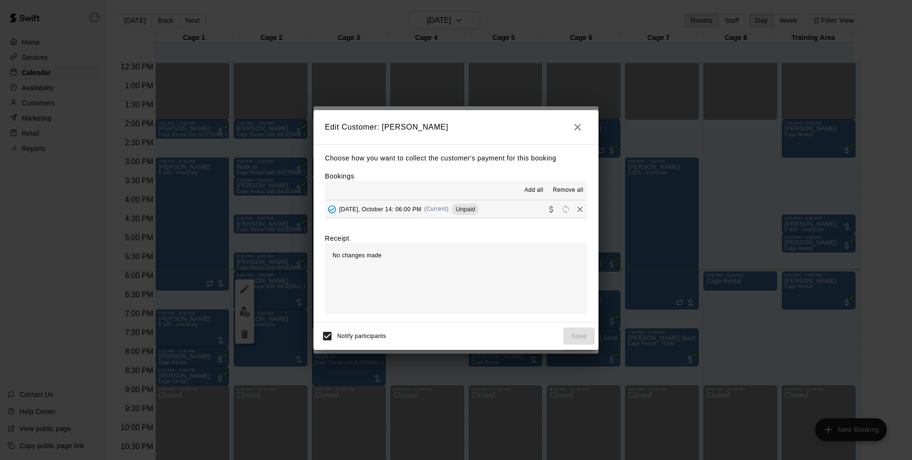
click at [435, 213] on div "[DATE], October 14: 06:00 PM (Current) Unpaid" at bounding box center [402, 209] width 154 height 14
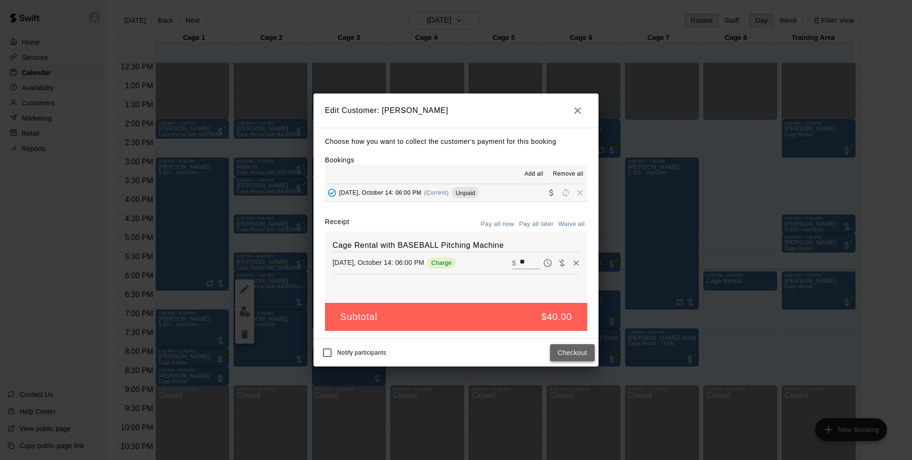
click at [566, 353] on button "Checkout" at bounding box center [572, 353] width 45 height 18
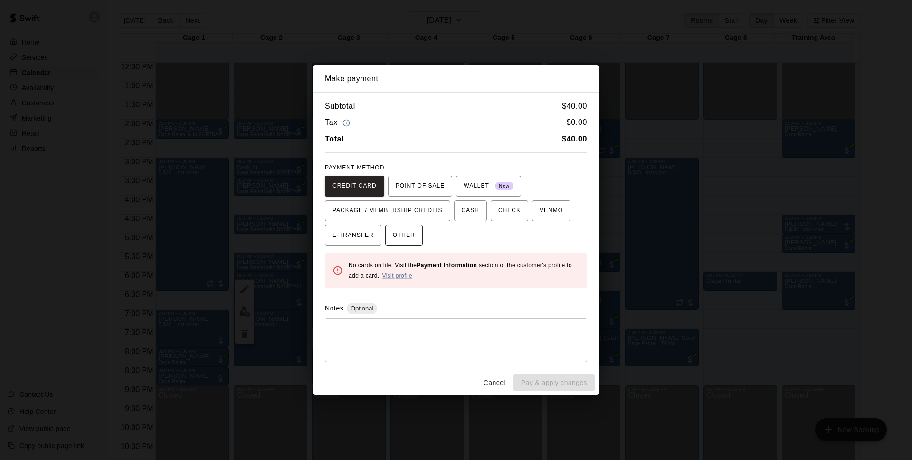
click at [412, 238] on span "OTHER" at bounding box center [404, 235] width 22 height 15
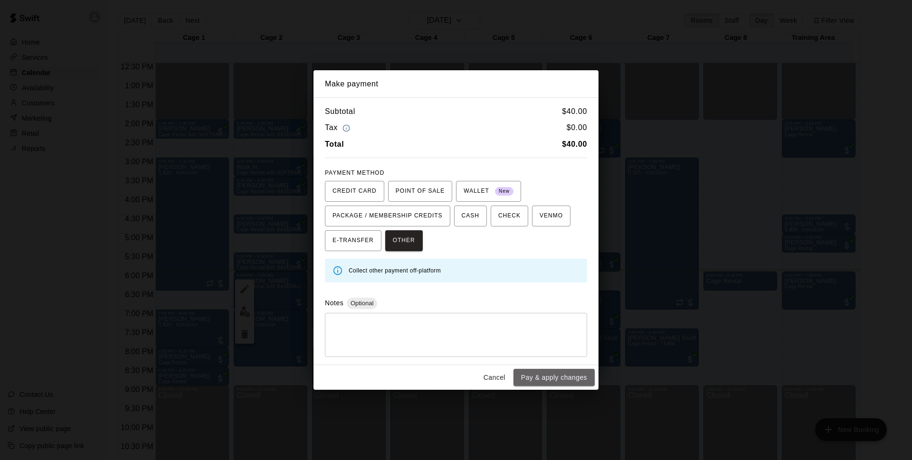
click at [547, 380] on button "Pay & apply changes" at bounding box center [554, 378] width 81 height 18
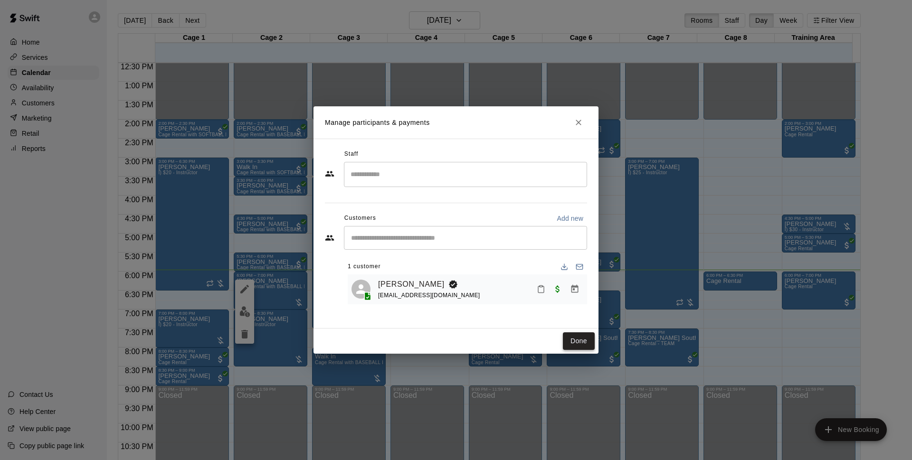
click at [571, 337] on button "Done" at bounding box center [579, 342] width 32 height 18
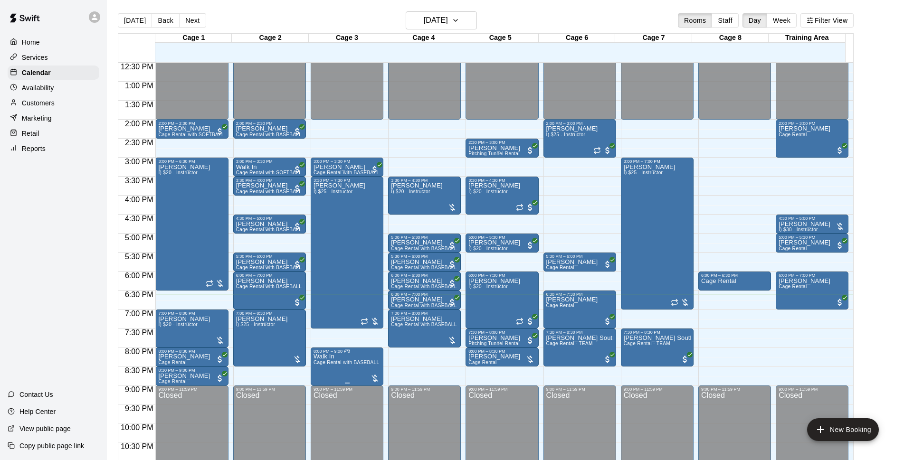
scroll to position [15, 0]
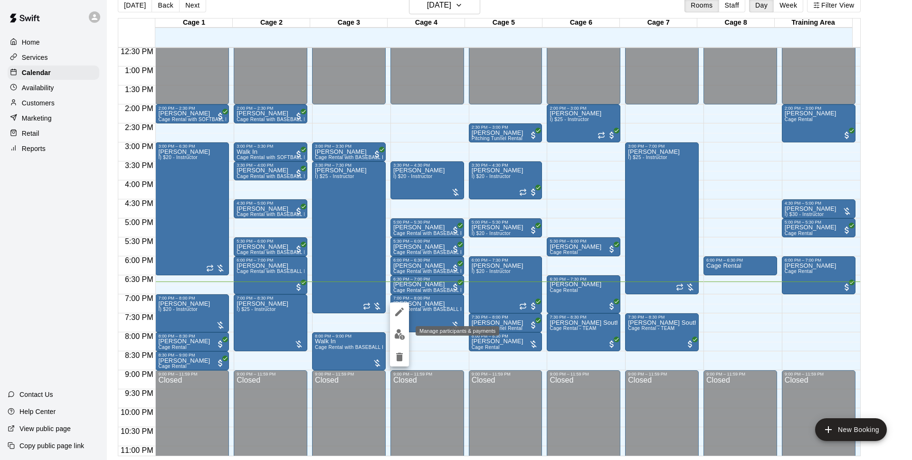
click at [403, 332] on img "edit" at bounding box center [399, 334] width 11 height 11
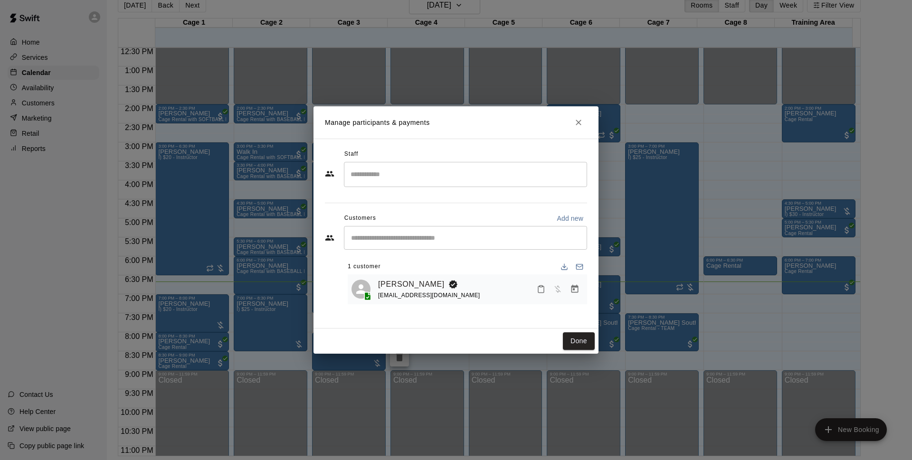
click at [402, 241] on input "Start typing to search customers..." at bounding box center [465, 238] width 235 height 10
click at [582, 129] on button "Close" at bounding box center [578, 122] width 17 height 17
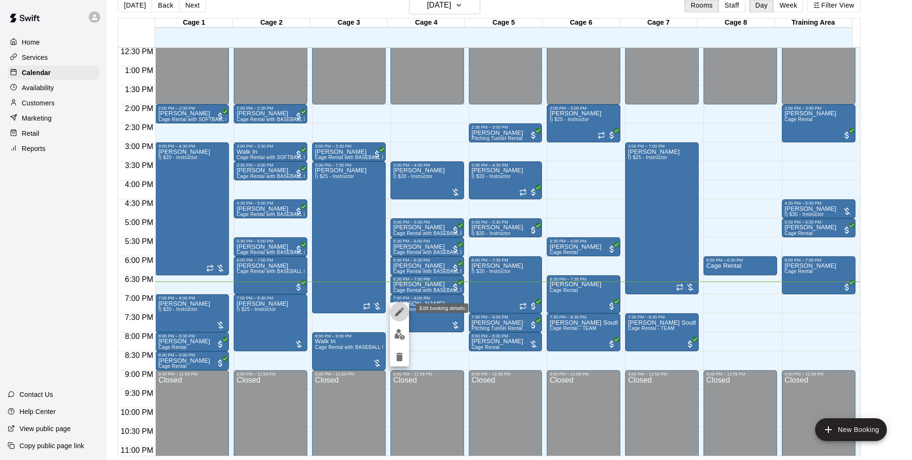
click at [400, 318] on button "edit" at bounding box center [399, 312] width 19 height 19
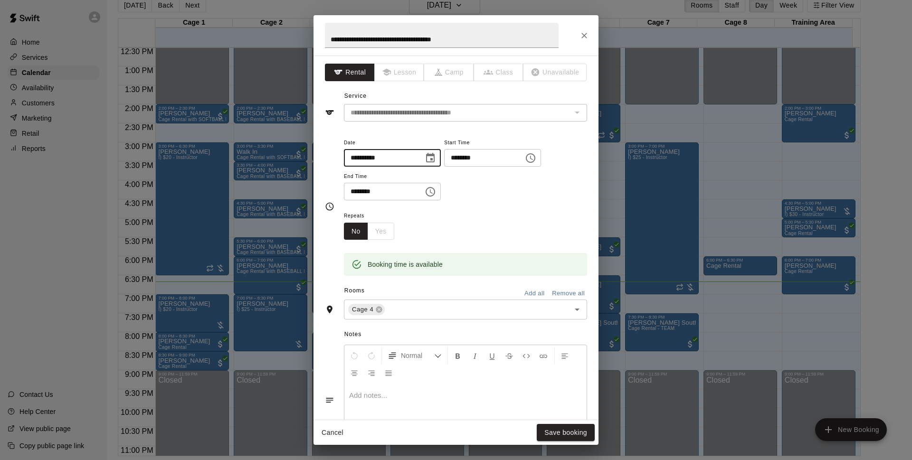
click at [367, 156] on input "**********" at bounding box center [380, 158] width 73 height 18
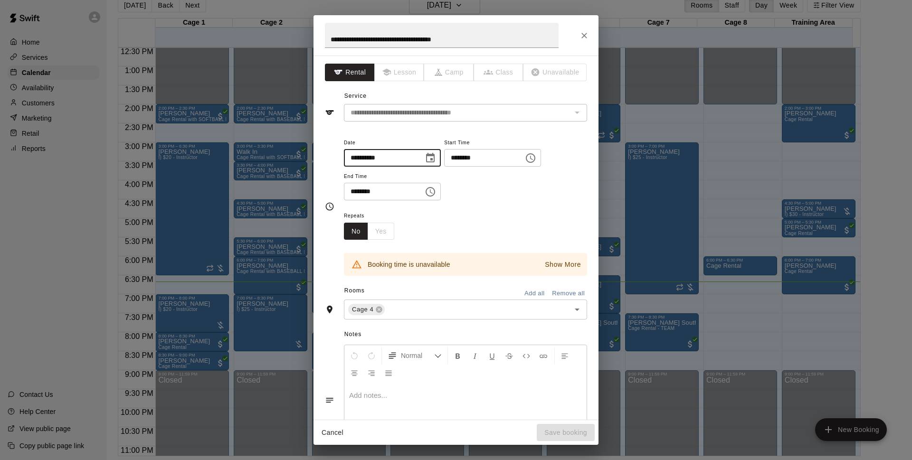
type input "**********"
click at [509, 212] on div "Repeats No Yes" at bounding box center [465, 225] width 243 height 30
click at [377, 311] on icon at bounding box center [379, 310] width 6 height 6
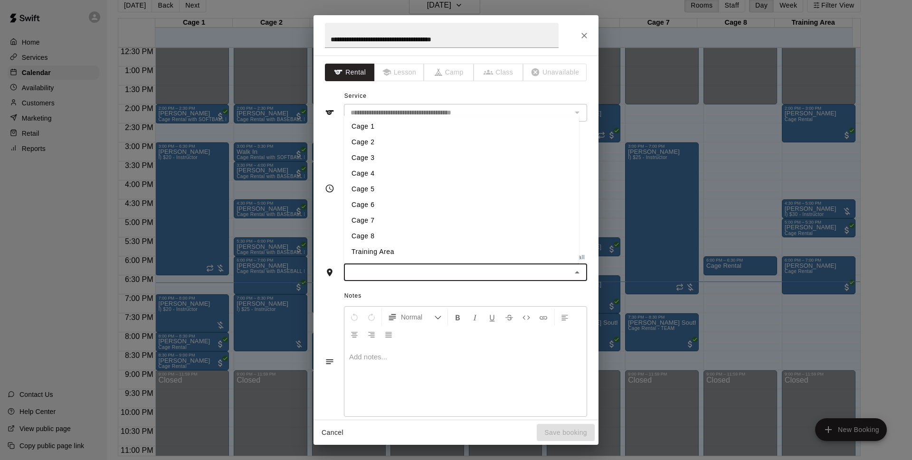
click at [383, 268] on input "text" at bounding box center [458, 273] width 222 height 12
click at [379, 161] on li "Cage 3" at bounding box center [461, 158] width 235 height 16
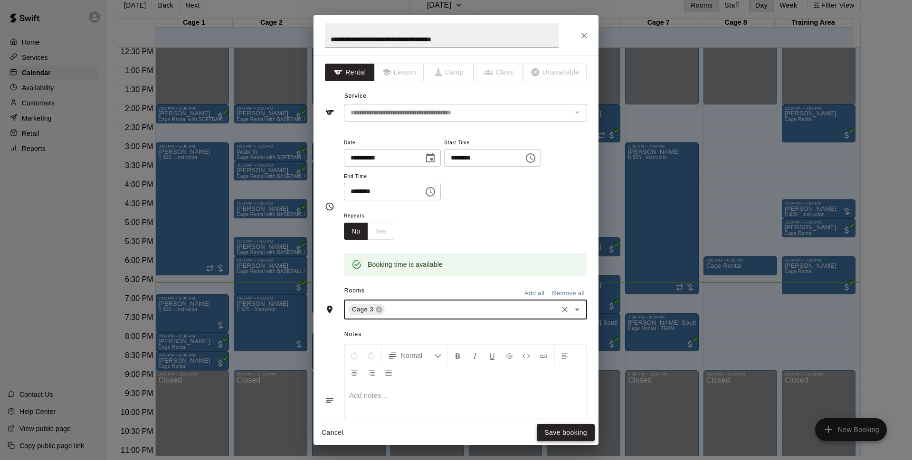
click at [558, 432] on button "Save booking" at bounding box center [566, 433] width 58 height 18
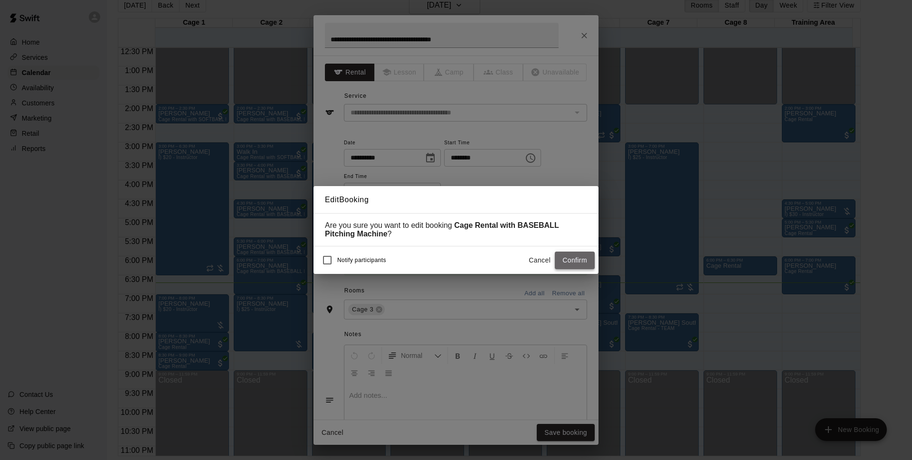
click at [574, 266] on button "Confirm" at bounding box center [575, 261] width 40 height 18
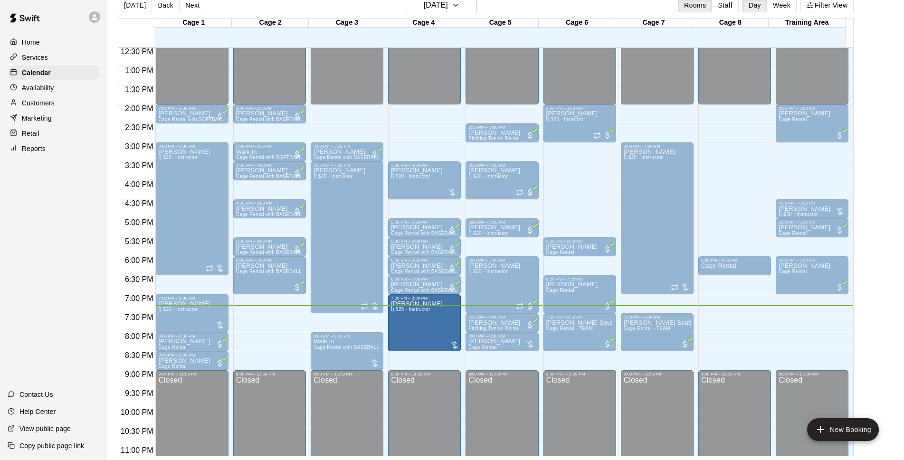
drag, startPoint x: 338, startPoint y: 325, endPoint x: 418, endPoint y: 332, distance: 80.1
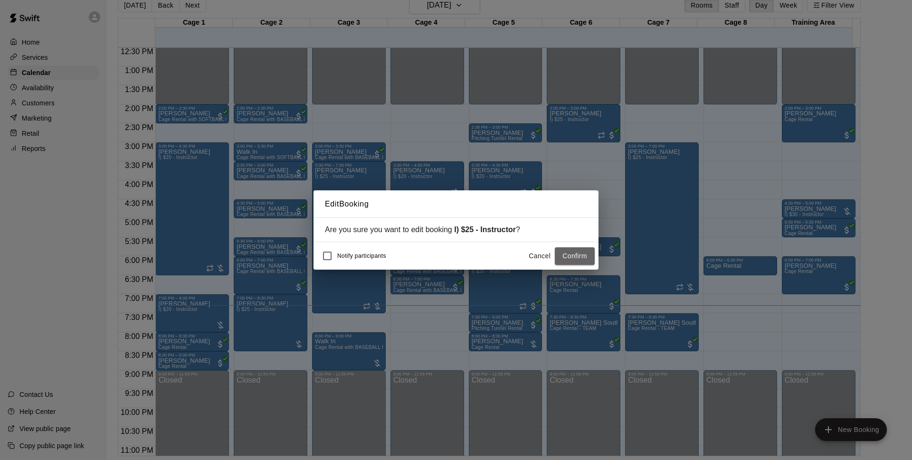
drag, startPoint x: 586, startPoint y: 252, endPoint x: 496, endPoint y: 354, distance: 135.9
click at [586, 252] on button "Confirm" at bounding box center [575, 257] width 40 height 18
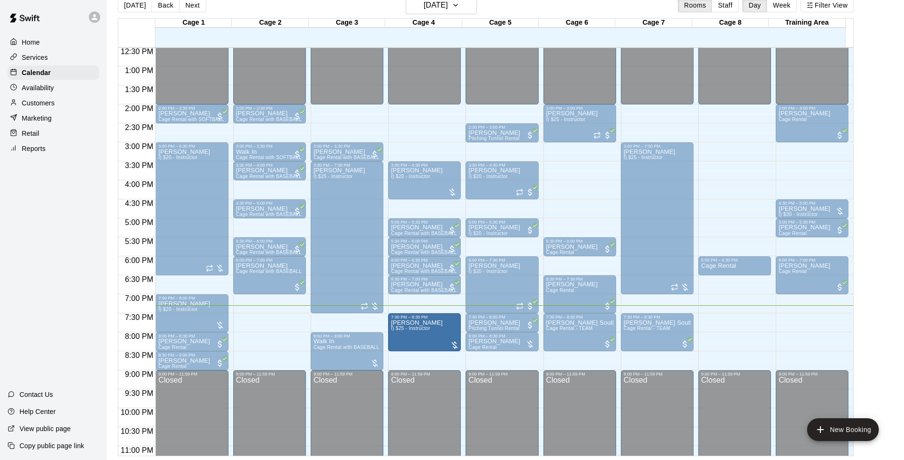
drag, startPoint x: 422, startPoint y: 297, endPoint x: 421, endPoint y: 316, distance: 18.2
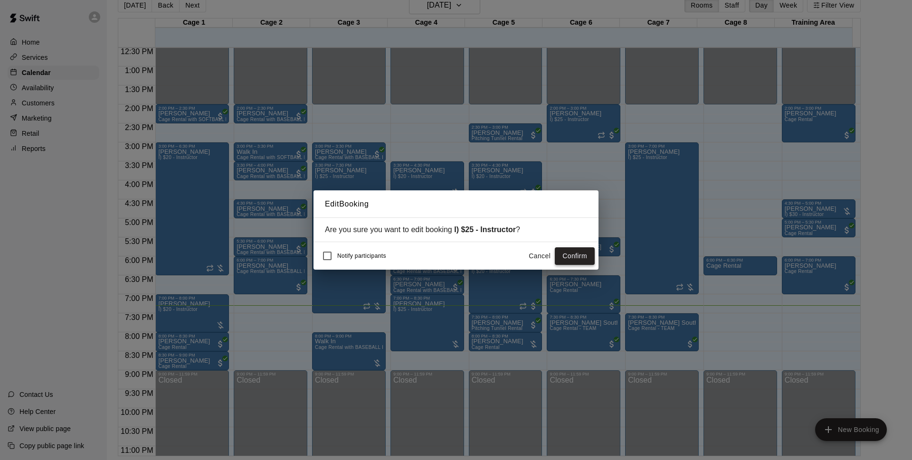
click at [583, 252] on button "Confirm" at bounding box center [575, 257] width 40 height 18
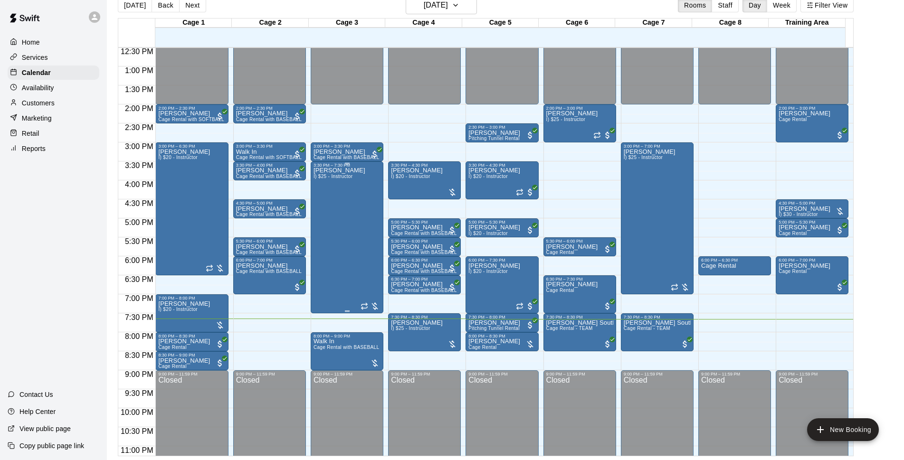
click at [344, 230] on div "[PERSON_NAME] I) $25 - Instructor" at bounding box center [340, 398] width 52 height 460
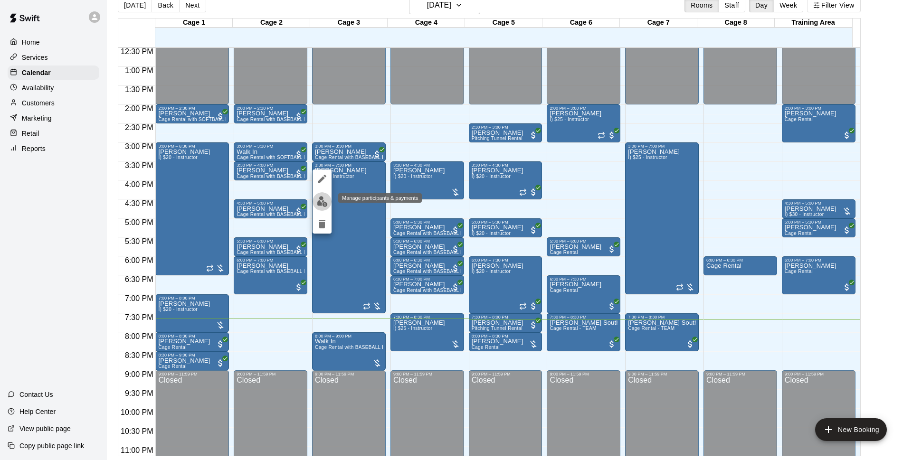
click at [325, 206] on img "edit" at bounding box center [322, 201] width 11 height 11
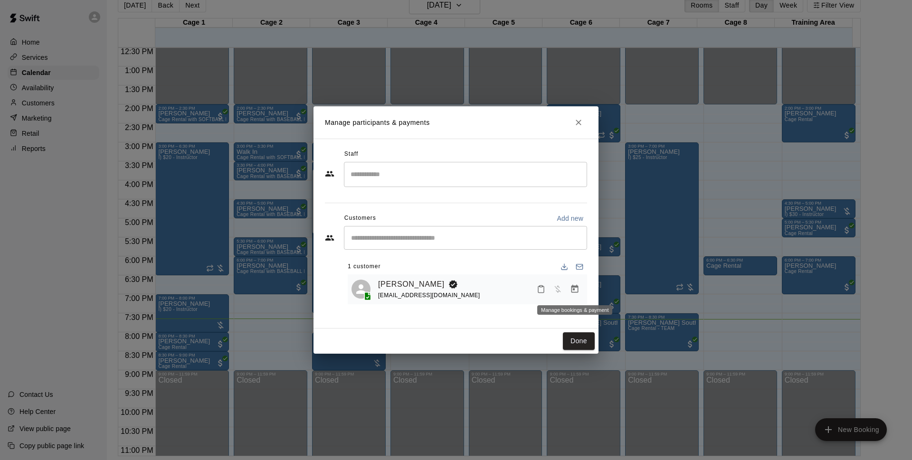
click at [570, 289] on button "Manage bookings & payment" at bounding box center [574, 289] width 17 height 17
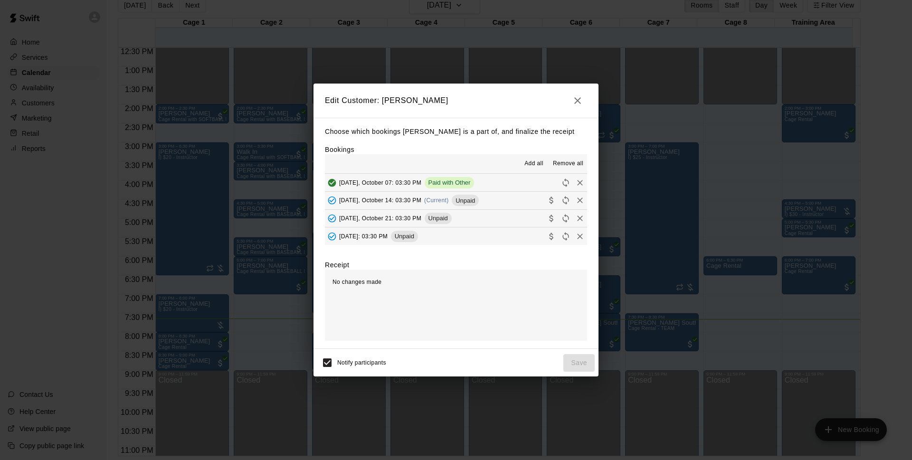
click at [421, 201] on span "[DATE], October 14: 03:30 PM" at bounding box center [380, 200] width 82 height 7
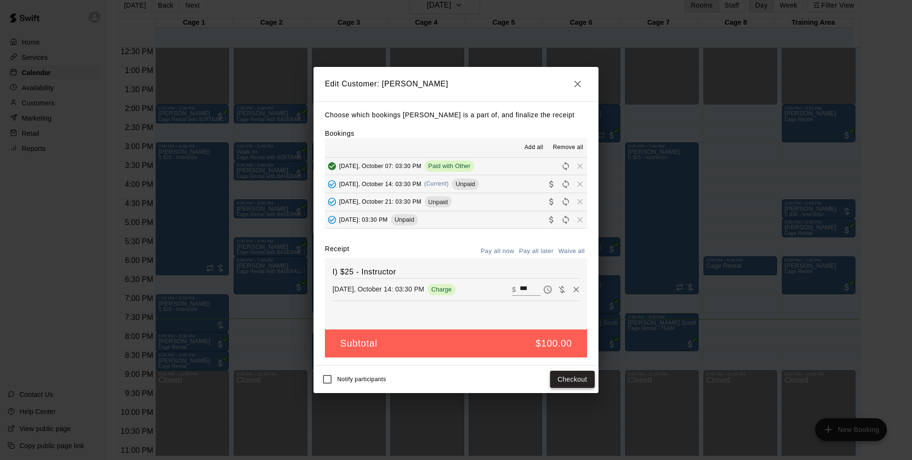
click at [574, 382] on button "Checkout" at bounding box center [572, 380] width 45 height 18
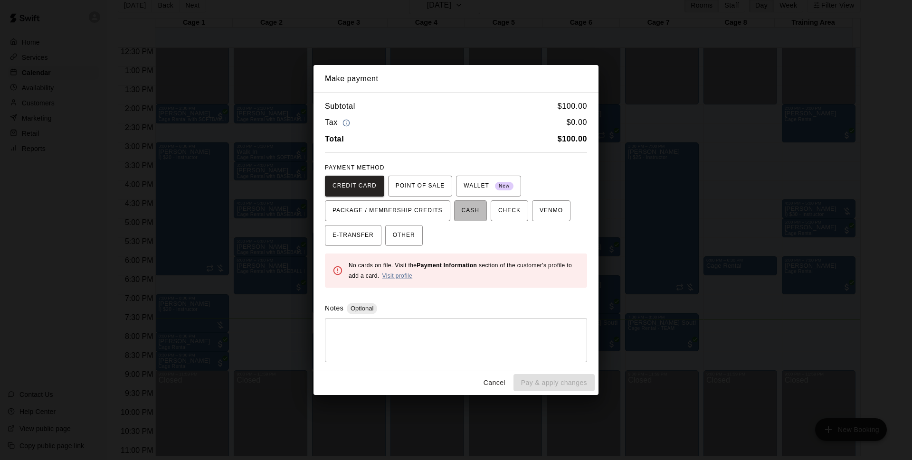
drag, startPoint x: 482, startPoint y: 213, endPoint x: 497, endPoint y: 232, distance: 25.0
click at [482, 213] on button "CASH" at bounding box center [470, 211] width 33 height 21
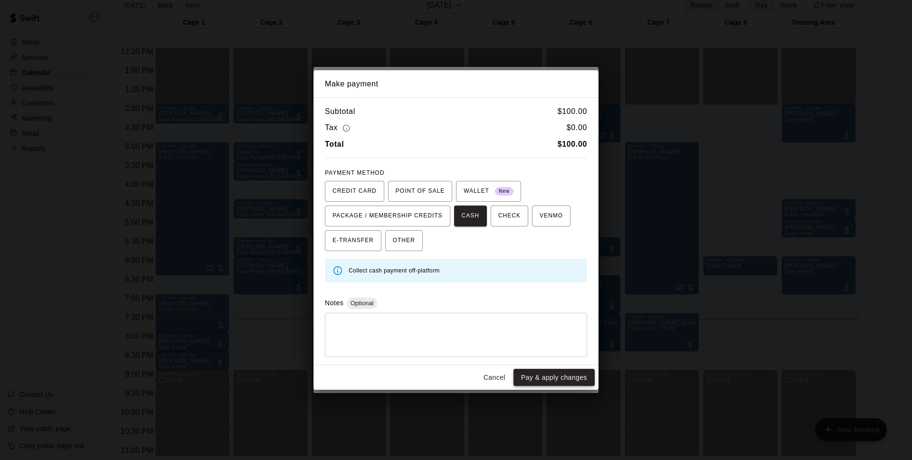
click at [565, 379] on button "Pay & apply changes" at bounding box center [554, 378] width 81 height 18
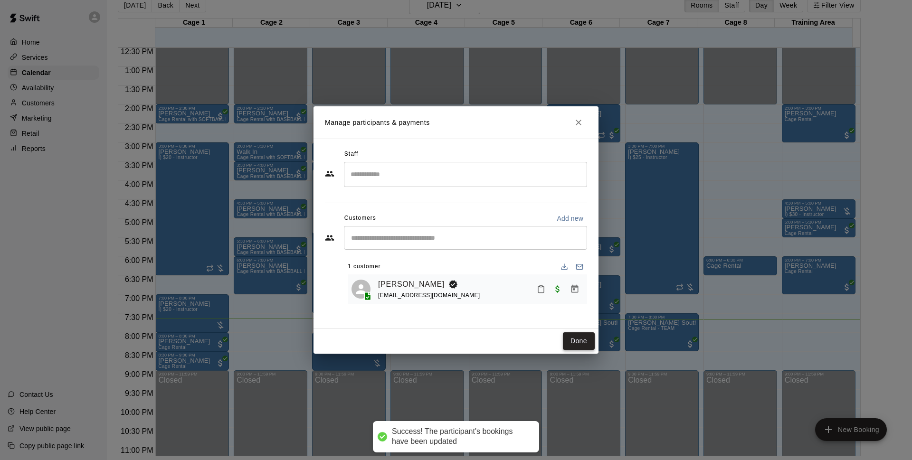
click at [581, 344] on button "Done" at bounding box center [579, 342] width 32 height 18
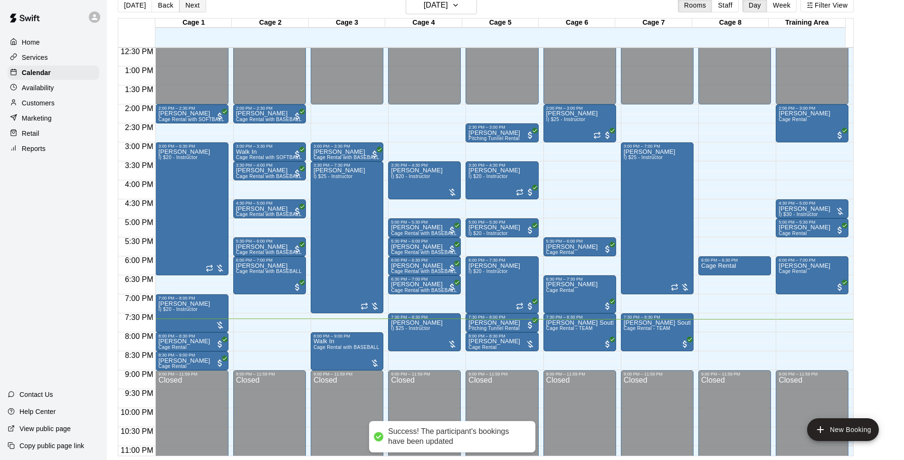
click at [194, 7] on button "Next" at bounding box center [192, 5] width 27 height 14
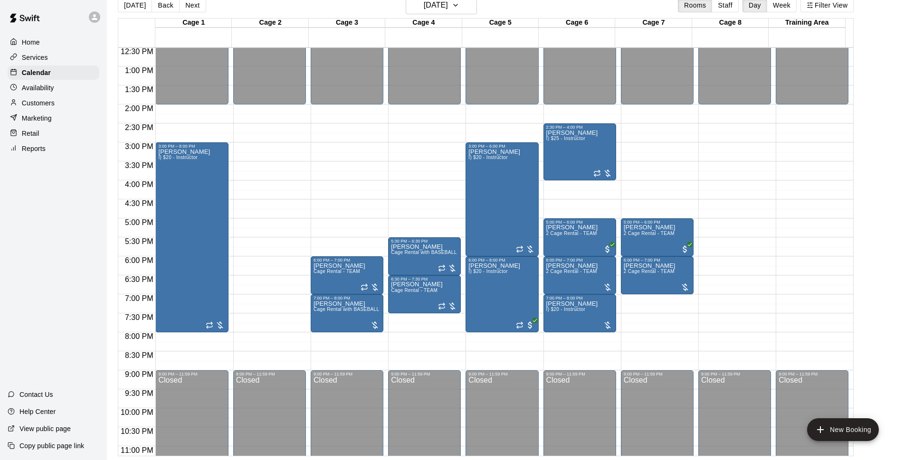
drag, startPoint x: 194, startPoint y: 7, endPoint x: 235, endPoint y: 4, distance: 40.5
click at [235, 4] on div "[DATE] Back [DATE][DATE] Rooms Staff Day Week Filter View" at bounding box center [486, 7] width 736 height 22
click at [187, 3] on button "Next" at bounding box center [192, 5] width 27 height 14
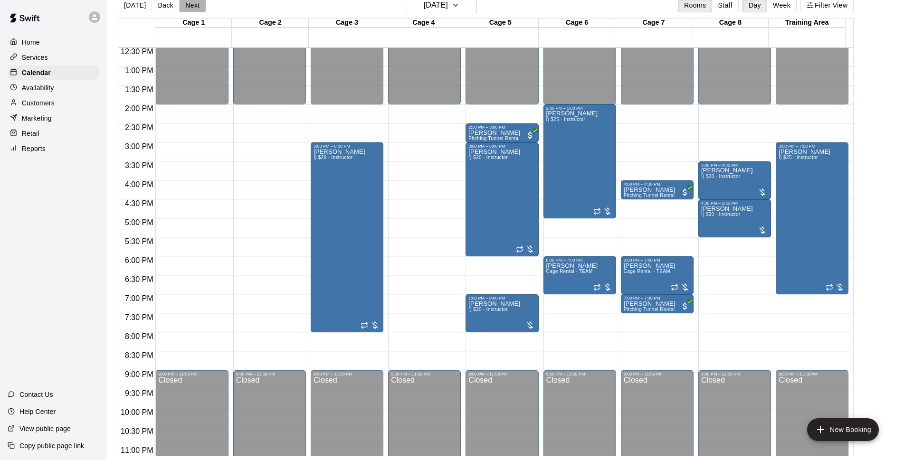
click at [188, 3] on button "Next" at bounding box center [192, 5] width 27 height 14
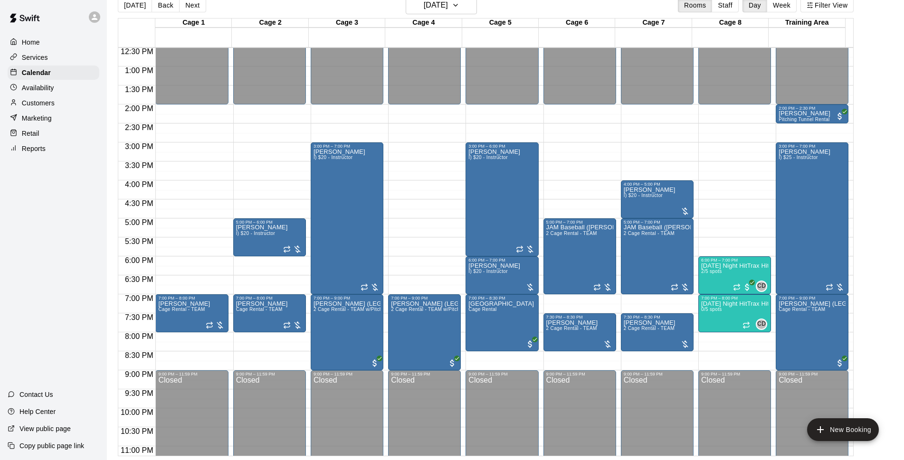
click at [189, 3] on button "Next" at bounding box center [192, 5] width 27 height 14
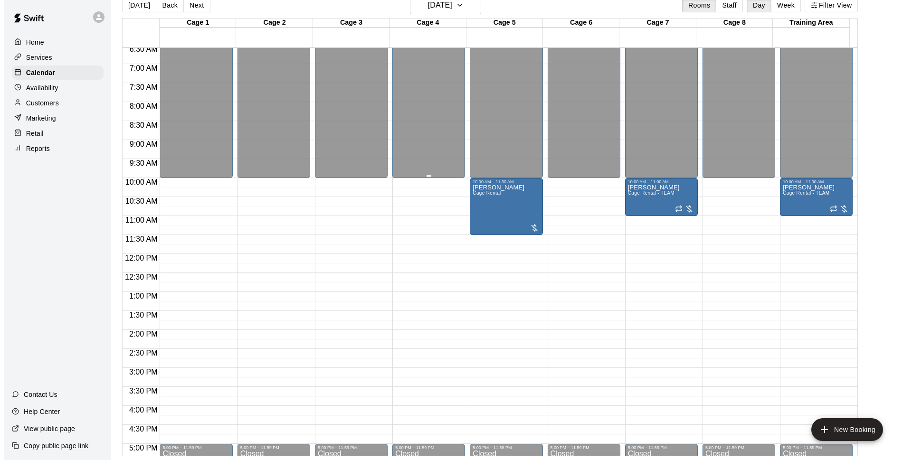
scroll to position [170, 0]
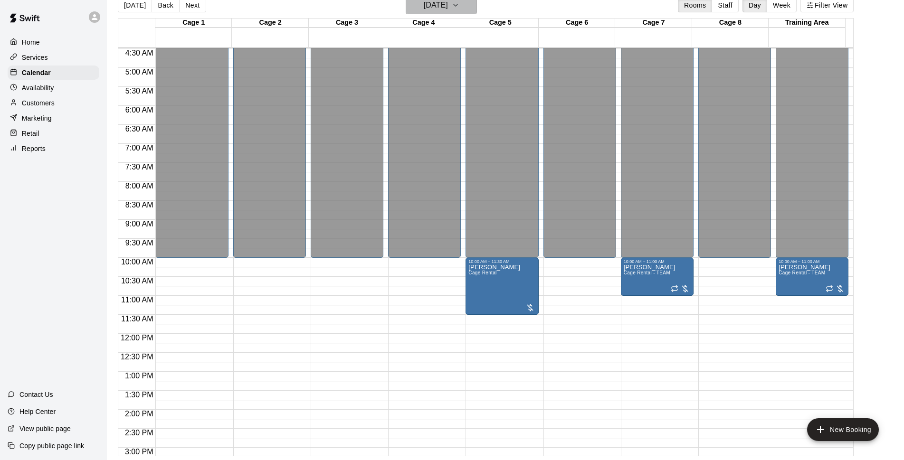
click at [438, 9] on h6 "[DATE]" at bounding box center [436, 5] width 24 height 13
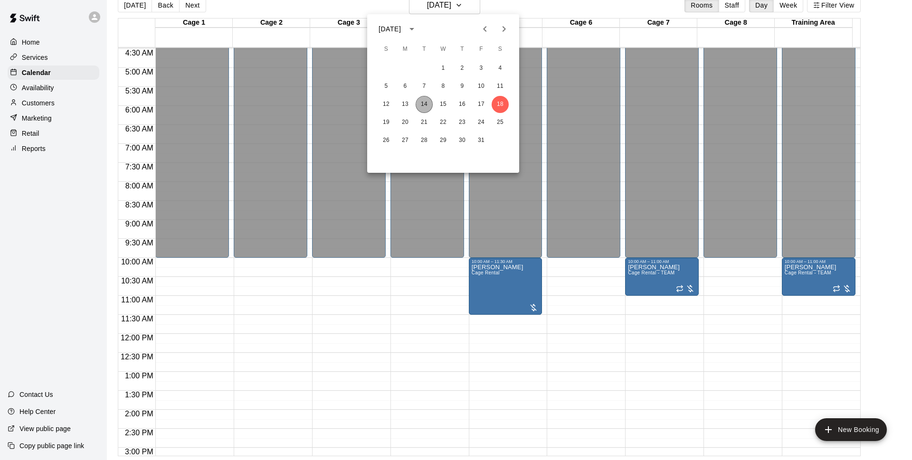
click at [423, 102] on button "14" at bounding box center [424, 104] width 17 height 17
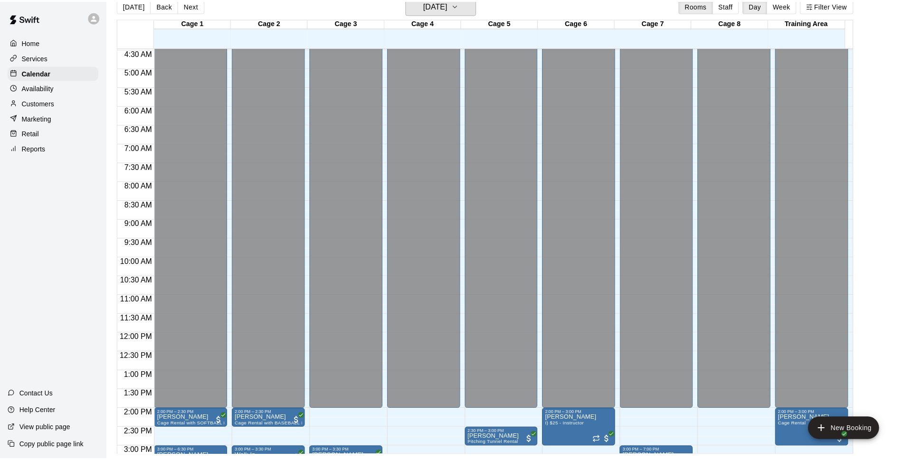
scroll to position [11, 0]
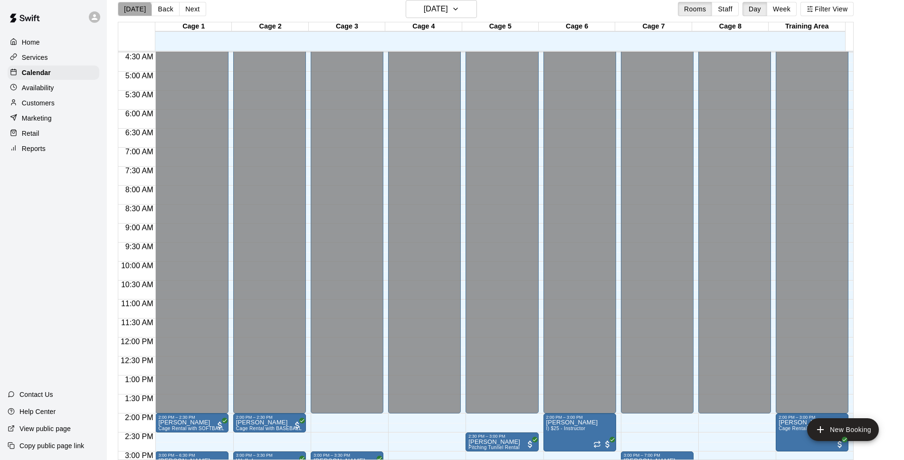
click at [134, 11] on button "[DATE]" at bounding box center [135, 9] width 34 height 14
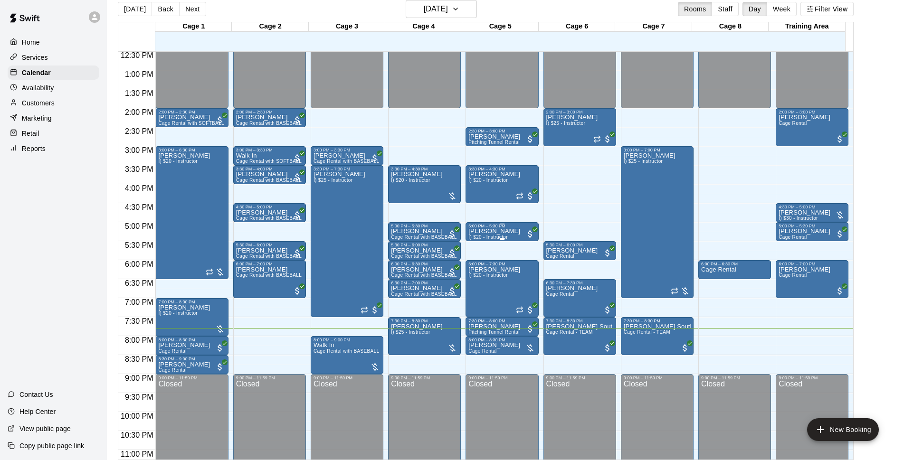
scroll to position [505, 0]
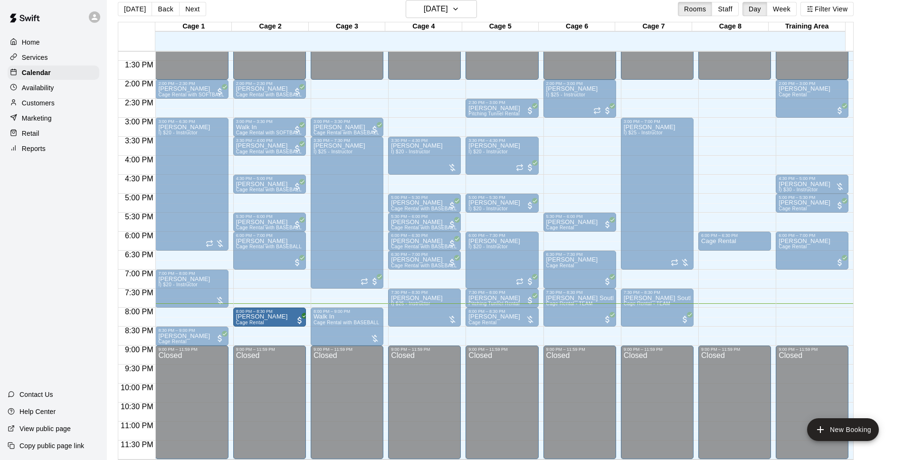
drag, startPoint x: 252, startPoint y: 310, endPoint x: 253, endPoint y: 321, distance: 10.5
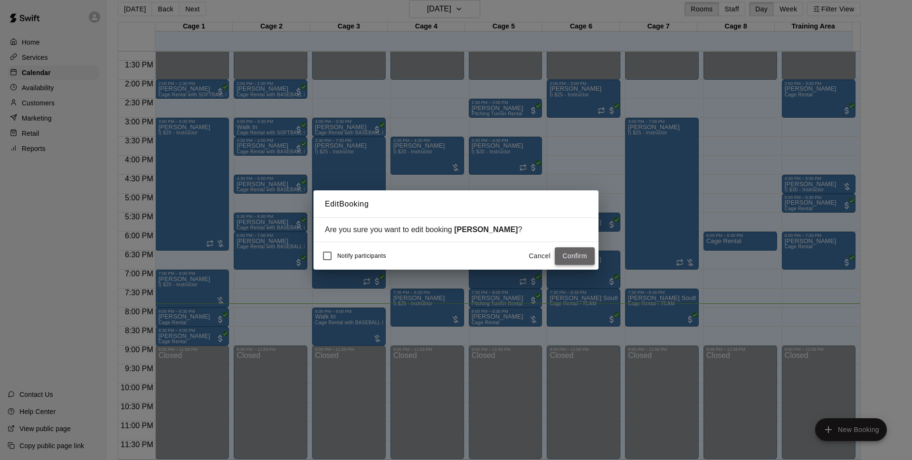
click at [586, 260] on button "Confirm" at bounding box center [575, 257] width 40 height 18
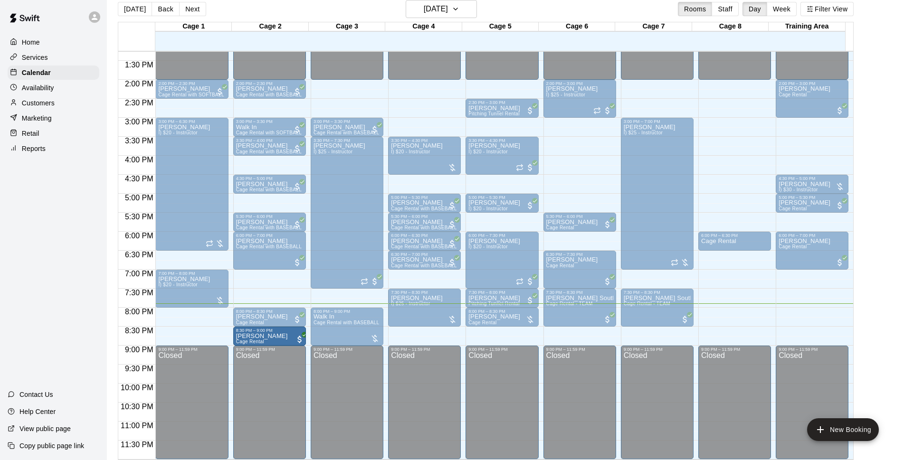
drag, startPoint x: 204, startPoint y: 338, endPoint x: 263, endPoint y: 339, distance: 58.9
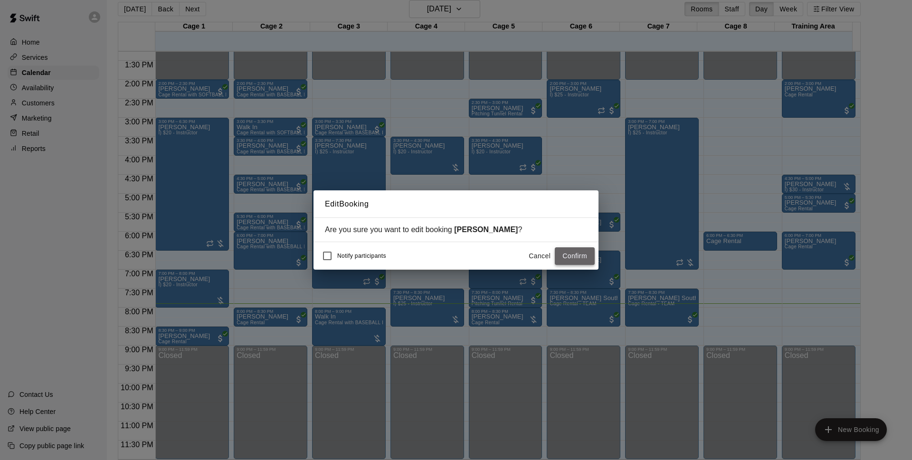
click at [585, 258] on button "Confirm" at bounding box center [575, 257] width 40 height 18
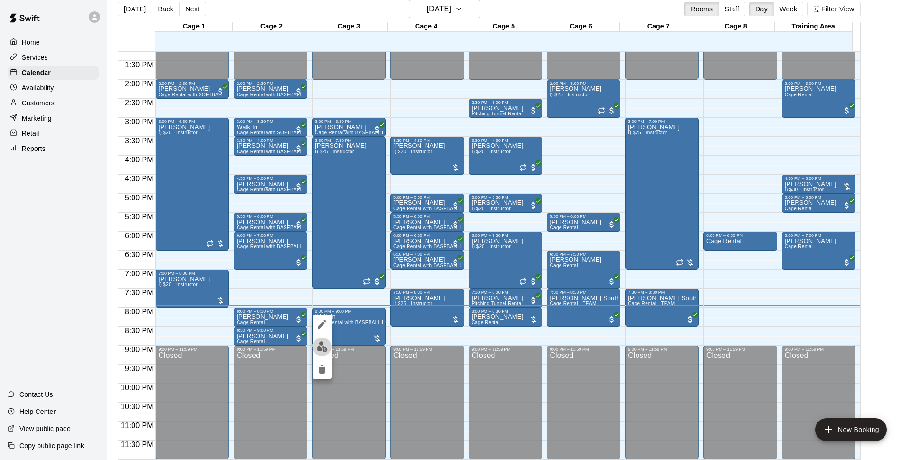
click at [322, 346] on img "edit" at bounding box center [322, 347] width 11 height 11
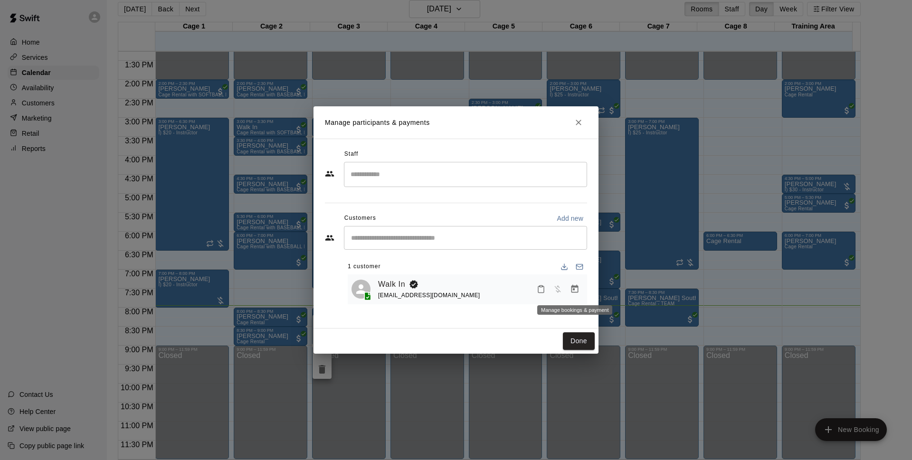
click at [573, 288] on icon "Manage bookings & payment" at bounding box center [575, 289] width 7 height 8
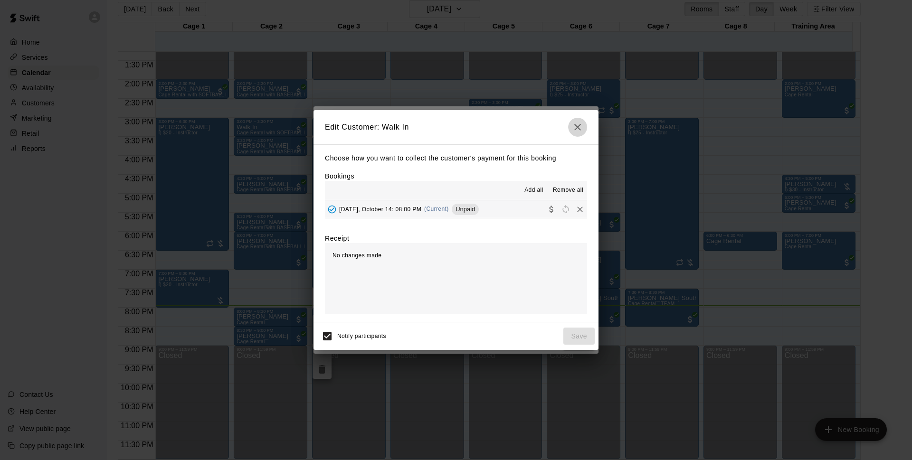
click at [576, 124] on icon "button" at bounding box center [577, 127] width 11 height 11
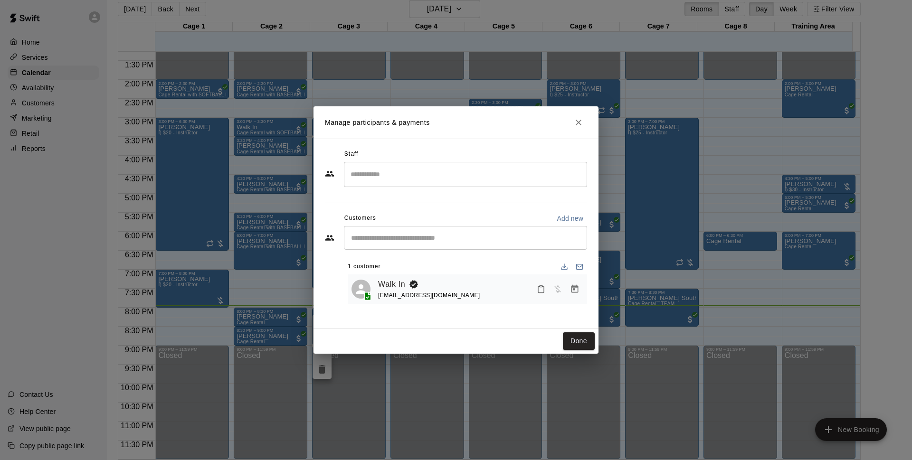
click at [581, 123] on icon "Close" at bounding box center [579, 123] width 10 height 10
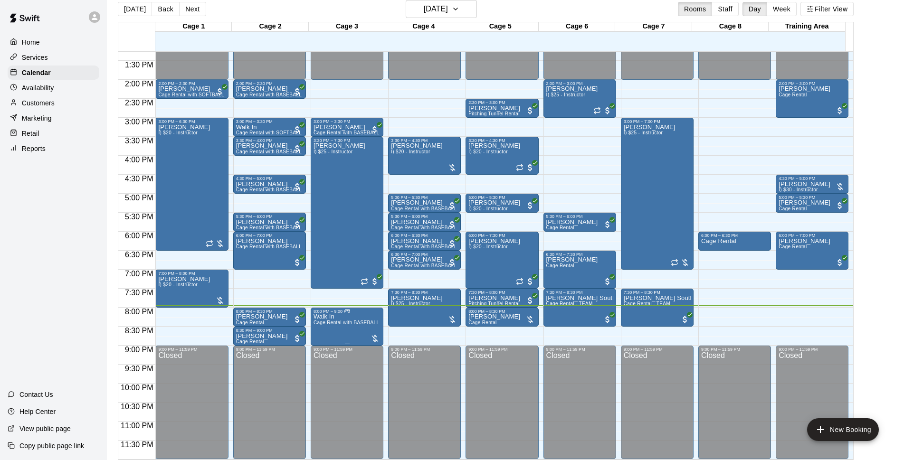
click at [332, 324] on span "Cage Rental with BASEBALL Pitching Machine" at bounding box center [367, 322] width 106 height 5
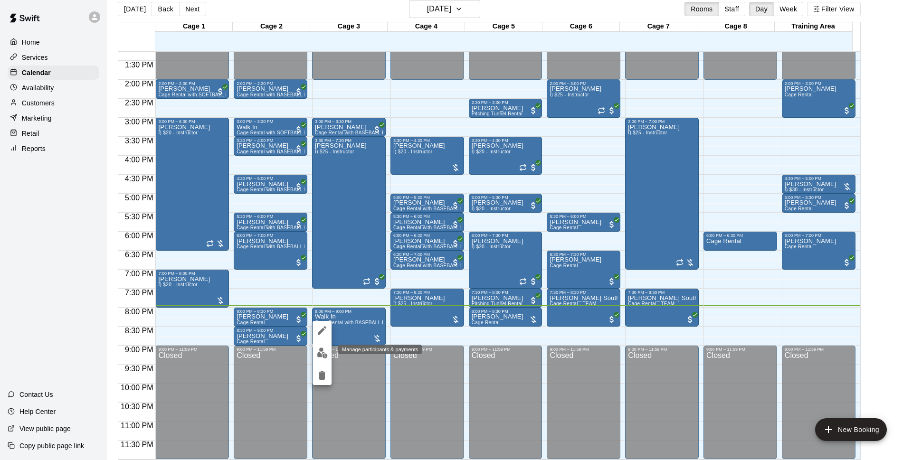
click at [317, 350] on img "edit" at bounding box center [322, 353] width 11 height 11
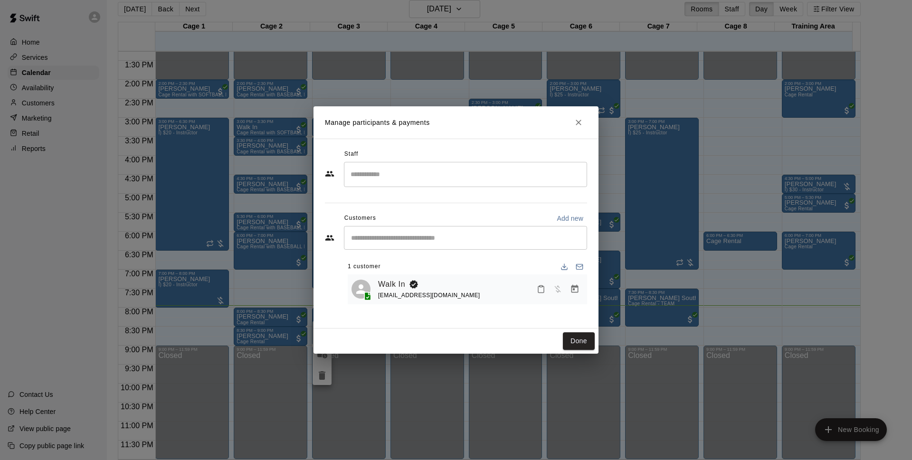
click at [461, 231] on div "​" at bounding box center [465, 238] width 243 height 24
click at [578, 284] on button "Manage bookings & payment" at bounding box center [574, 289] width 17 height 17
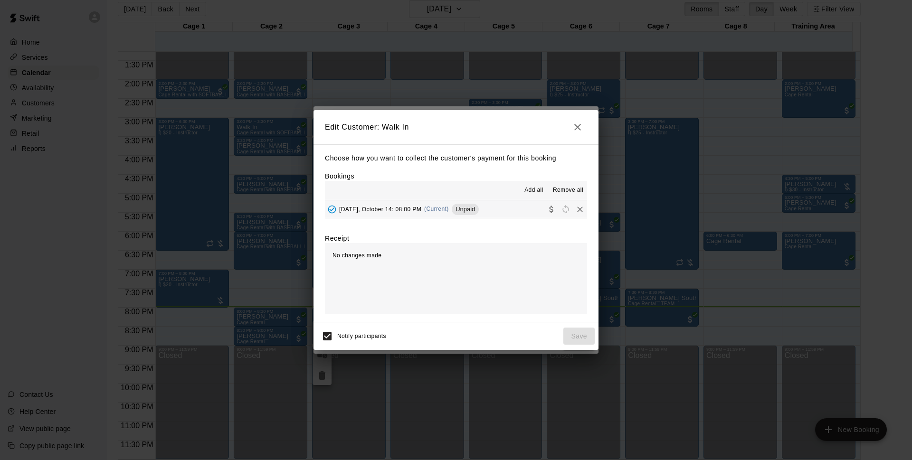
click at [492, 213] on button "[DATE], October 14: 08:00 PM (Current) Unpaid" at bounding box center [456, 210] width 262 height 18
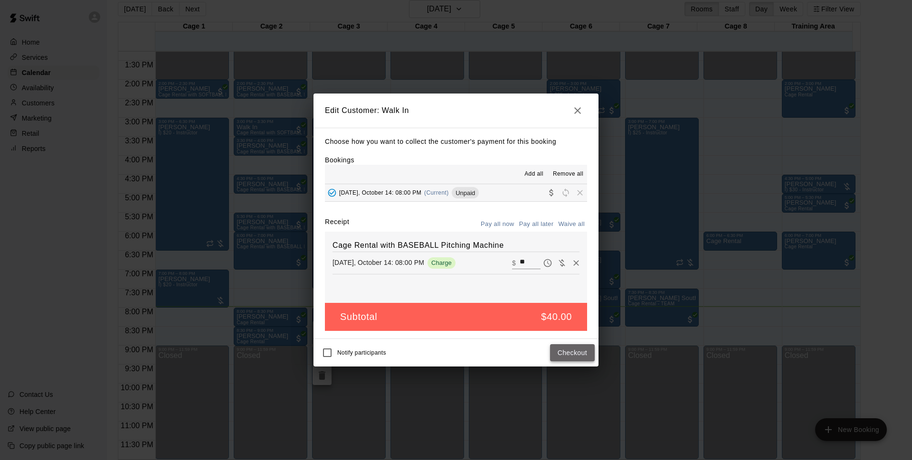
click at [580, 353] on button "Checkout" at bounding box center [572, 353] width 45 height 18
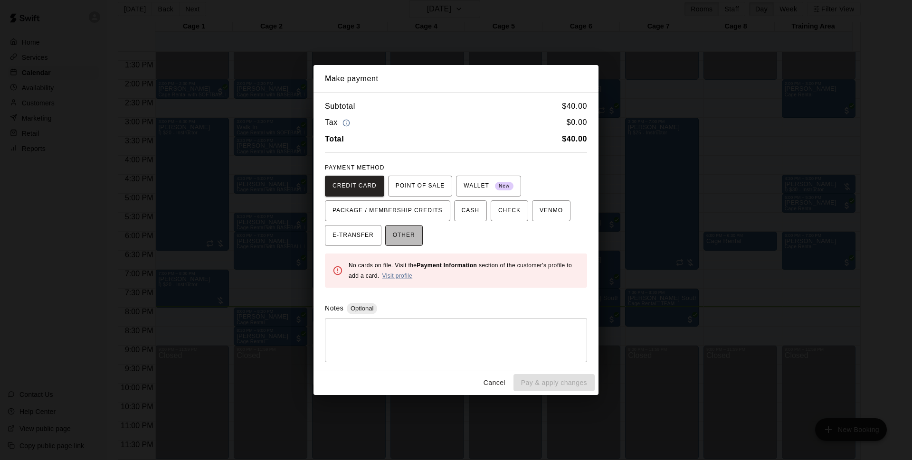
click at [397, 238] on span "OTHER" at bounding box center [404, 235] width 22 height 15
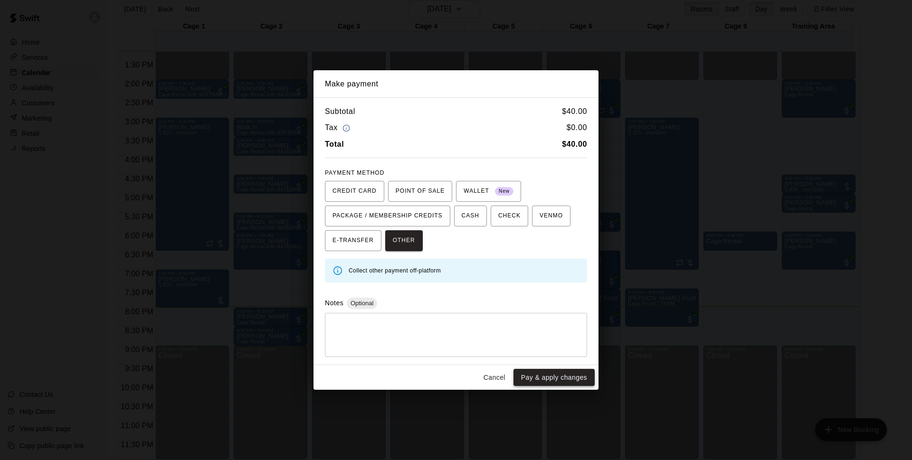
click at [548, 379] on button "Pay & apply changes" at bounding box center [554, 378] width 81 height 18
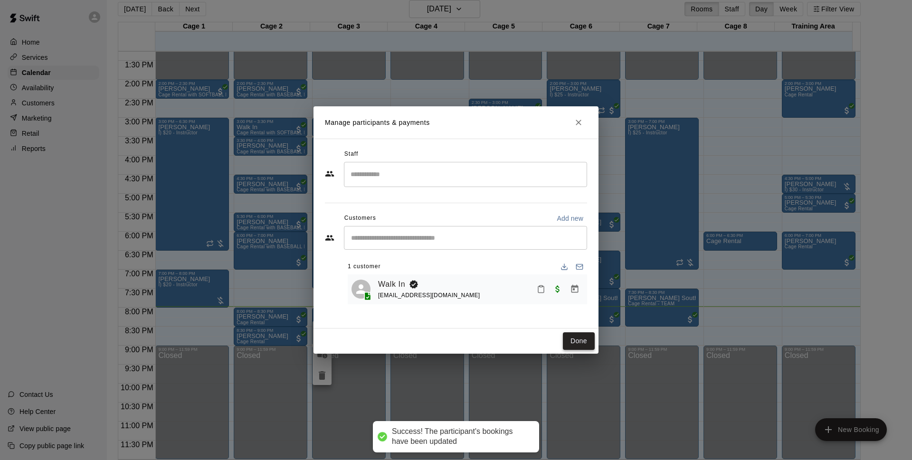
click at [572, 345] on button "Done" at bounding box center [579, 342] width 32 height 18
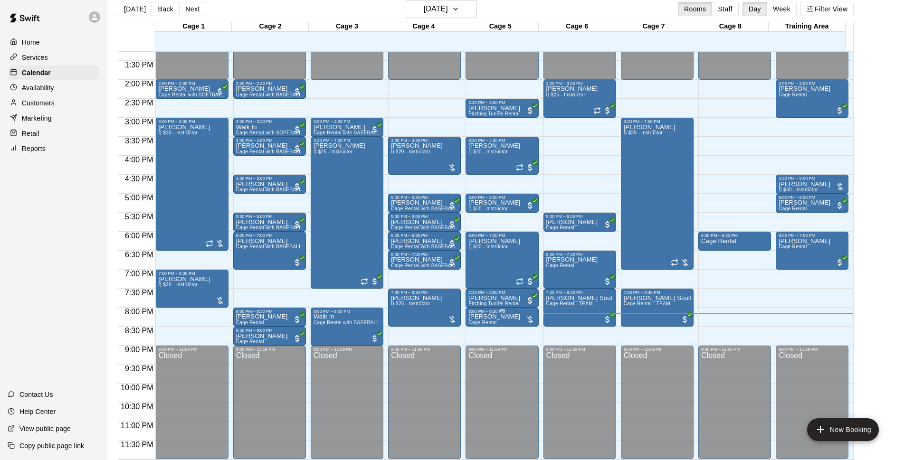
click at [509, 325] on div at bounding box center [502, 324] width 67 height 1
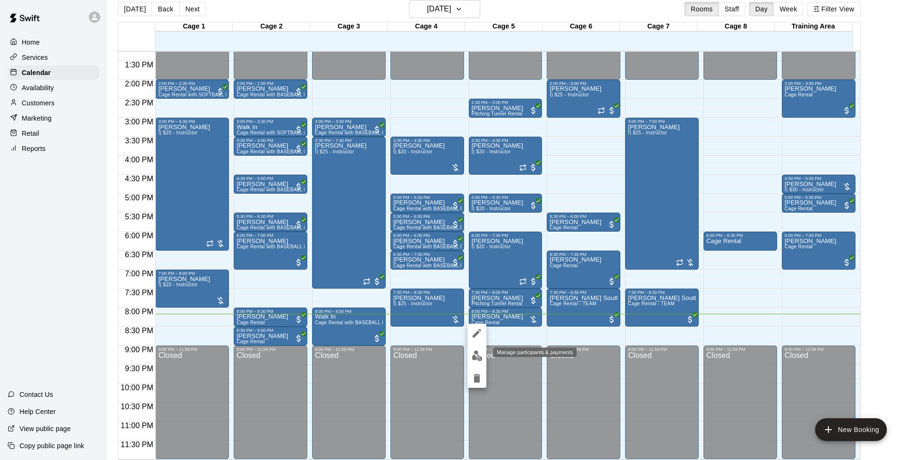
click at [481, 352] on img "edit" at bounding box center [477, 356] width 11 height 11
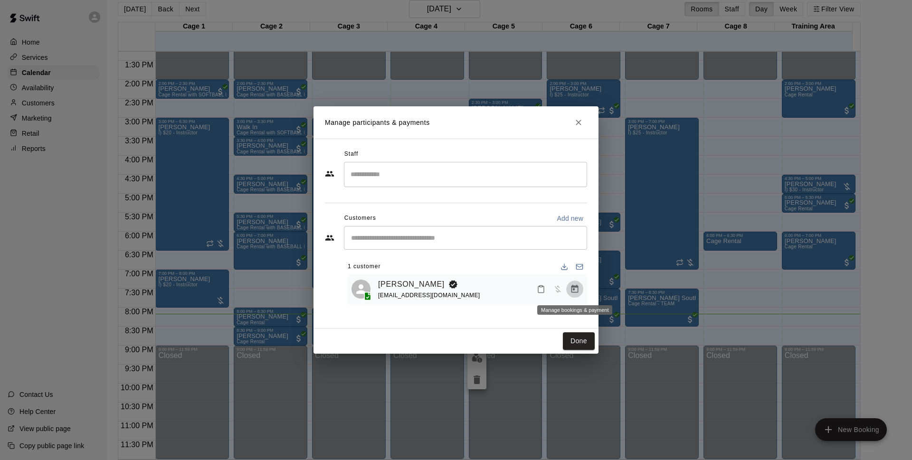
click at [579, 293] on icon "Manage bookings & payment" at bounding box center [575, 290] width 10 height 10
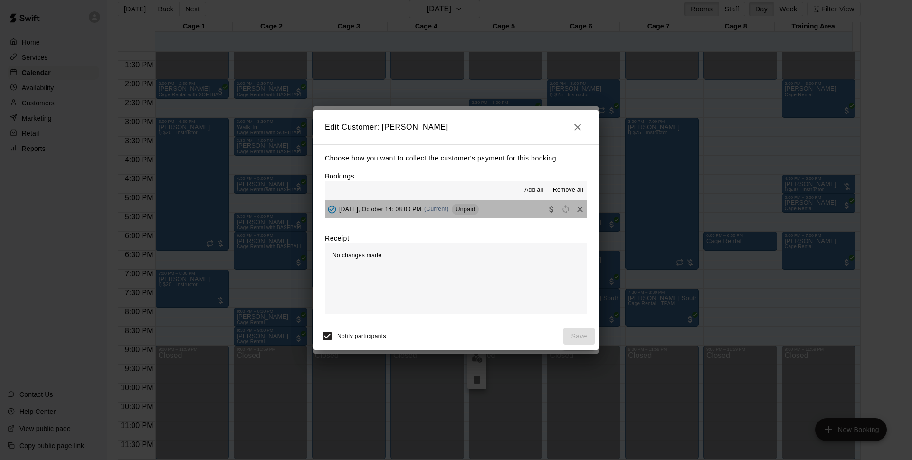
click at [505, 208] on button "[DATE], October 14: 08:00 PM (Current) Unpaid" at bounding box center [456, 210] width 262 height 18
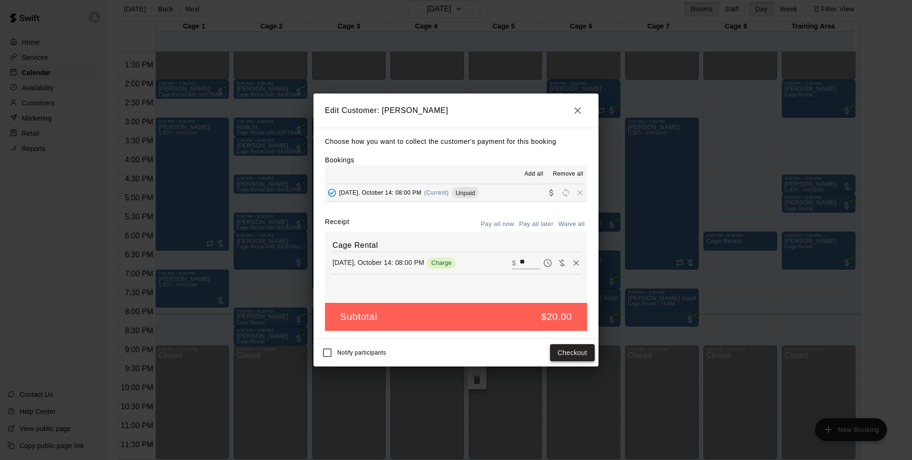
click at [561, 352] on button "Checkout" at bounding box center [572, 353] width 45 height 18
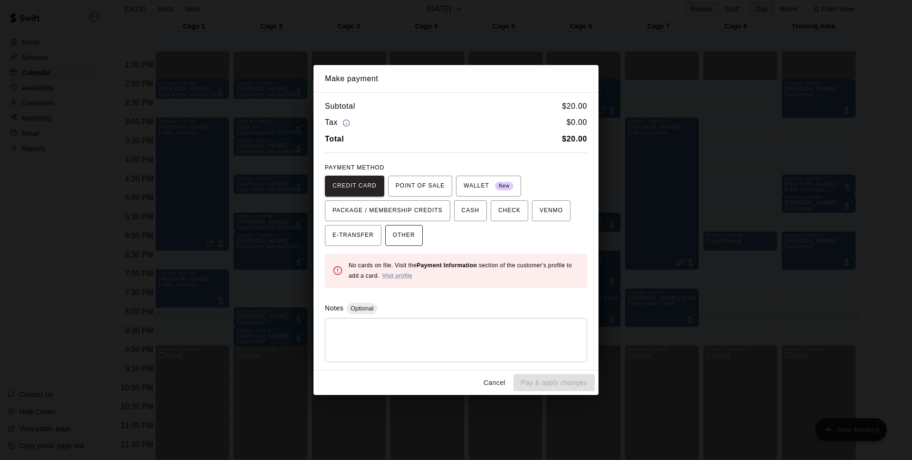
click at [406, 230] on span "OTHER" at bounding box center [404, 235] width 22 height 15
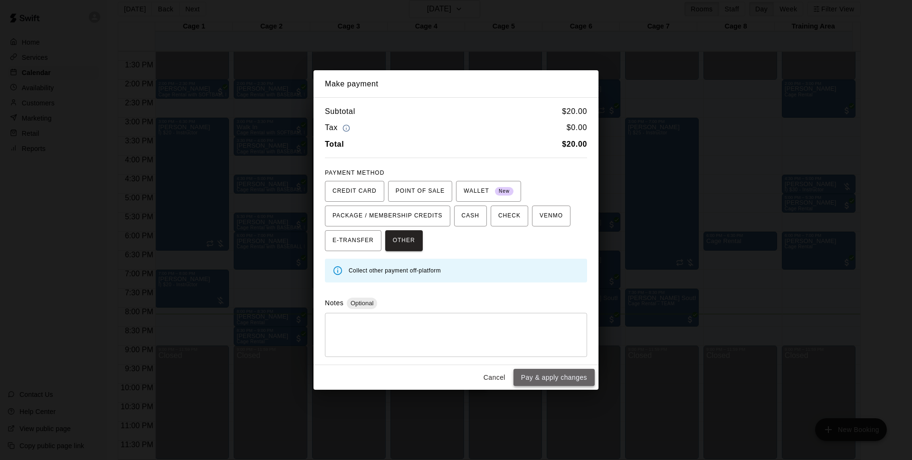
click at [536, 379] on button "Pay & apply changes" at bounding box center [554, 378] width 81 height 18
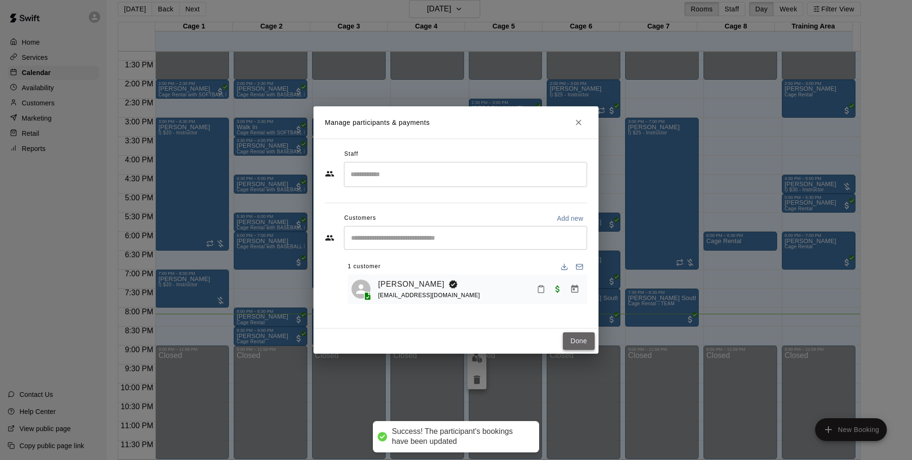
click at [573, 341] on button "Done" at bounding box center [579, 342] width 32 height 18
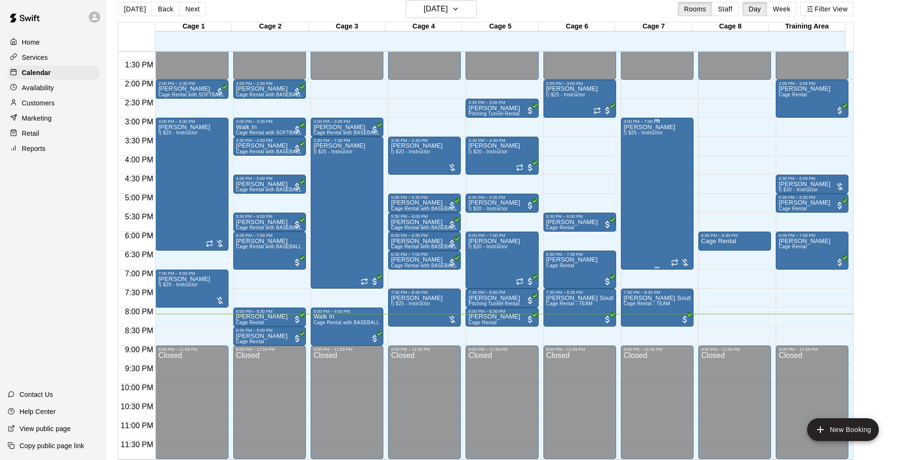
click at [672, 163] on div "[PERSON_NAME]) $25 - Instructor" at bounding box center [657, 354] width 67 height 460
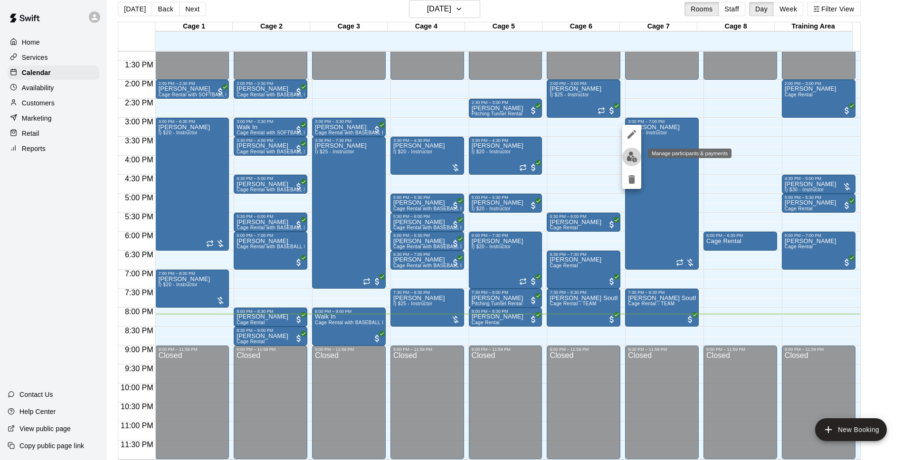
click at [634, 163] on button "edit" at bounding box center [631, 157] width 19 height 19
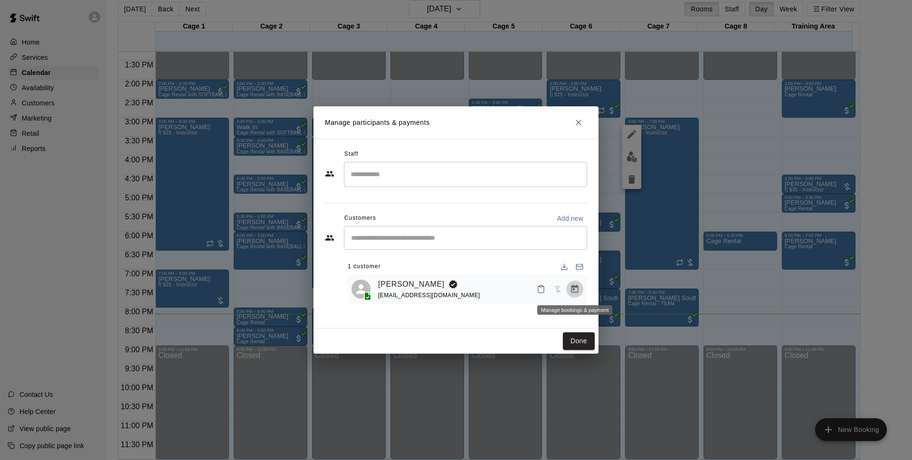
click at [570, 287] on icon "Manage bookings & payment" at bounding box center [575, 290] width 10 height 10
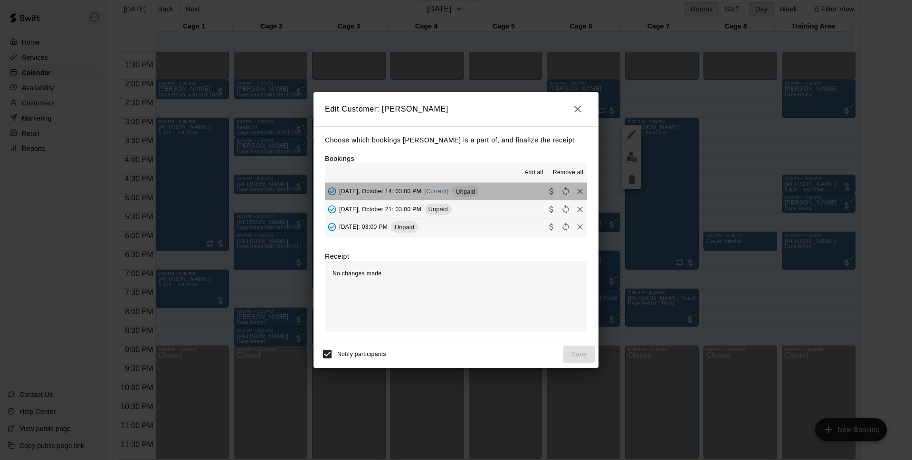
click at [499, 188] on button "[DATE], October 14: 03:00 PM (Current) Unpaid" at bounding box center [456, 192] width 262 height 18
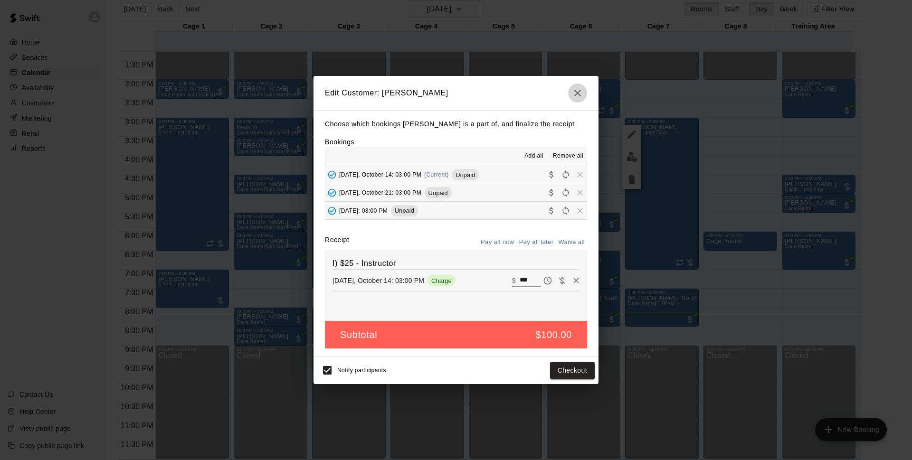
click at [571, 89] on button "button" at bounding box center [577, 93] width 19 height 19
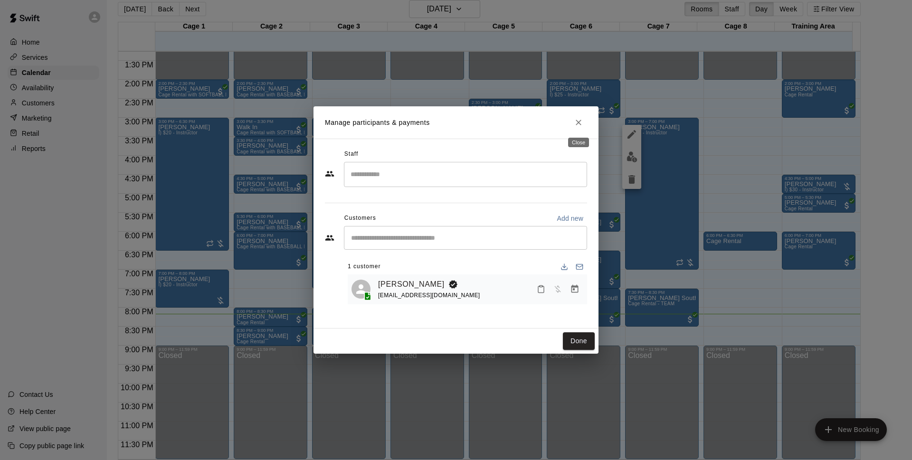
click at [578, 118] on icon "Close" at bounding box center [579, 123] width 10 height 10
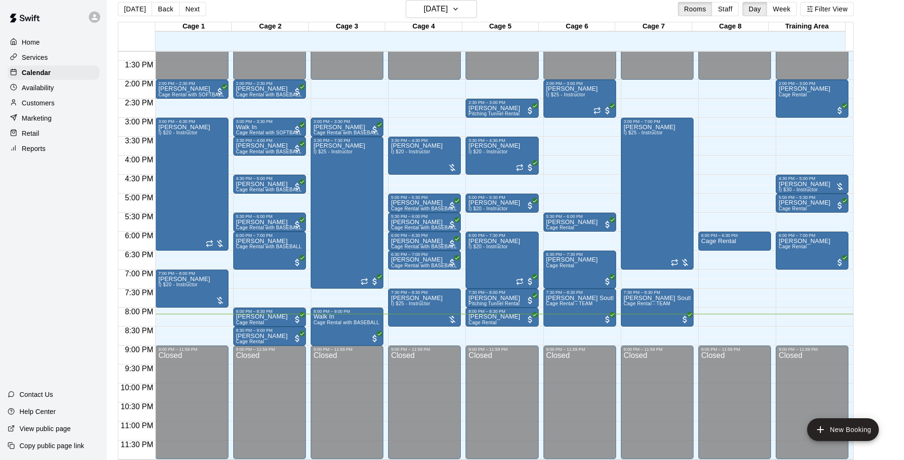
click at [719, 287] on div "12:00 AM – 2:00 PM Closed 6:00 PM – 6:30 PM Cage Rental 9:00 PM – 11:59 PM Clos…" at bounding box center [734, 4] width 73 height 912
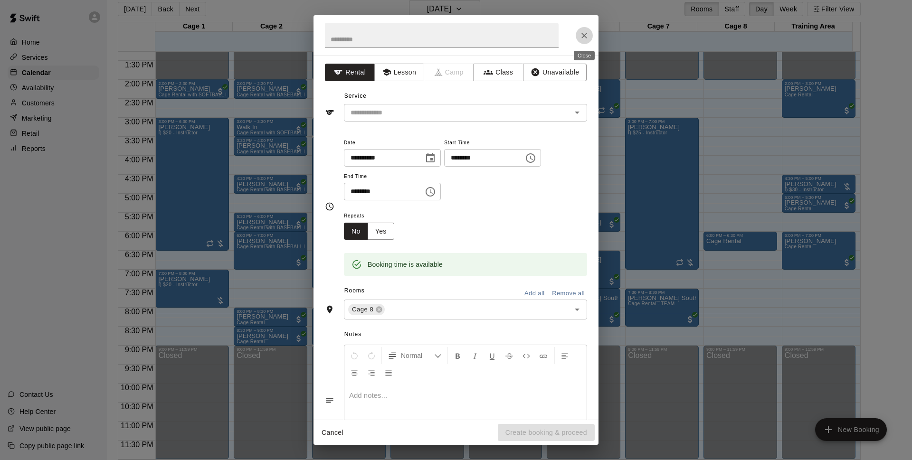
click at [589, 35] on button "Close" at bounding box center [584, 35] width 17 height 17
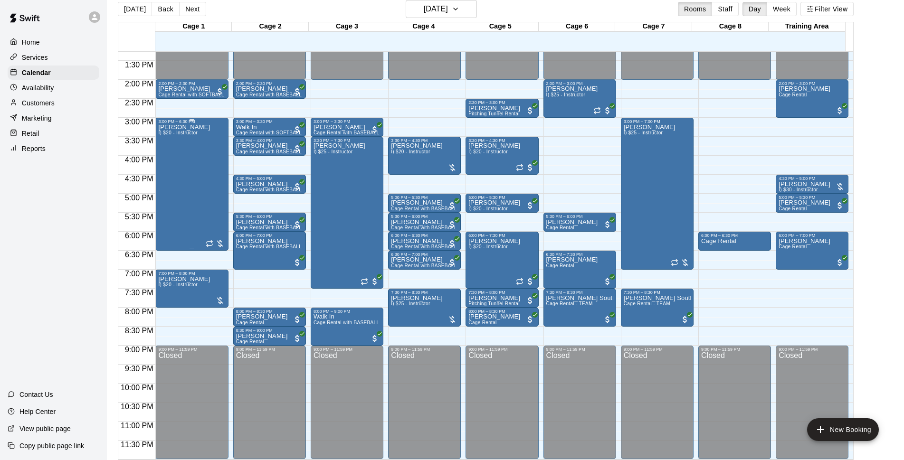
click at [193, 201] on div "[PERSON_NAME] I) $20 - Instructor" at bounding box center [184, 354] width 52 height 460
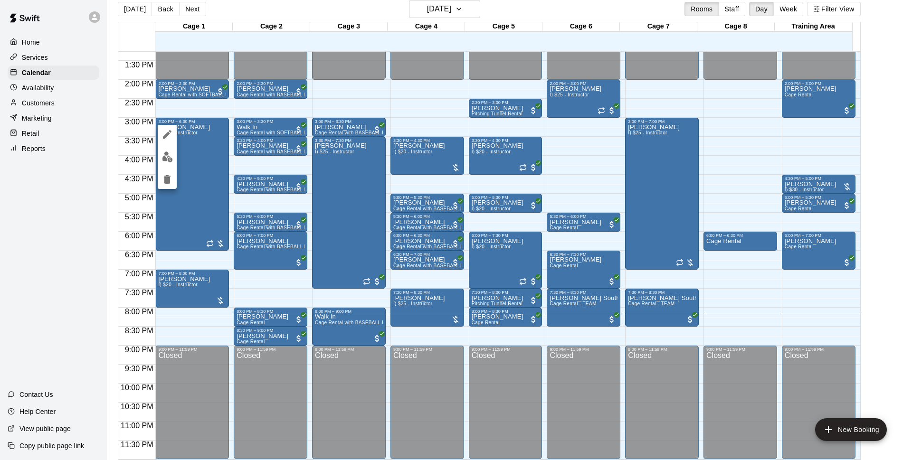
click at [169, 162] on img "edit" at bounding box center [167, 157] width 11 height 11
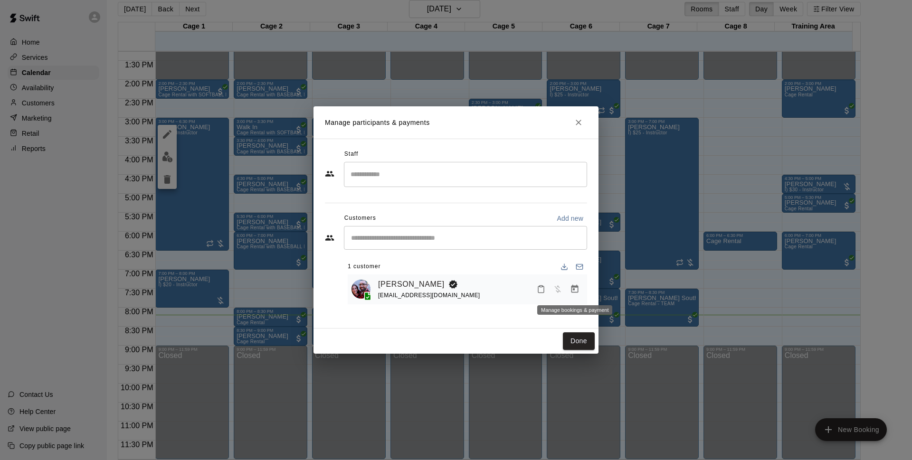
click at [574, 289] on icon "Manage bookings & payment" at bounding box center [575, 290] width 10 height 10
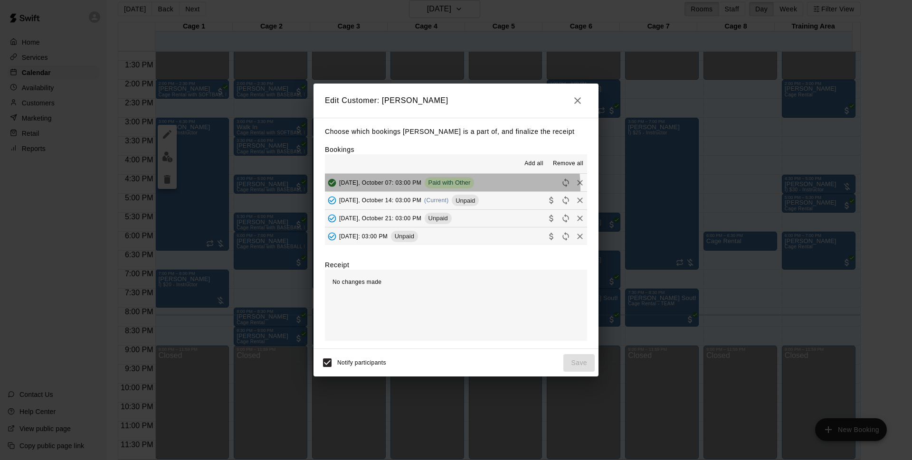
click at [414, 190] on div "[DATE], October 07: 03:00 PM Paid with Other" at bounding box center [399, 183] width 149 height 14
click at [416, 199] on span "[DATE], October 14: 03:00 PM" at bounding box center [380, 200] width 82 height 7
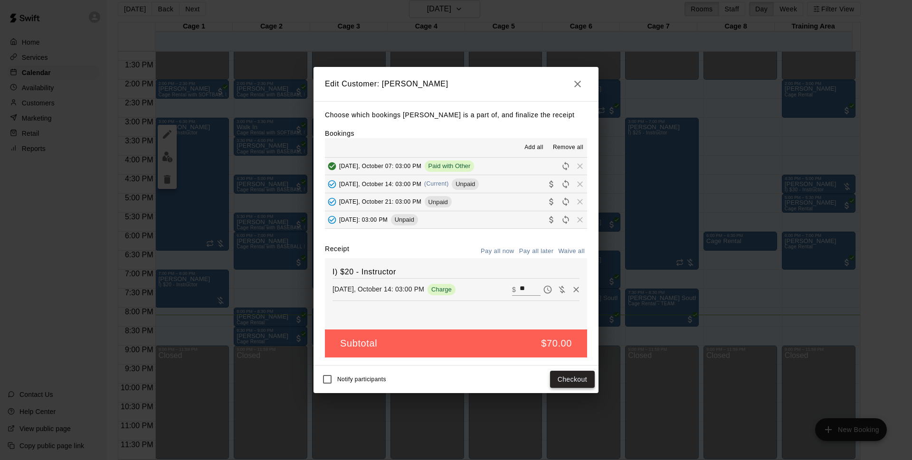
click at [578, 386] on button "Checkout" at bounding box center [572, 380] width 45 height 18
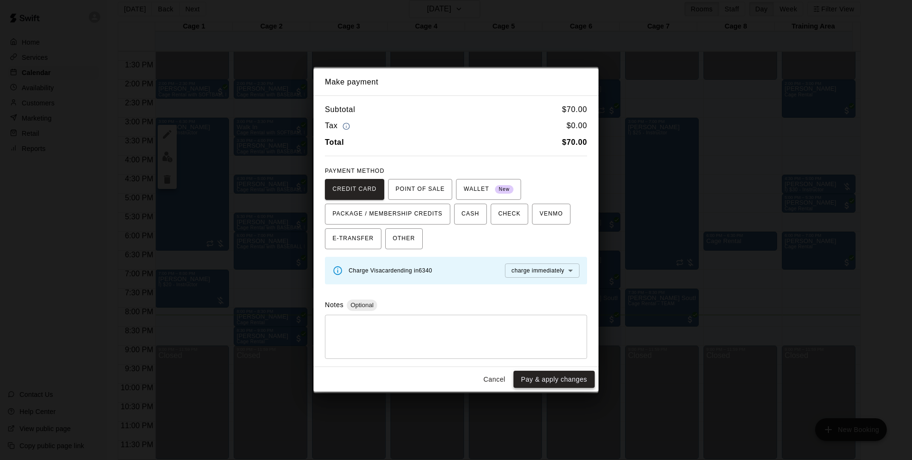
click at [569, 377] on button "Pay & apply changes" at bounding box center [554, 380] width 81 height 18
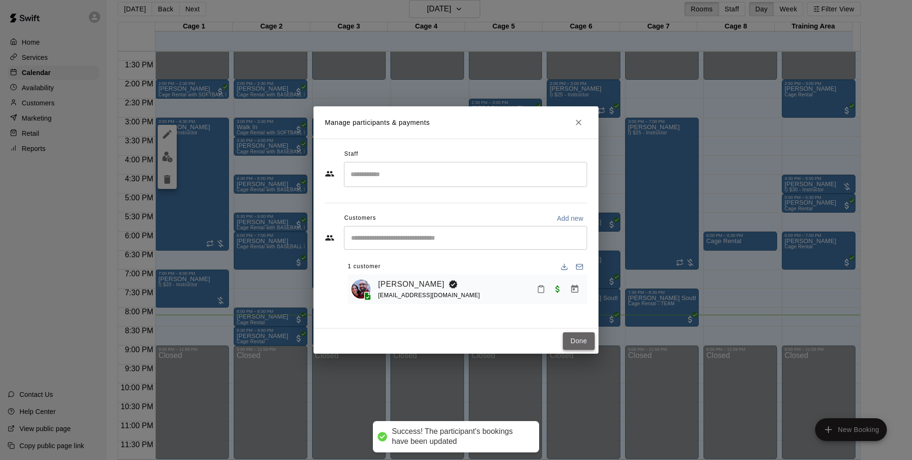
click at [568, 346] on button "Done" at bounding box center [579, 342] width 32 height 18
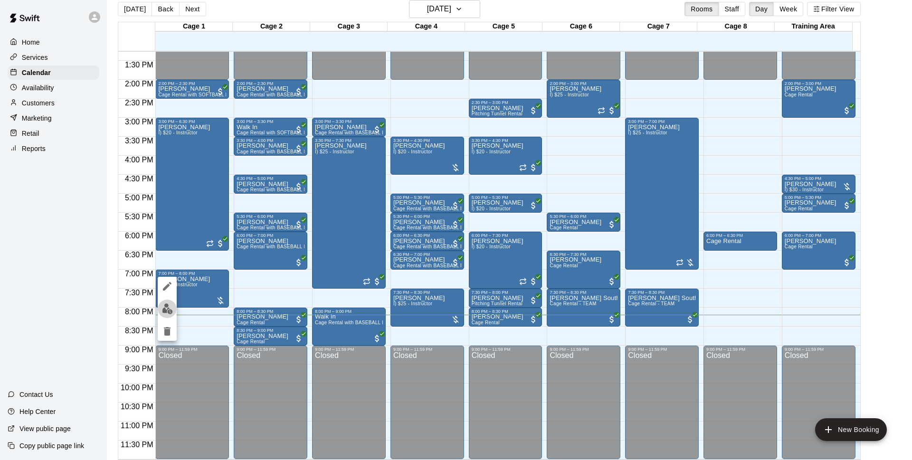
click at [161, 306] on button "edit" at bounding box center [167, 309] width 19 height 19
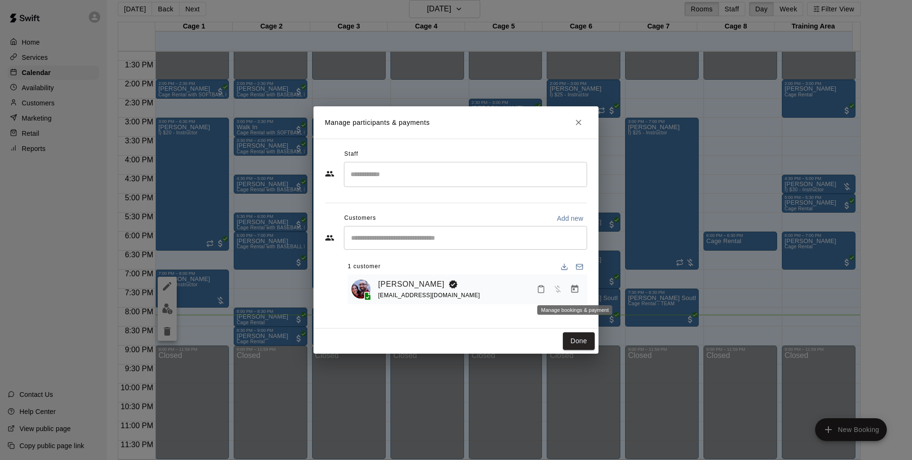
click at [578, 293] on icon "Manage bookings & payment" at bounding box center [575, 289] width 7 height 8
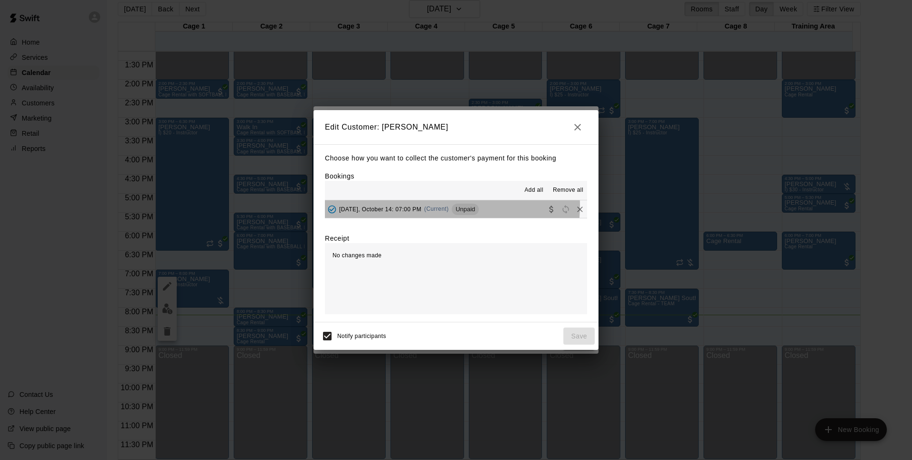
click at [423, 206] on div "[DATE], October 14: 07:00 PM (Current) Unpaid" at bounding box center [402, 209] width 154 height 14
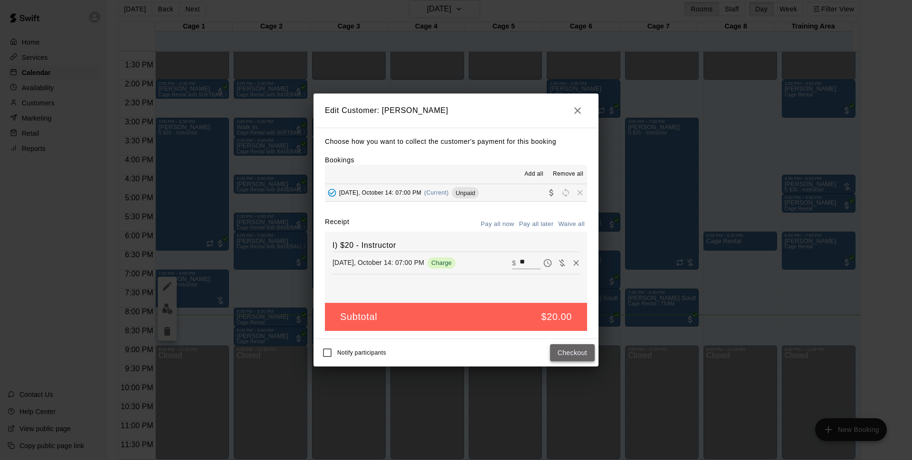
click at [582, 354] on button "Checkout" at bounding box center [572, 353] width 45 height 18
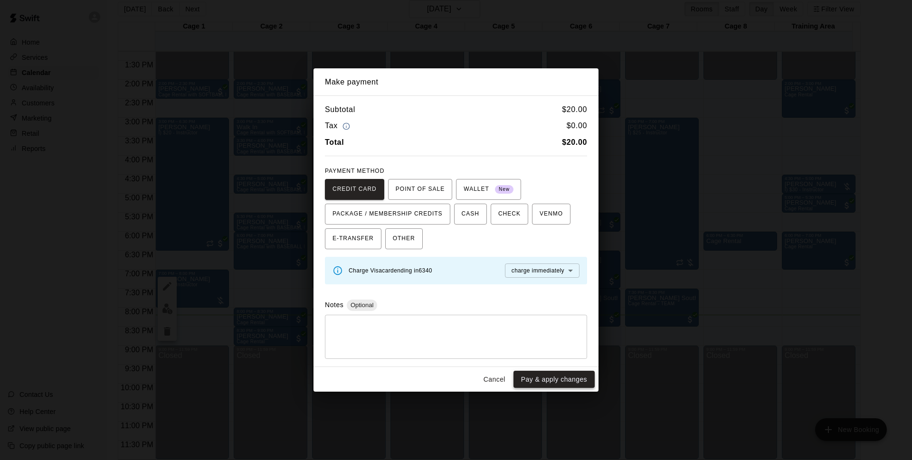
click at [545, 381] on button "Pay & apply changes" at bounding box center [554, 380] width 81 height 18
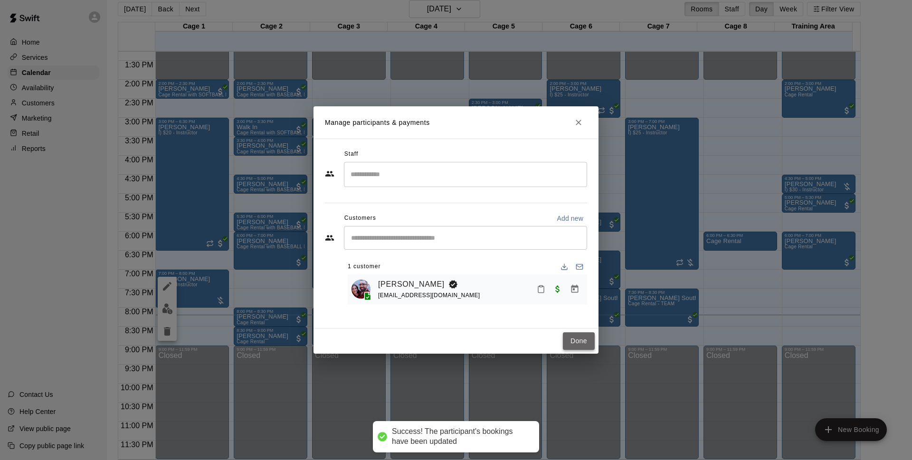
click at [573, 340] on button "Done" at bounding box center [579, 342] width 32 height 18
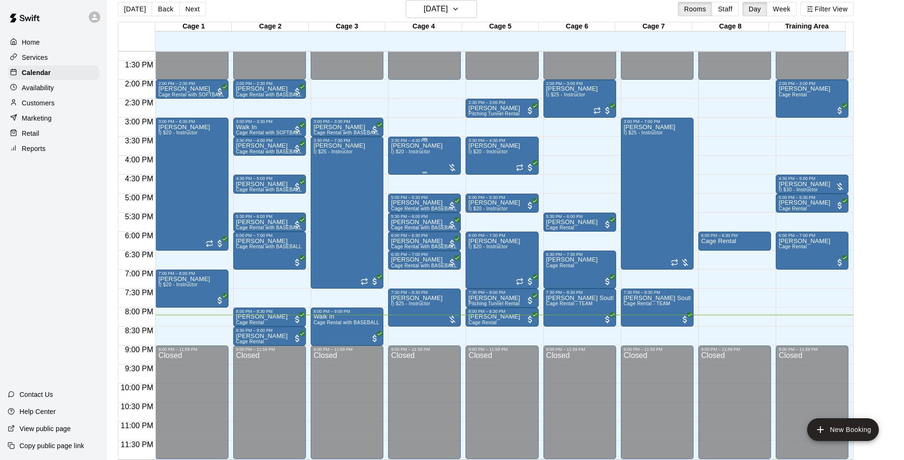
click at [434, 172] on div at bounding box center [424, 172] width 67 height 1
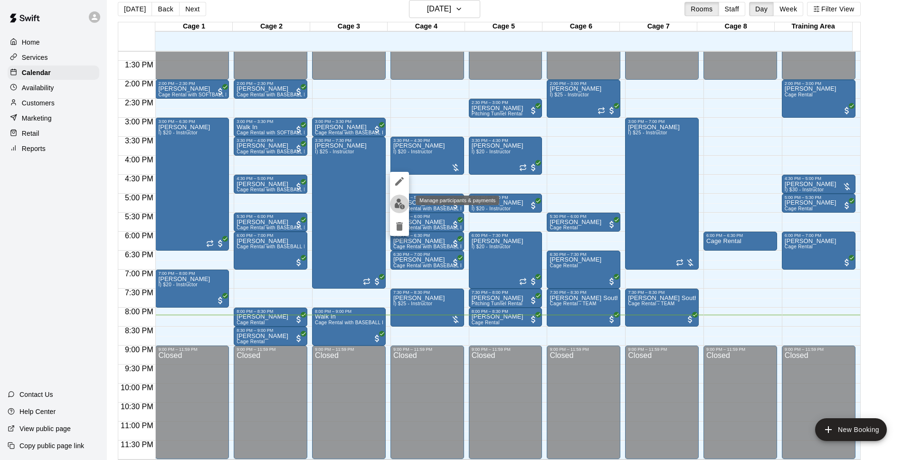
click at [398, 208] on img "edit" at bounding box center [399, 204] width 11 height 11
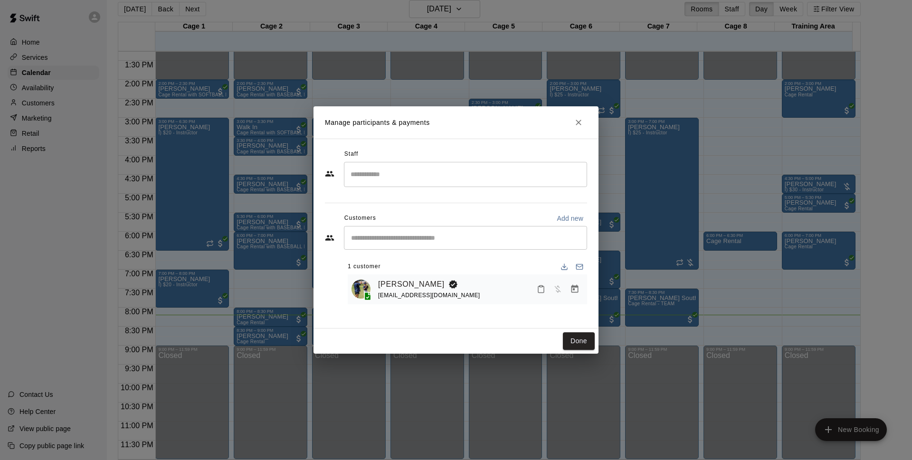
click at [572, 290] on icon "Manage bookings & payment" at bounding box center [575, 289] width 7 height 8
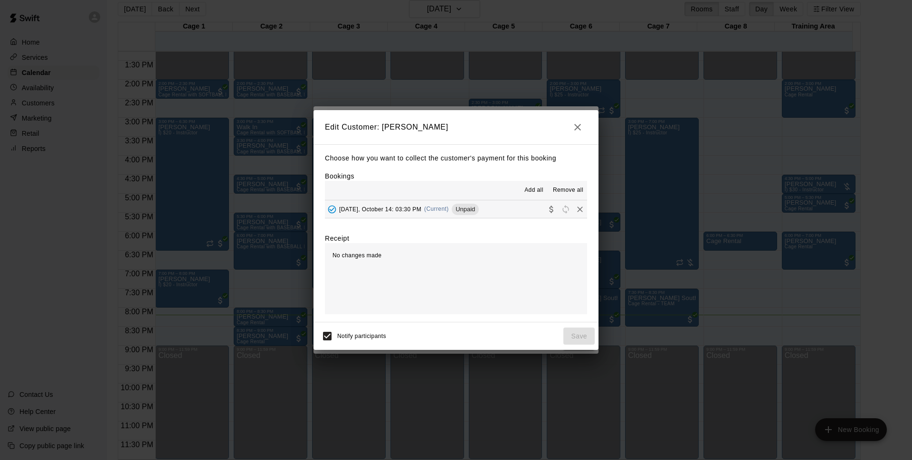
click at [415, 209] on span "[DATE], October 14: 03:30 PM" at bounding box center [380, 209] width 82 height 7
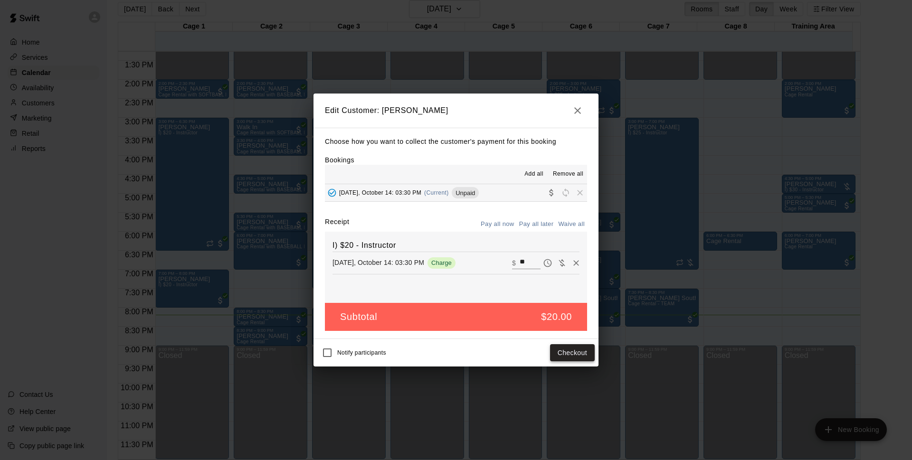
click at [555, 354] on button "Checkout" at bounding box center [572, 353] width 45 height 18
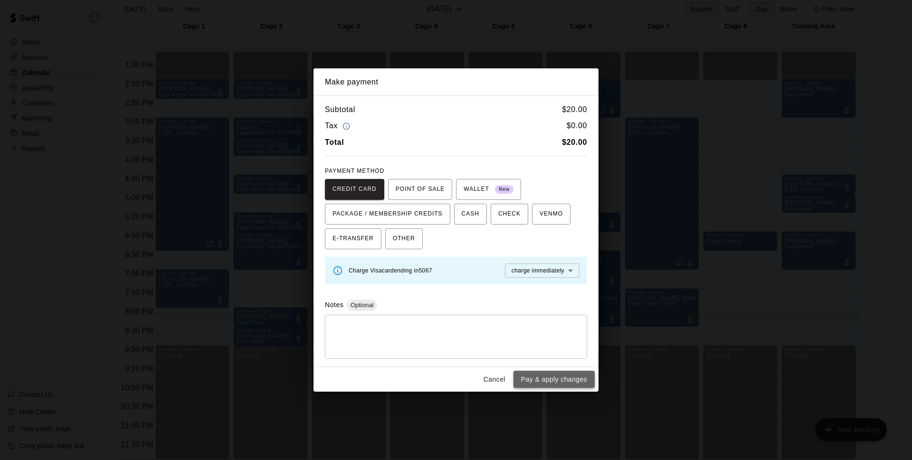
click at [536, 373] on button "Pay & apply changes" at bounding box center [554, 380] width 81 height 18
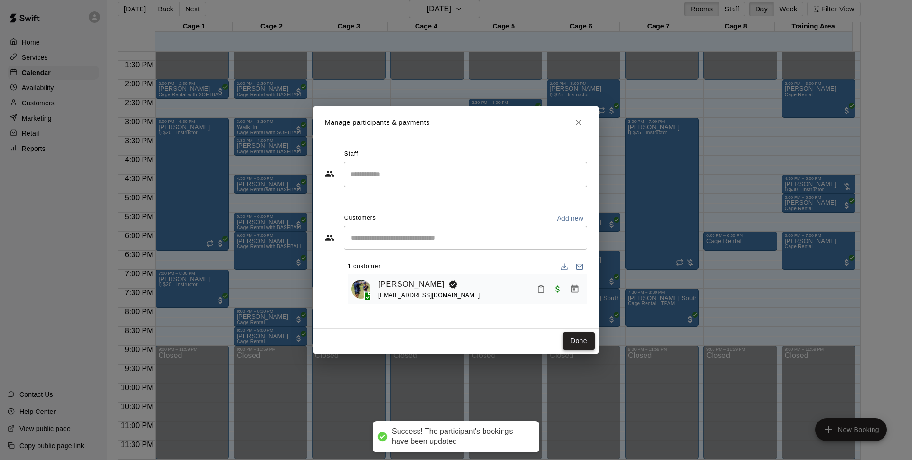
click at [572, 344] on button "Done" at bounding box center [579, 342] width 32 height 18
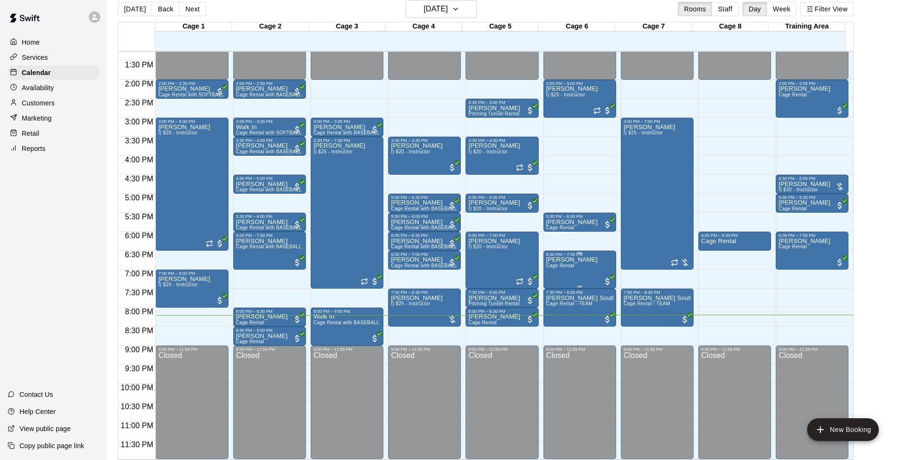
scroll to position [444, 0]
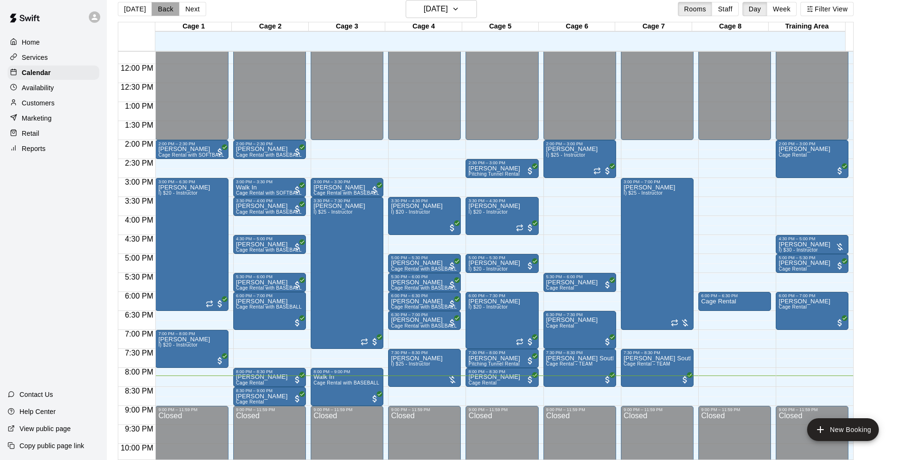
click at [168, 14] on button "Back" at bounding box center [166, 9] width 28 height 14
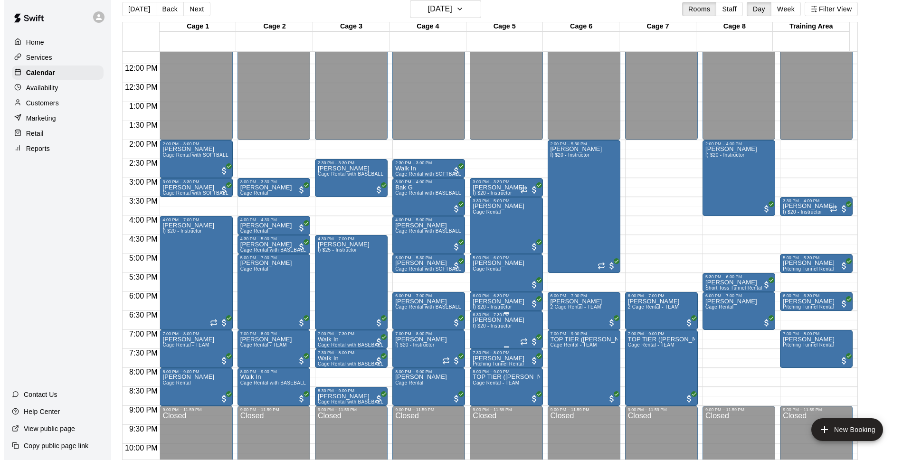
scroll to position [505, 0]
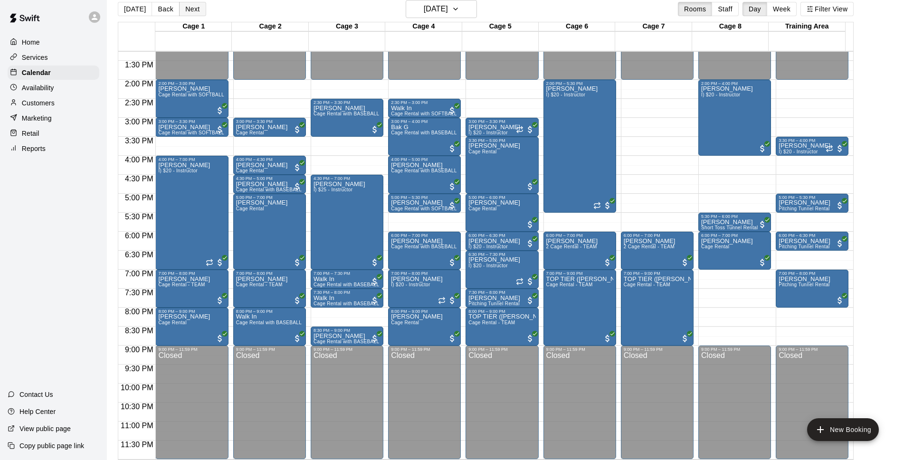
click at [191, 9] on button "Next" at bounding box center [192, 9] width 27 height 14
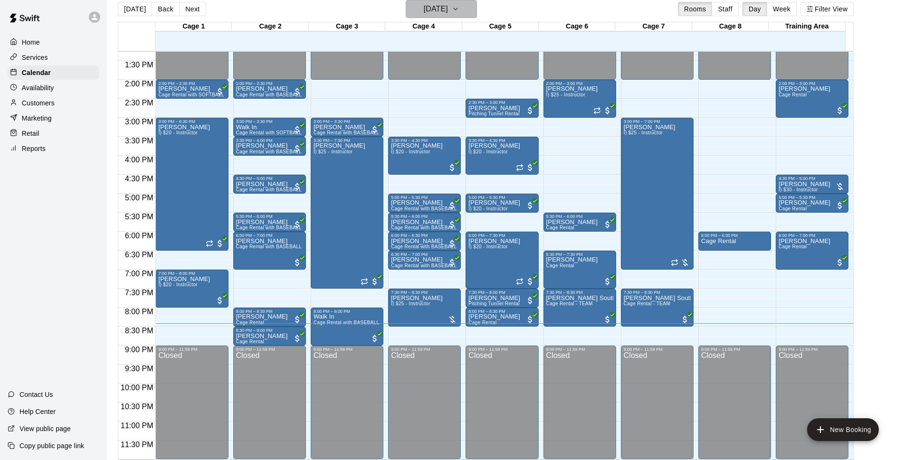
click at [461, 1] on button "[DATE]" at bounding box center [441, 9] width 71 height 18
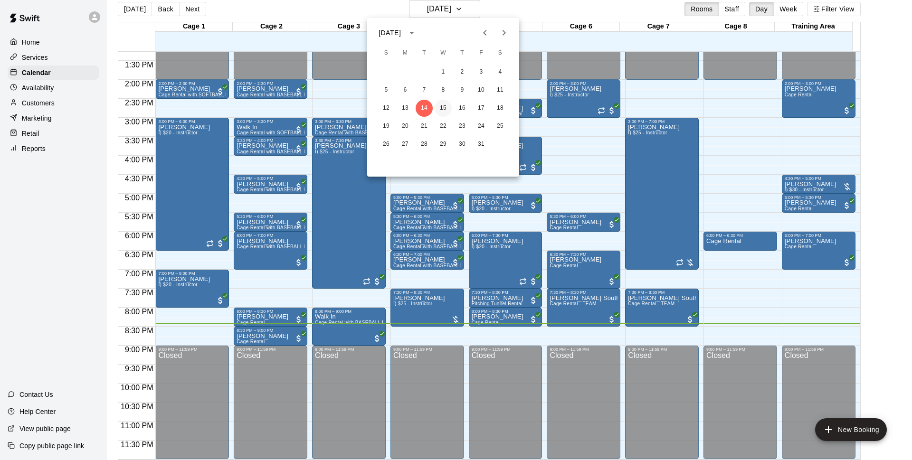
click at [442, 104] on button "15" at bounding box center [443, 108] width 17 height 17
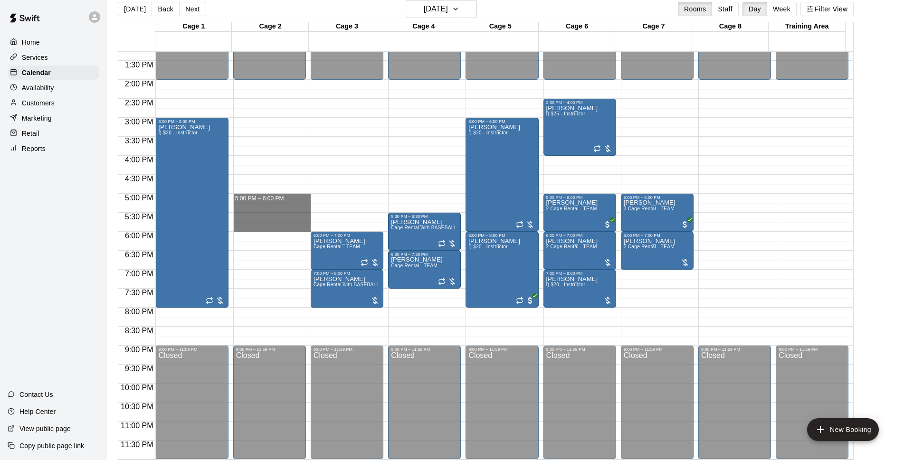
drag, startPoint x: 251, startPoint y: 197, endPoint x: 248, endPoint y: 227, distance: 30.1
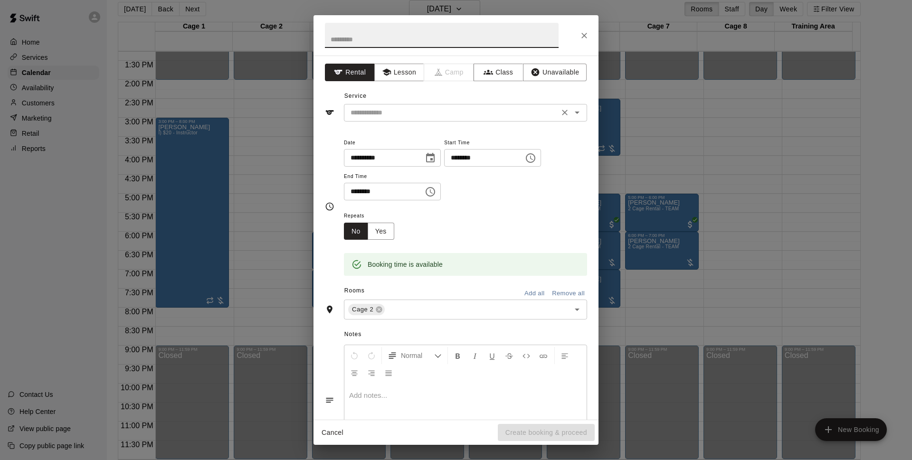
click at [414, 108] on input "text" at bounding box center [452, 113] width 210 height 12
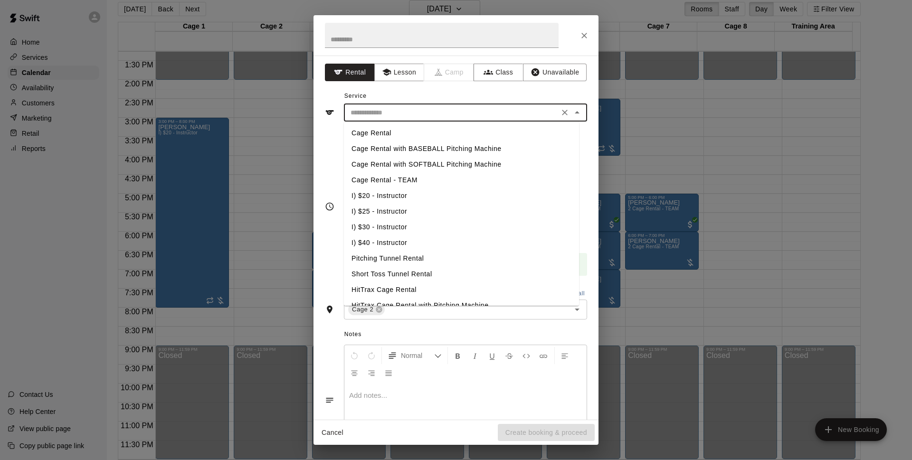
click at [434, 127] on li "Cage Rental" at bounding box center [461, 133] width 235 height 16
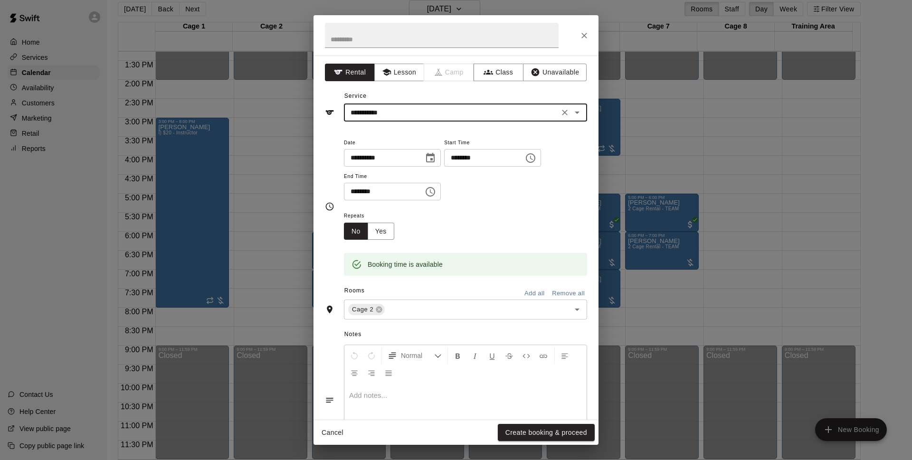
type input "**********"
click at [535, 431] on button "Create booking & proceed" at bounding box center [546, 433] width 97 height 18
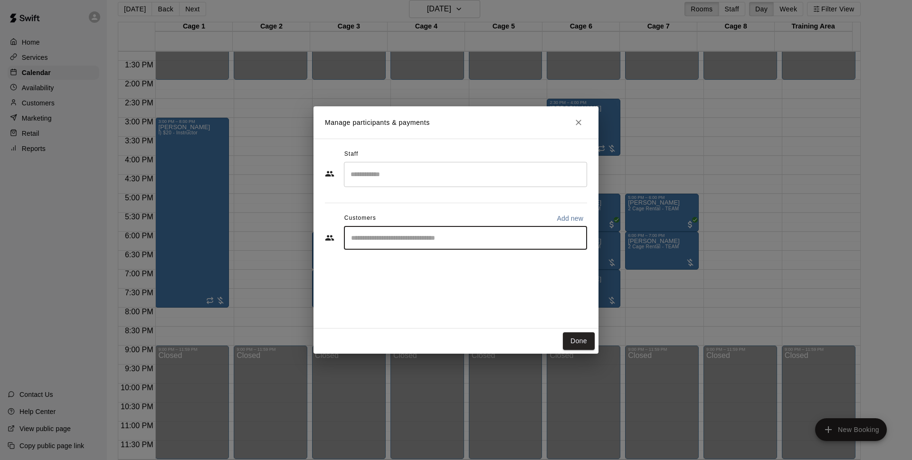
click at [394, 241] on input "Start typing to search customers..." at bounding box center [465, 238] width 235 height 10
type input "*********"
click at [427, 264] on div "[PERSON_NAME]" at bounding box center [422, 260] width 102 height 10
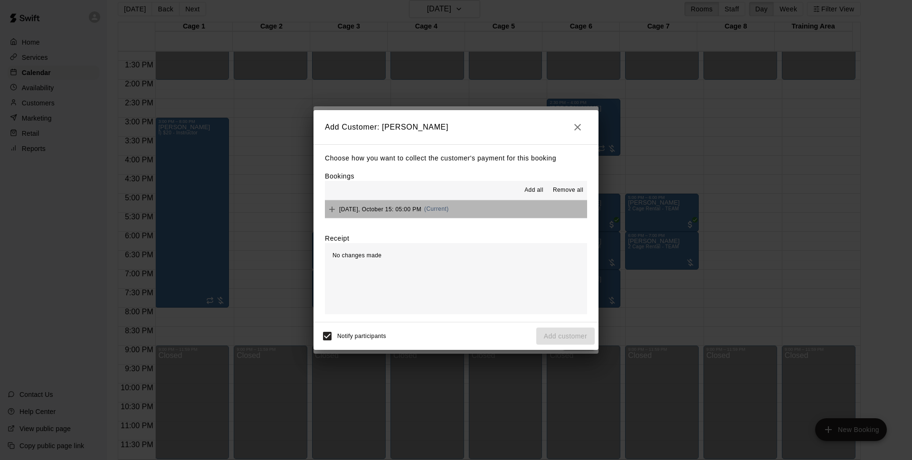
click at [469, 206] on button "[DATE], October 15: 05:00 PM (Current)" at bounding box center [456, 210] width 262 height 18
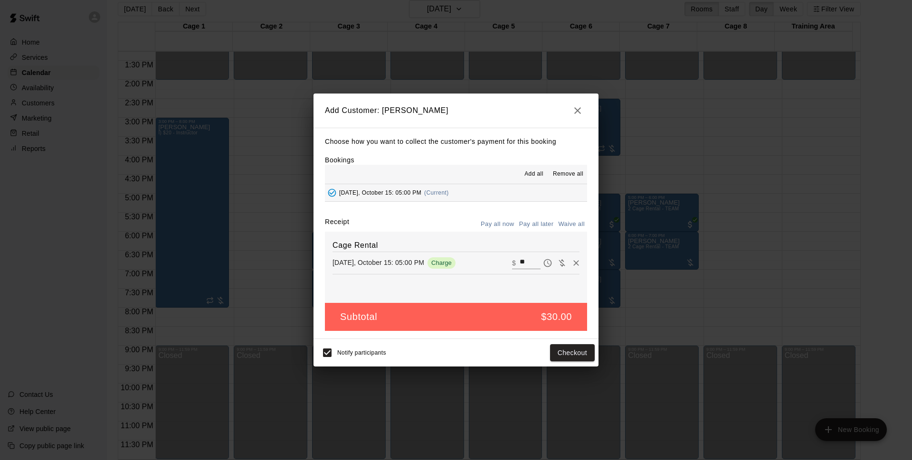
click at [543, 229] on button "Pay all later" at bounding box center [536, 224] width 39 height 15
click at [575, 350] on button "Add customer" at bounding box center [565, 353] width 58 height 18
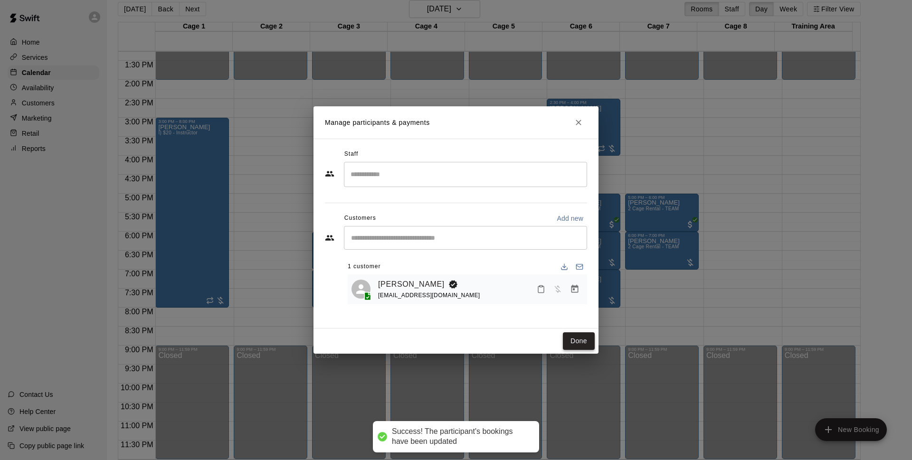
click at [586, 342] on button "Done" at bounding box center [579, 342] width 32 height 18
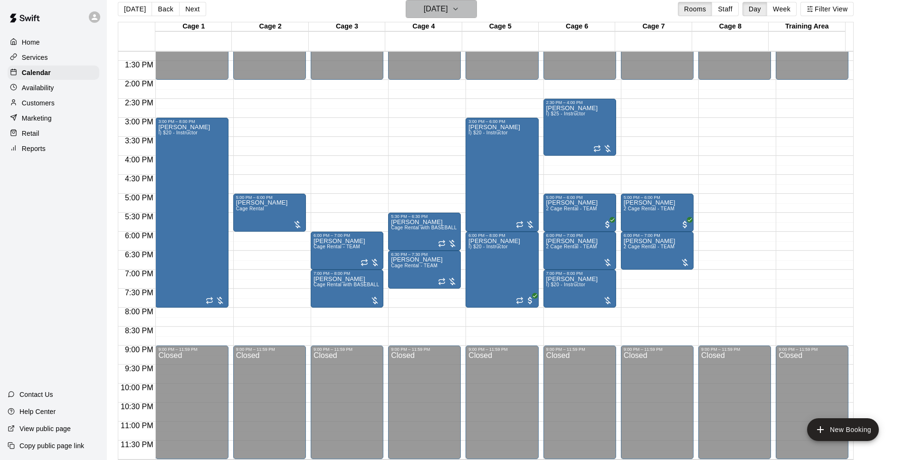
click at [448, 13] on h6 "[DATE]" at bounding box center [436, 8] width 24 height 13
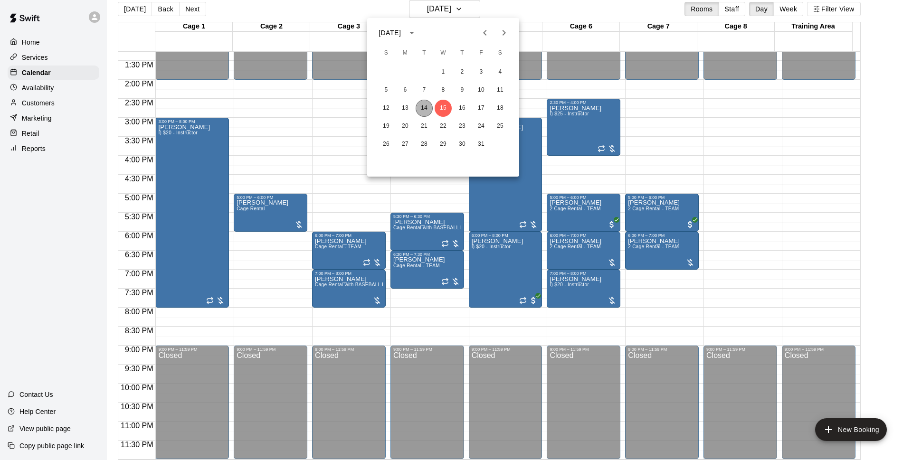
click at [425, 106] on button "14" at bounding box center [424, 108] width 17 height 17
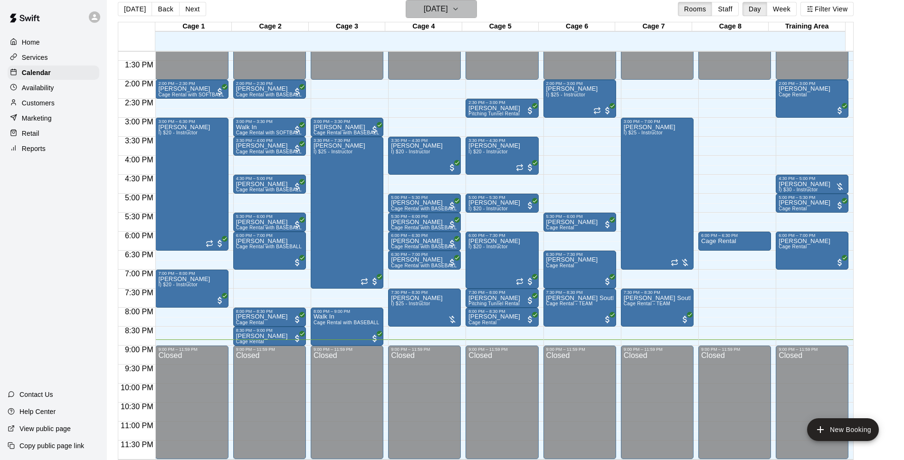
click at [448, 9] on h6 "[DATE]" at bounding box center [436, 8] width 24 height 13
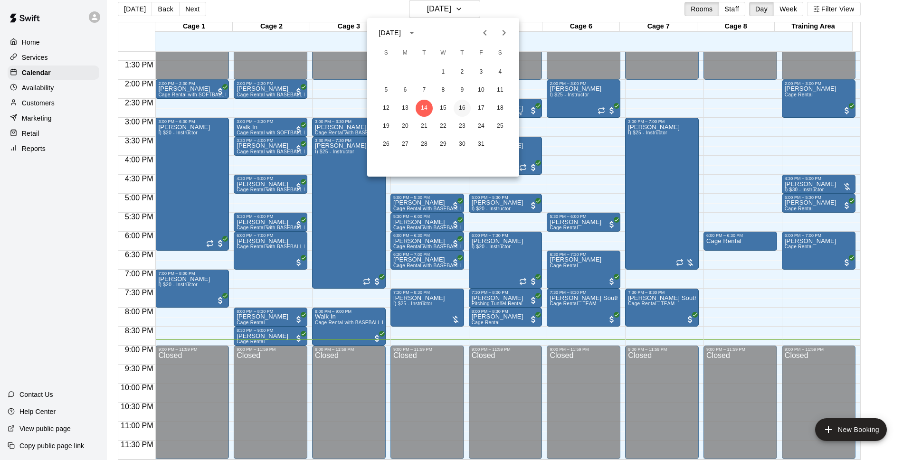
click at [466, 104] on button "16" at bounding box center [462, 108] width 17 height 17
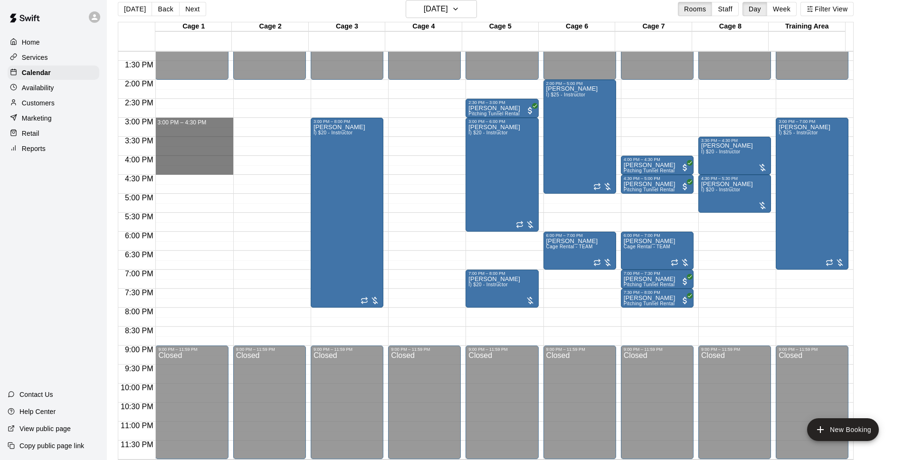
drag, startPoint x: 205, startPoint y: 120, endPoint x: 204, endPoint y: 174, distance: 53.7
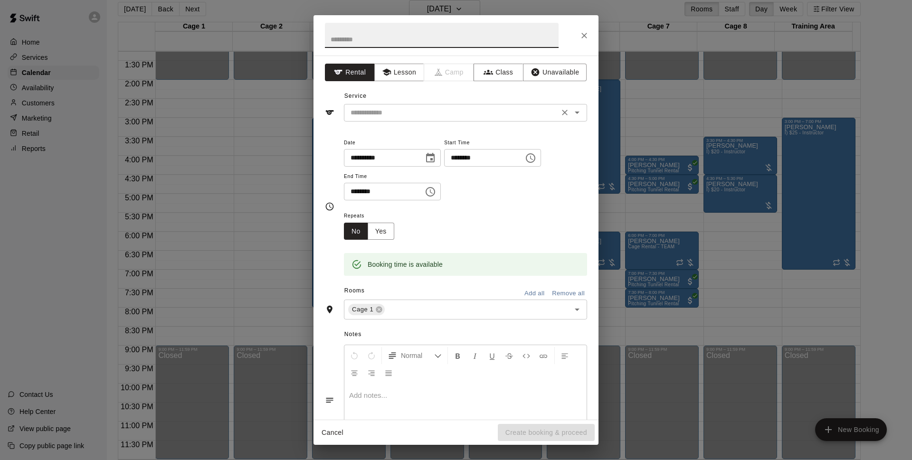
click at [450, 113] on input "text" at bounding box center [452, 113] width 210 height 12
click at [526, 98] on div "Service ​" at bounding box center [456, 105] width 262 height 33
click at [450, 120] on div "​" at bounding box center [465, 113] width 243 height 18
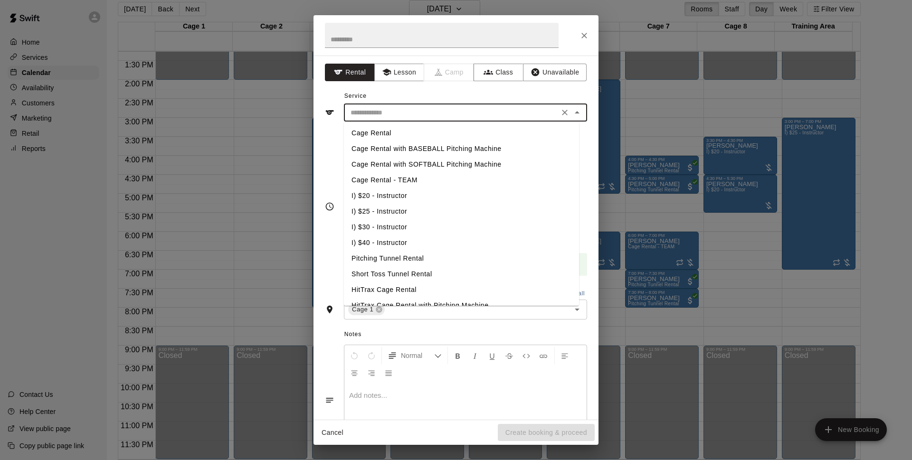
click at [398, 211] on li "I) $25 - Instructor" at bounding box center [461, 212] width 235 height 16
type input "**********"
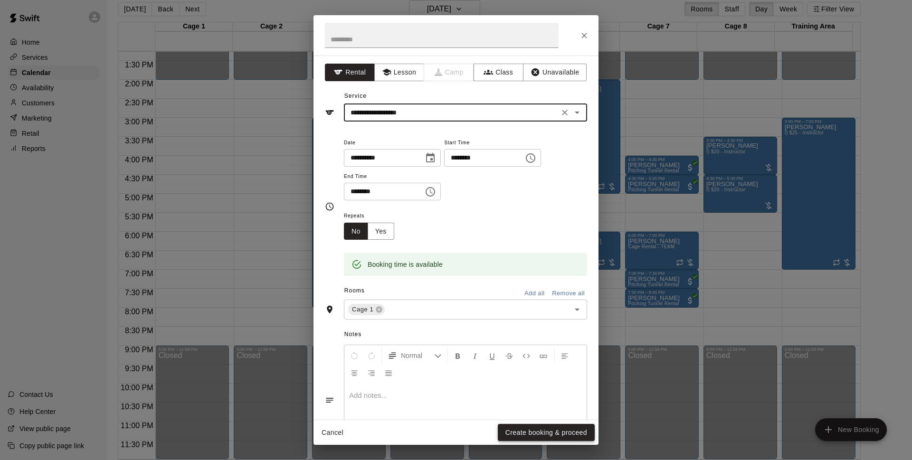
click at [569, 430] on button "Create booking & proceed" at bounding box center [546, 433] width 97 height 18
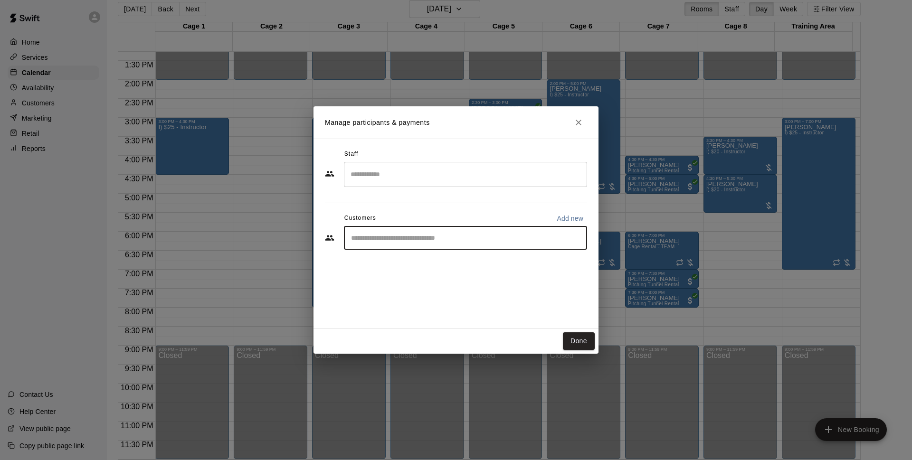
click at [450, 238] on input "Start typing to search customers..." at bounding box center [465, 238] width 235 height 10
type input "***"
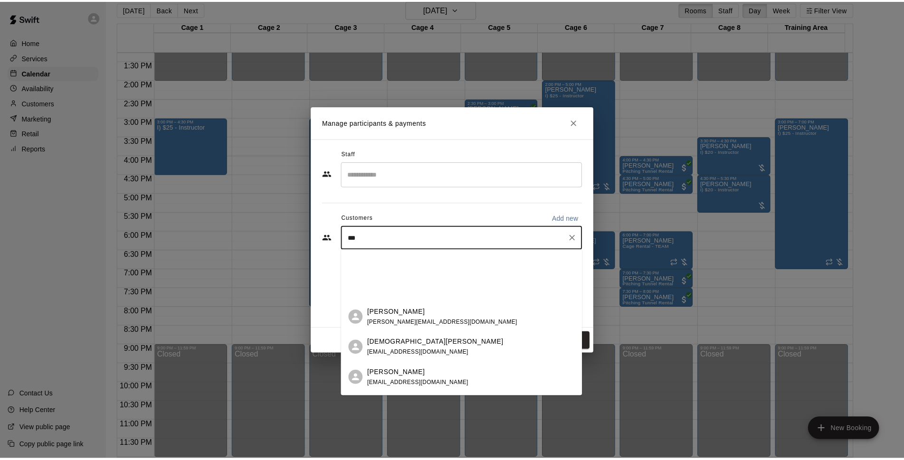
scroll to position [354, 0]
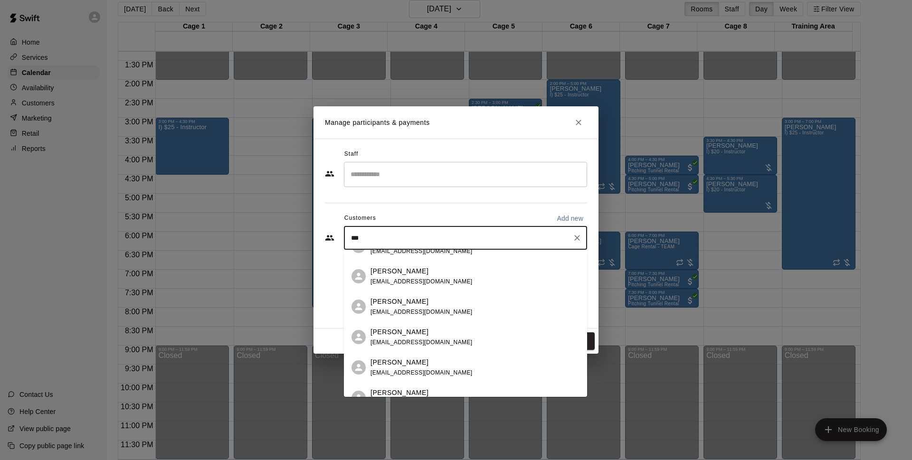
click at [412, 268] on div "[PERSON_NAME]" at bounding box center [422, 272] width 102 height 10
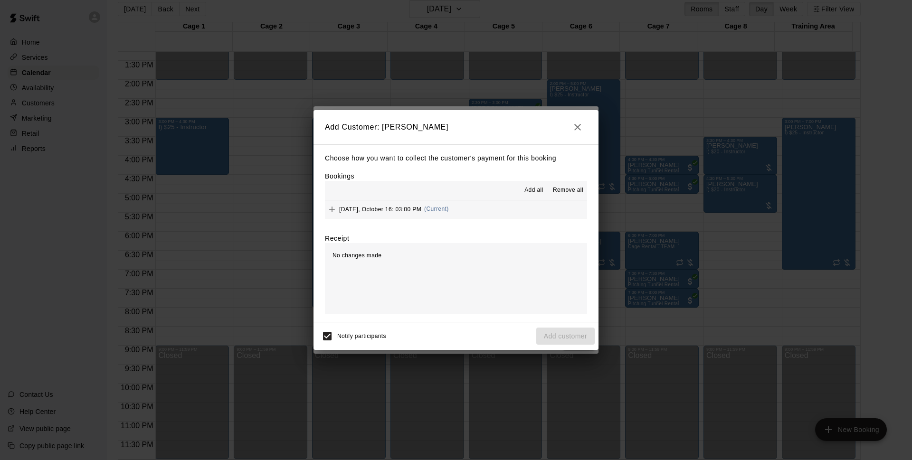
click at [458, 211] on button "[DATE], October 16: 03:00 PM (Current)" at bounding box center [456, 210] width 262 height 18
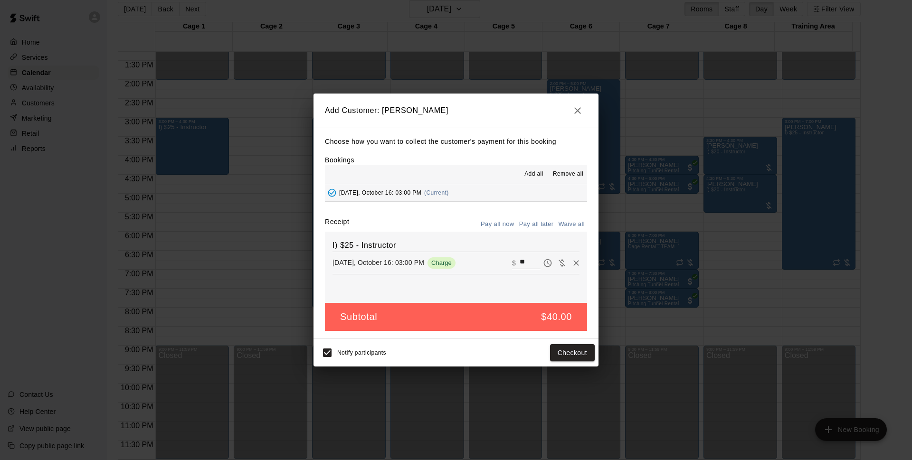
click at [524, 219] on button "Pay all later" at bounding box center [536, 224] width 39 height 15
click at [576, 348] on button "Add customer" at bounding box center [565, 353] width 58 height 18
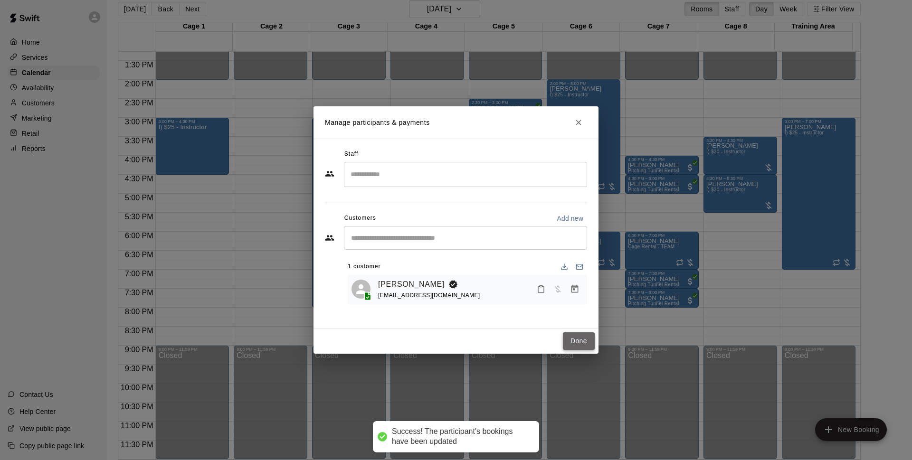
click at [574, 334] on button "Done" at bounding box center [579, 342] width 32 height 18
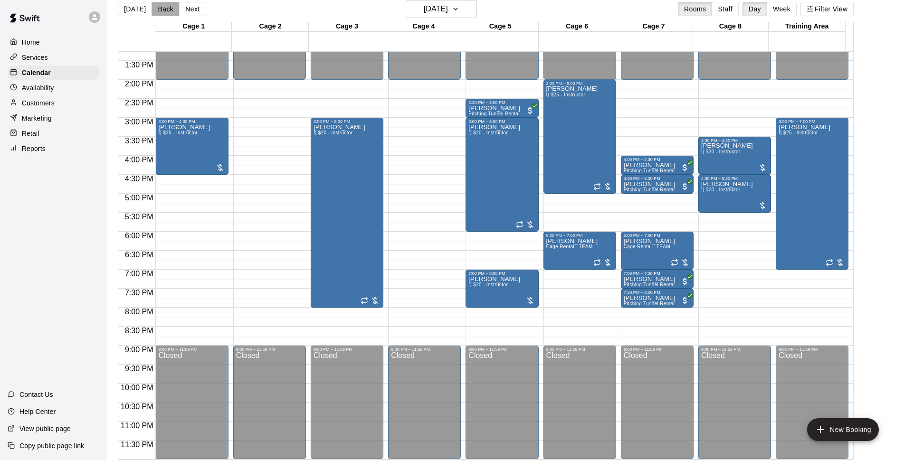
click at [163, 8] on button "Back" at bounding box center [166, 9] width 28 height 14
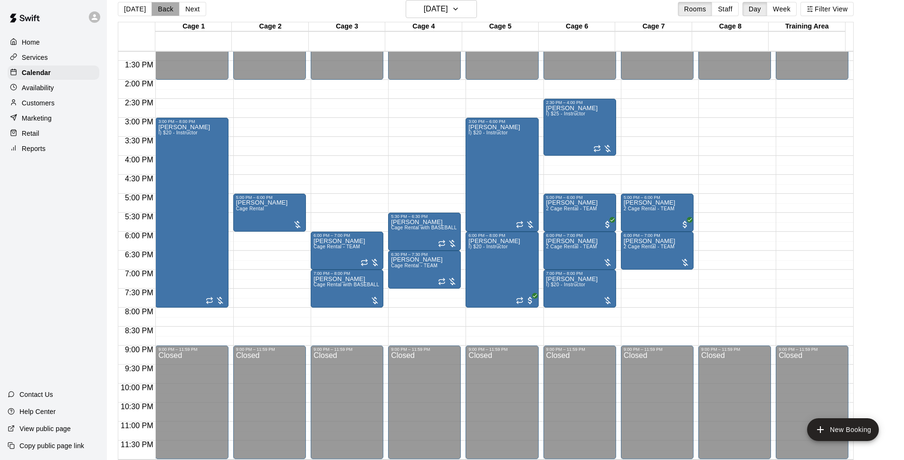
click at [160, 10] on button "Back" at bounding box center [166, 9] width 28 height 14
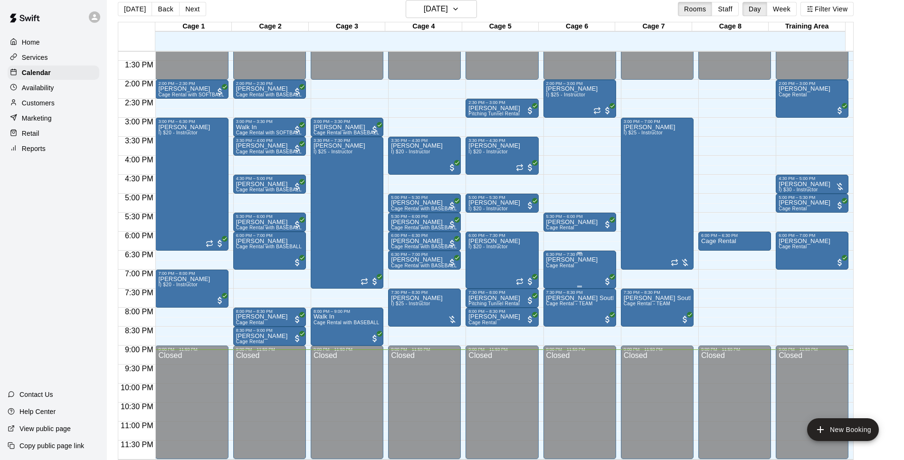
scroll to position [15, 0]
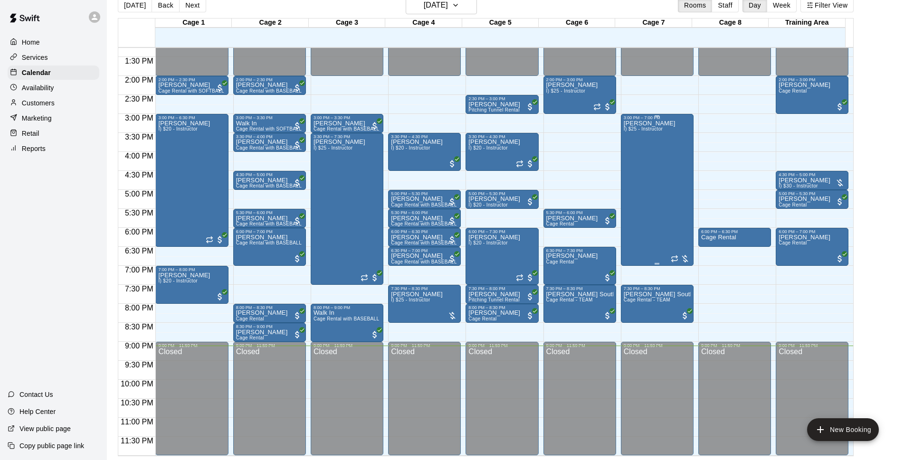
click at [651, 209] on div "[PERSON_NAME]) $25 - Instructor" at bounding box center [650, 350] width 52 height 460
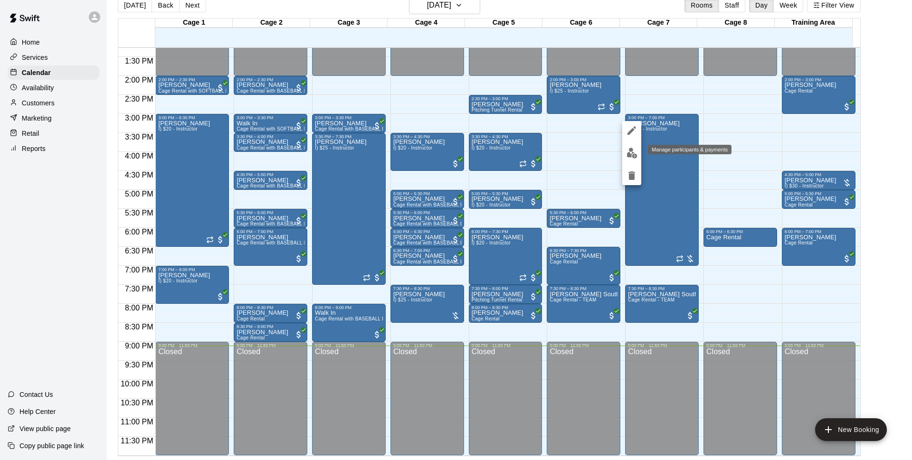
click at [632, 149] on img "edit" at bounding box center [632, 153] width 11 height 11
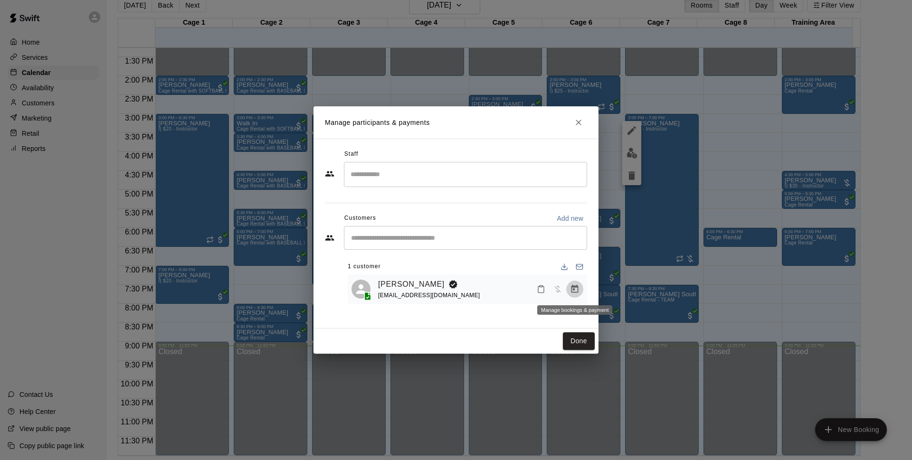
click at [574, 288] on icon "Manage bookings & payment" at bounding box center [575, 289] width 7 height 8
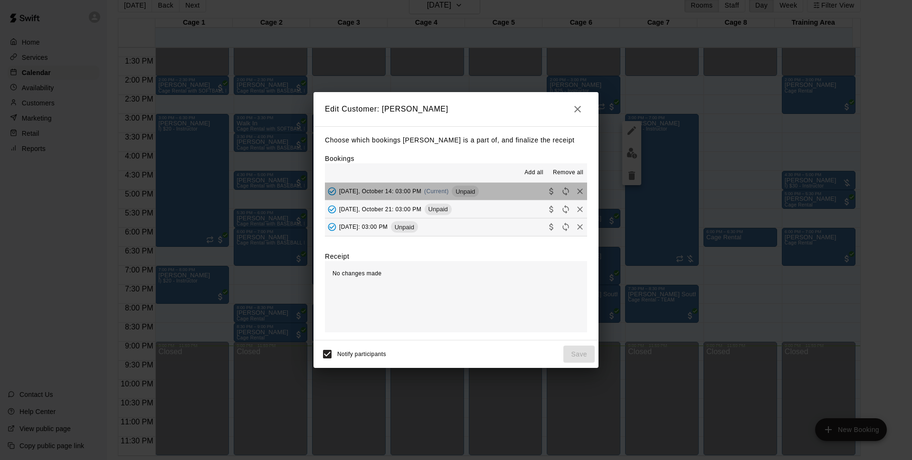
click at [505, 194] on button "[DATE], October 14: 03:00 PM (Current) Unpaid" at bounding box center [456, 192] width 262 height 18
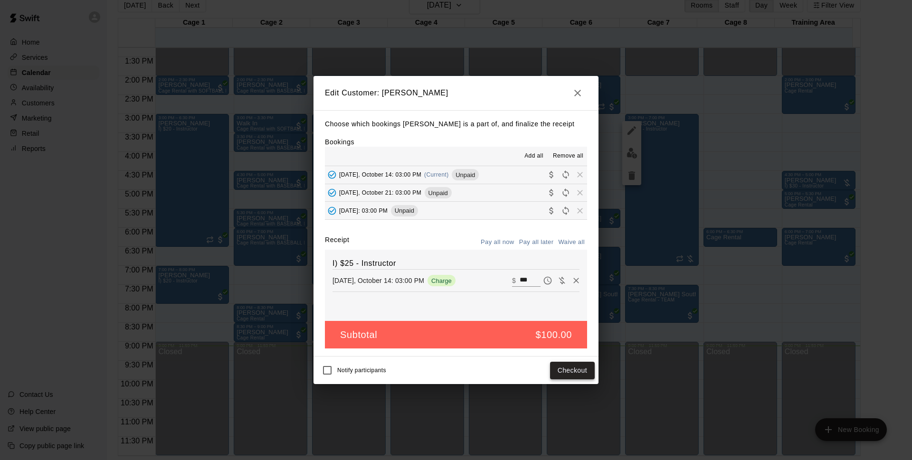
click at [580, 371] on button "Checkout" at bounding box center [572, 371] width 45 height 18
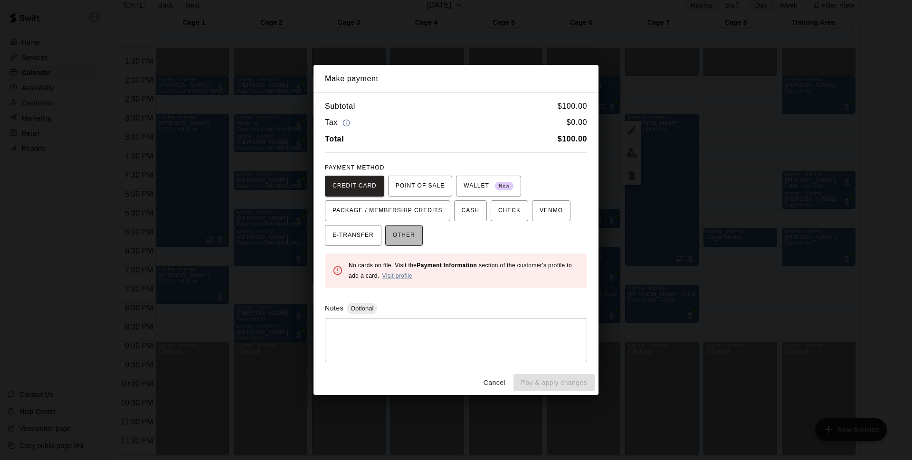
click at [403, 238] on span "OTHER" at bounding box center [404, 235] width 22 height 15
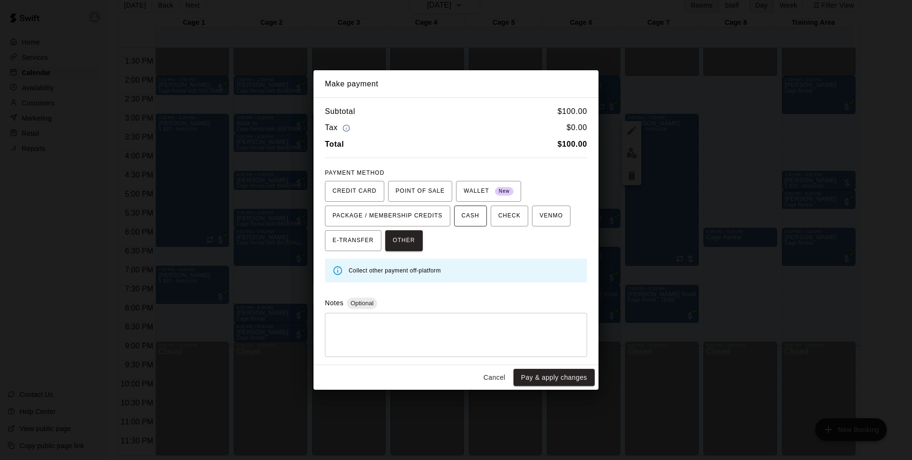
click at [478, 223] on span "CASH" at bounding box center [471, 216] width 18 height 15
click at [565, 383] on button "Pay & apply changes" at bounding box center [554, 378] width 81 height 18
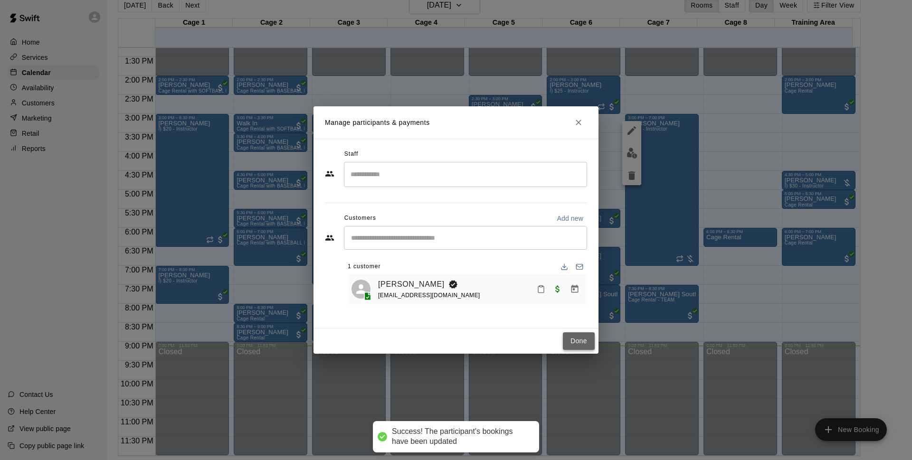
click at [568, 344] on button "Done" at bounding box center [579, 342] width 32 height 18
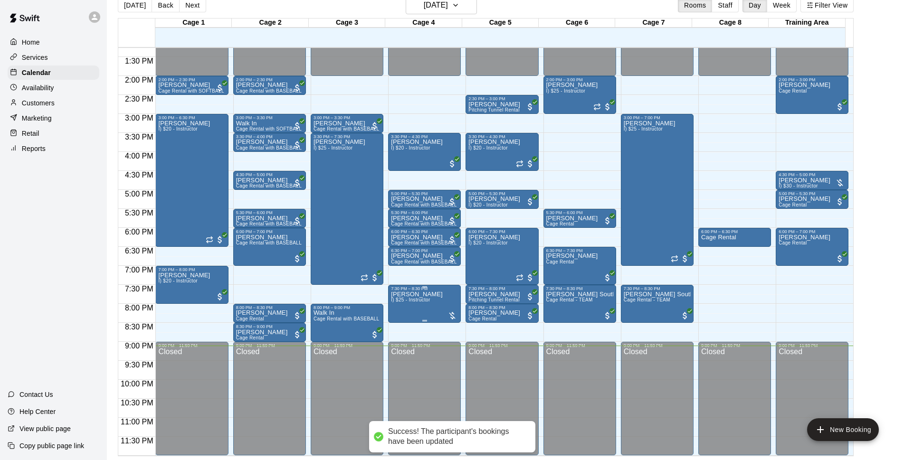
click at [413, 303] on span "I) $25 - Instructor" at bounding box center [410, 299] width 39 height 5
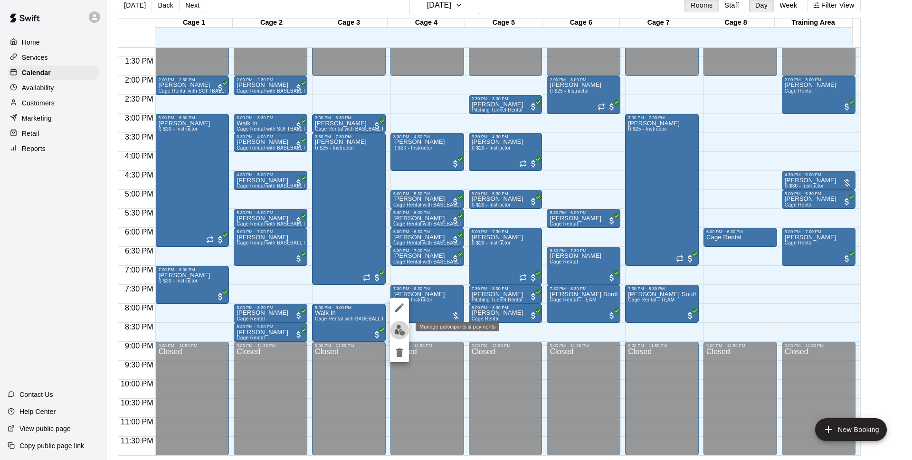
click at [403, 335] on img "edit" at bounding box center [399, 330] width 11 height 11
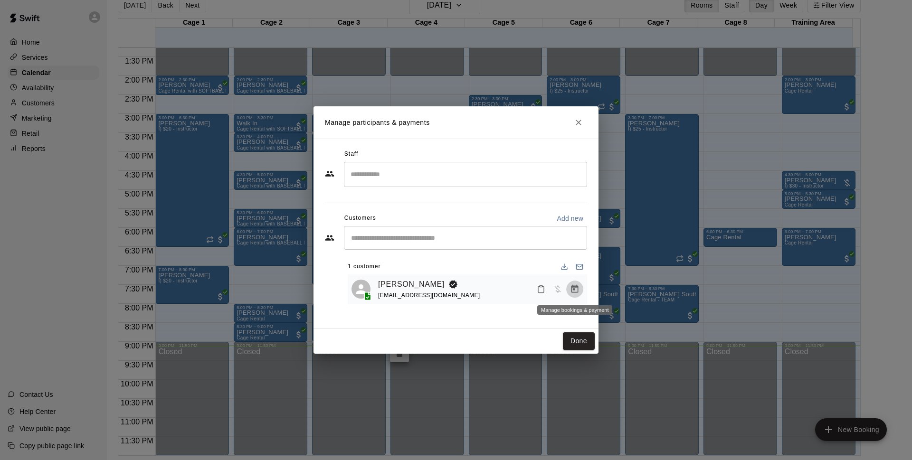
click at [573, 283] on button "Manage bookings & payment" at bounding box center [574, 289] width 17 height 17
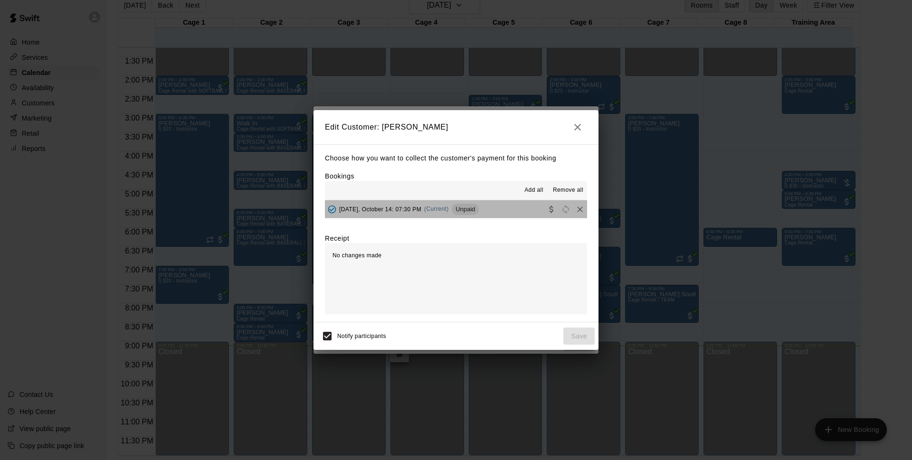
click at [498, 208] on button "[DATE], October 14: 07:30 PM (Current) Unpaid" at bounding box center [456, 210] width 262 height 18
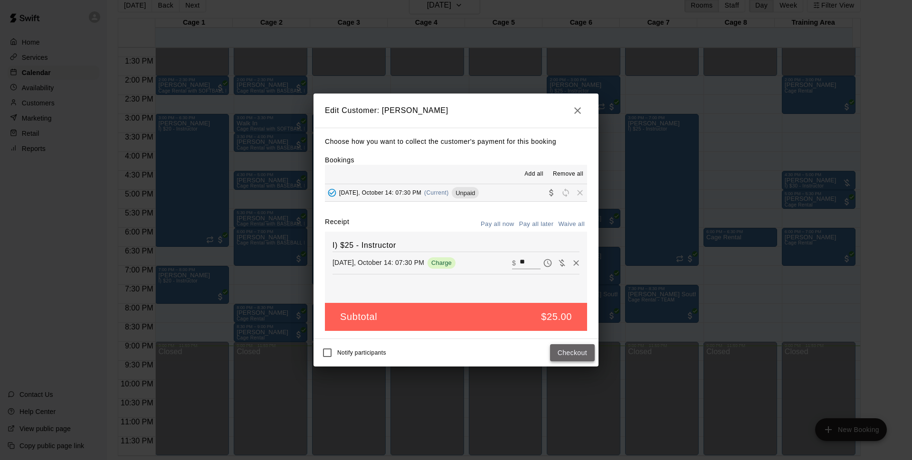
click at [575, 352] on button "Checkout" at bounding box center [572, 353] width 45 height 18
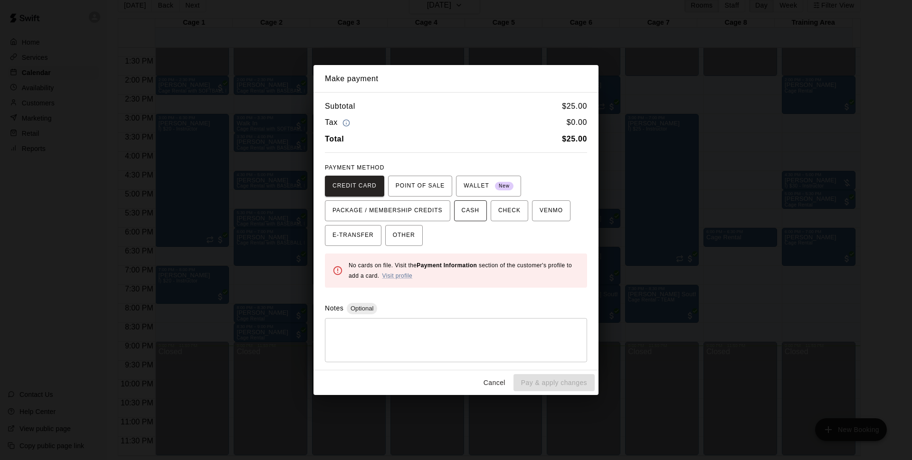
click at [462, 213] on span "CASH" at bounding box center [471, 210] width 18 height 15
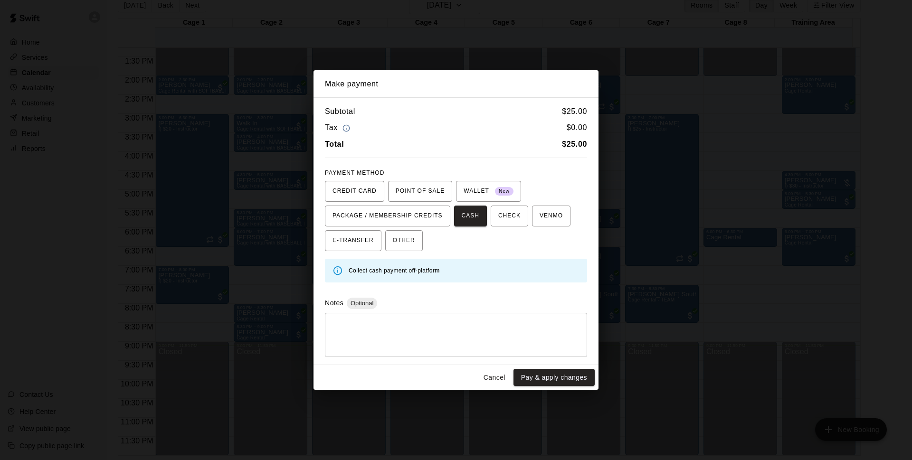
click at [534, 377] on button "Pay & apply changes" at bounding box center [554, 378] width 81 height 18
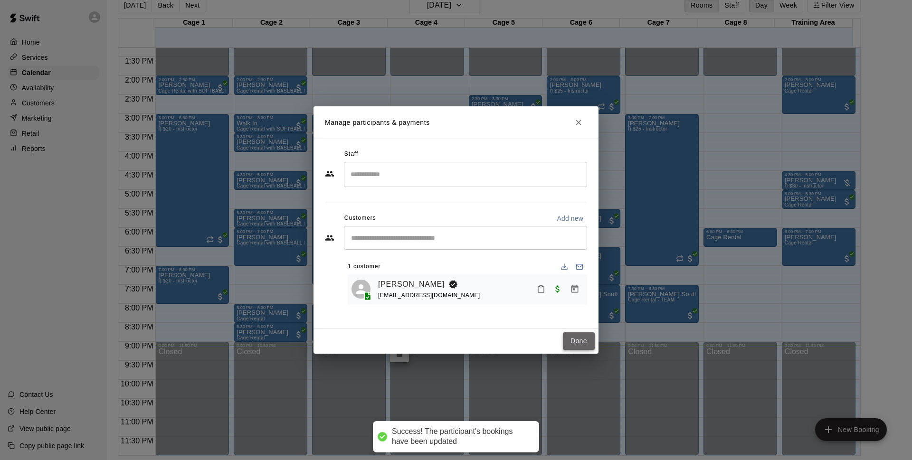
click at [572, 337] on button "Done" at bounding box center [579, 342] width 32 height 18
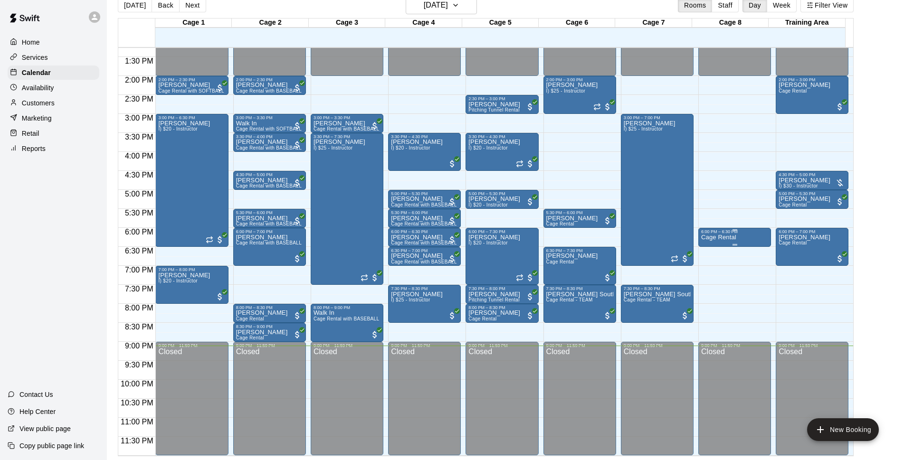
click at [739, 246] on div "Cage Rental" at bounding box center [734, 464] width 67 height 460
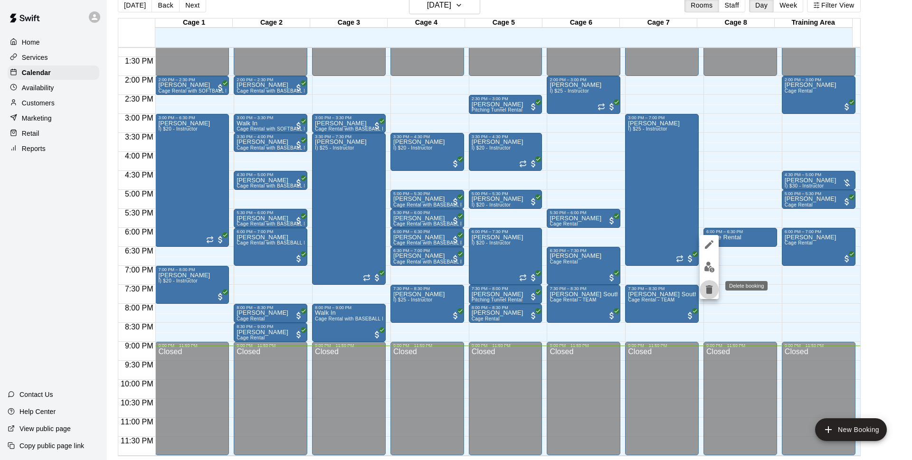
click at [709, 287] on icon "delete" at bounding box center [709, 290] width 7 height 9
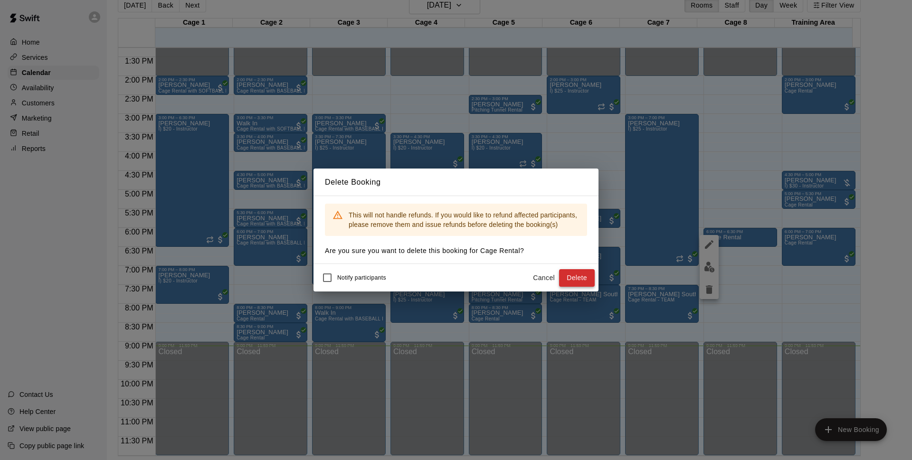
click at [583, 274] on button "Delete" at bounding box center [577, 278] width 36 height 18
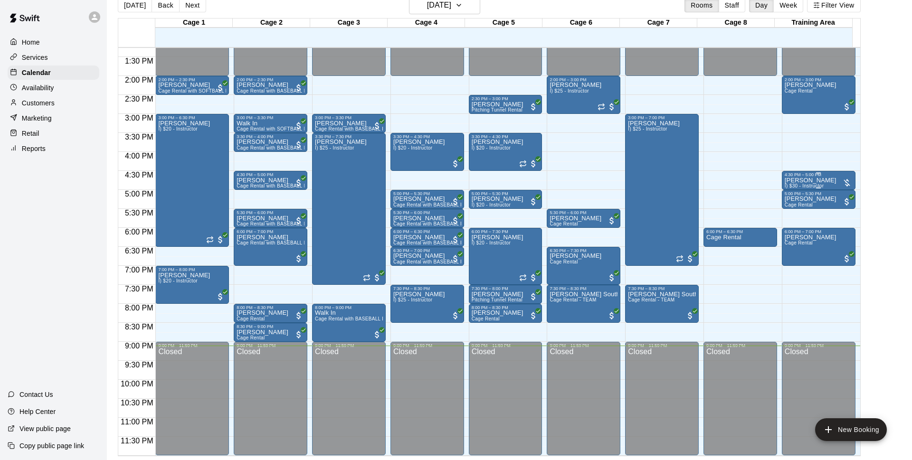
click at [803, 181] on p "[PERSON_NAME]" at bounding box center [811, 181] width 52 height 0
click at [718, 167] on div at bounding box center [456, 230] width 912 height 460
